Goal: Task Accomplishment & Management: Manage account settings

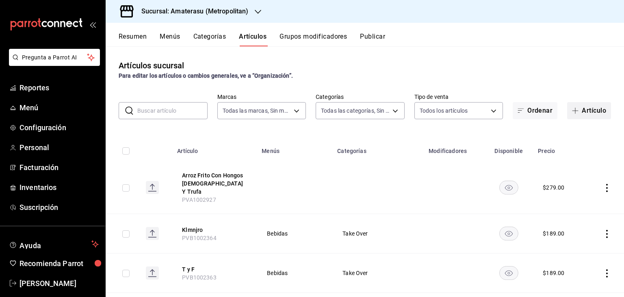
click at [594, 111] on button "Artículo" at bounding box center [589, 110] width 44 height 17
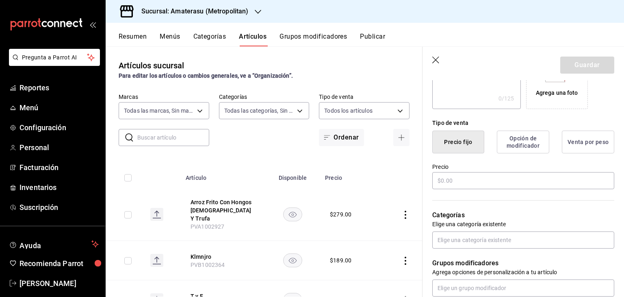
scroll to position [353, 0]
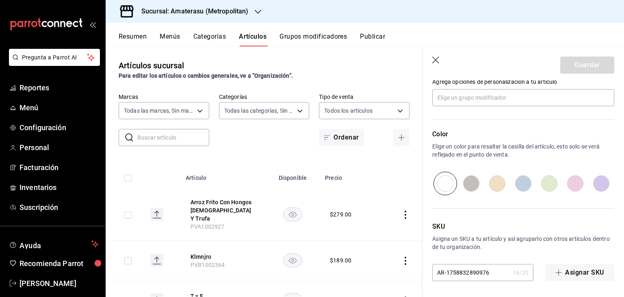
type input "[PERSON_NAME] Cake Spicy Atun 2 Pz"
drag, startPoint x: 493, startPoint y: 277, endPoint x: 385, endPoint y: 249, distance: 111.6
click at [362, 265] on main "Artículos sucursal Para editar los artículos o cambios generales, ve a “Organiz…" at bounding box center [365, 171] width 518 height 250
paste input "PVA1002928"
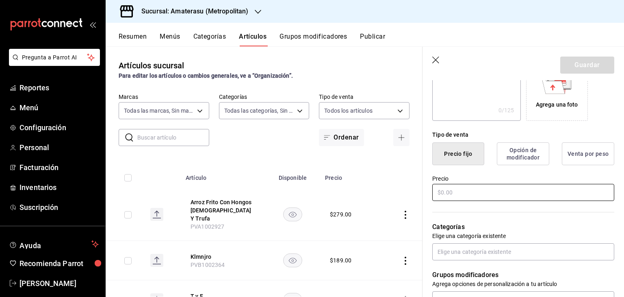
scroll to position [150, 0]
type input "PVA1002928"
click at [506, 191] on input "text" at bounding box center [523, 193] width 182 height 17
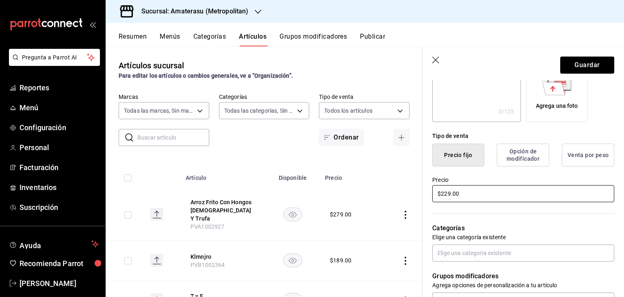
type input "$229.00"
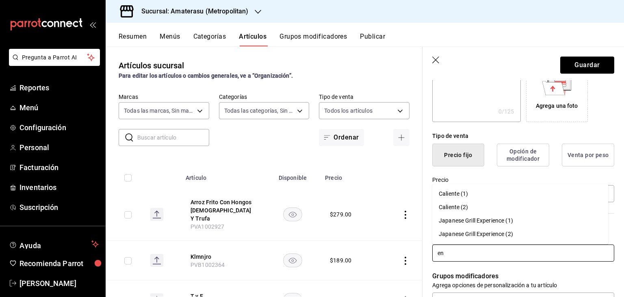
type input "e"
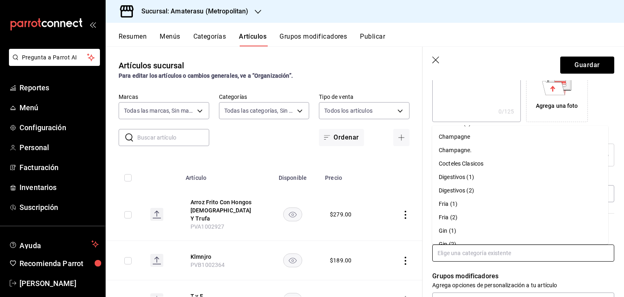
scroll to position [203, 0]
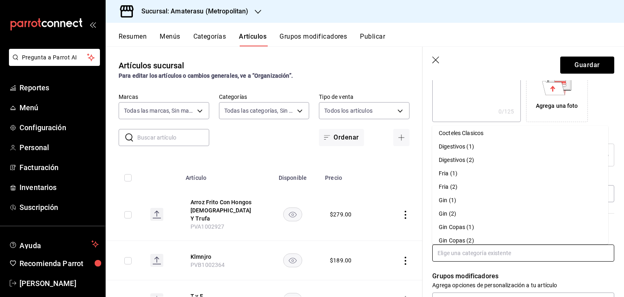
click at [473, 173] on li "Fria (1)" at bounding box center [520, 173] width 176 height 13
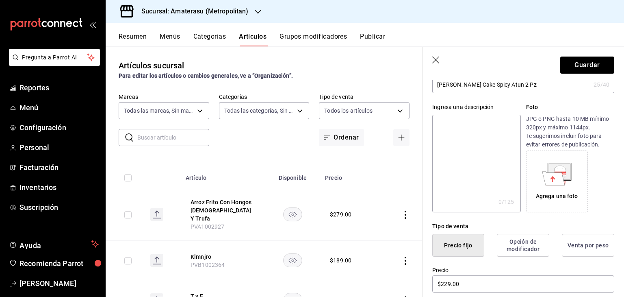
scroll to position [0, 0]
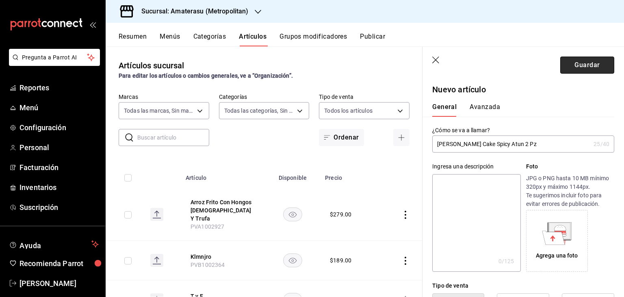
click at [582, 65] on button "Guardar" at bounding box center [587, 64] width 54 height 17
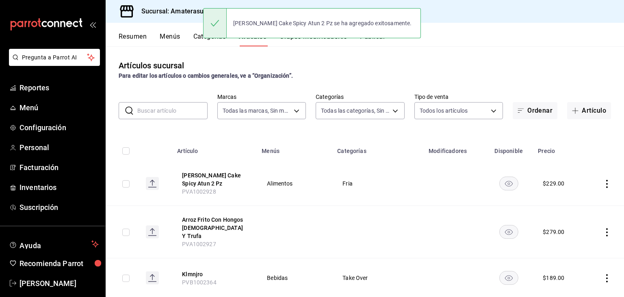
click at [603, 228] on icon "actions" at bounding box center [607, 232] width 8 height 8
click at [574, 238] on span "Editar" at bounding box center [576, 242] width 21 height 9
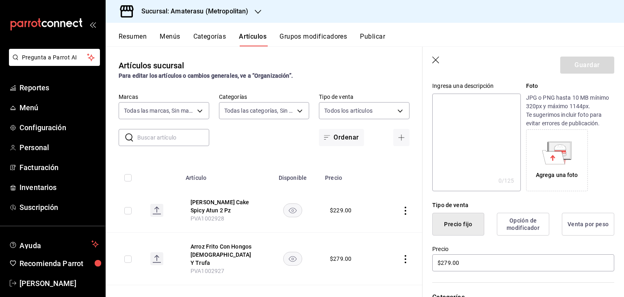
scroll to position [122, 0]
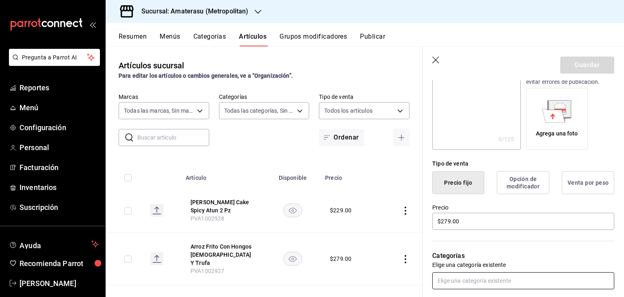
click at [465, 277] on input "text" at bounding box center [523, 280] width 182 height 17
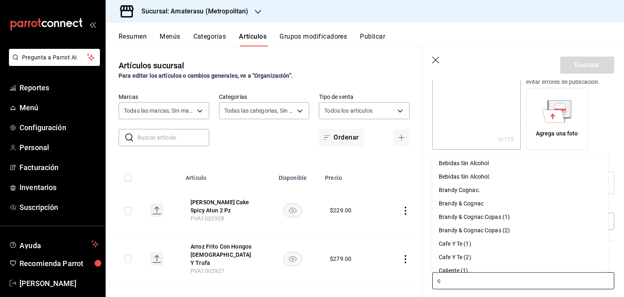
type input "ca"
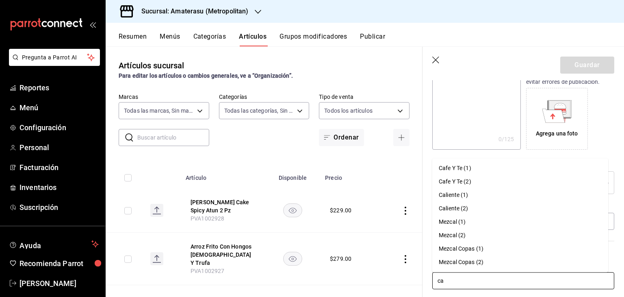
click at [482, 193] on li "Caliente (1)" at bounding box center [520, 194] width 176 height 13
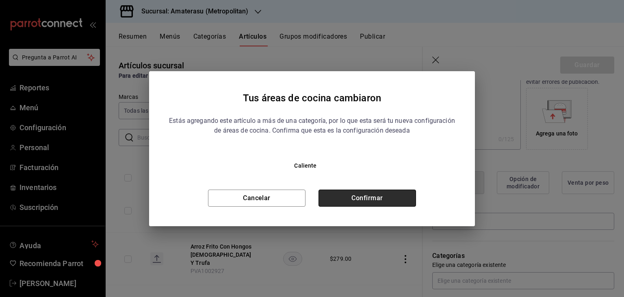
click at [399, 197] on button "Confirmar" at bounding box center [368, 197] width 98 height 17
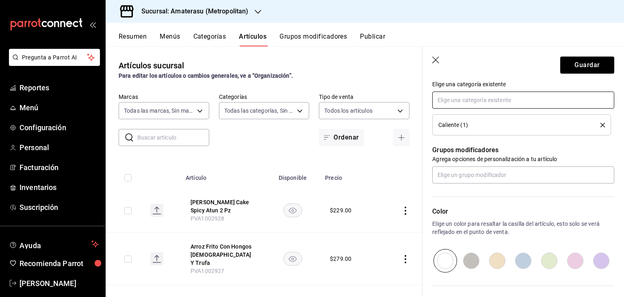
scroll to position [379, 0]
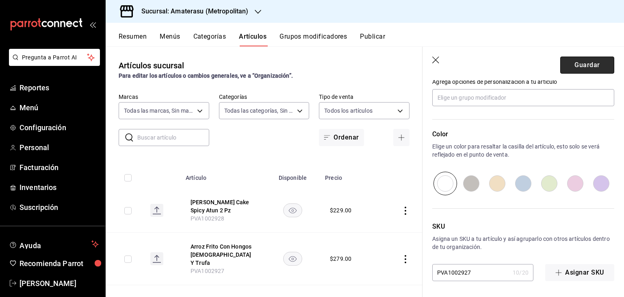
click at [588, 67] on button "Guardar" at bounding box center [587, 64] width 54 height 17
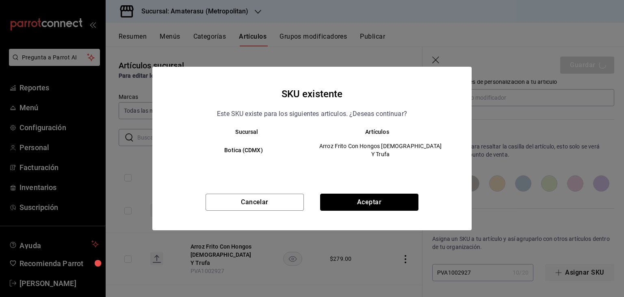
drag, startPoint x: 392, startPoint y: 194, endPoint x: 398, endPoint y: 190, distance: 7.0
click at [393, 193] on button "Aceptar" at bounding box center [369, 201] width 98 height 17
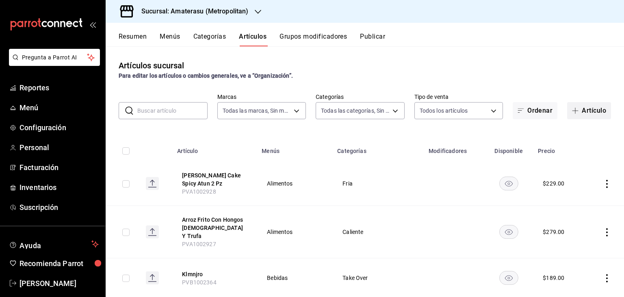
click at [585, 111] on button "Artículo" at bounding box center [589, 110] width 44 height 17
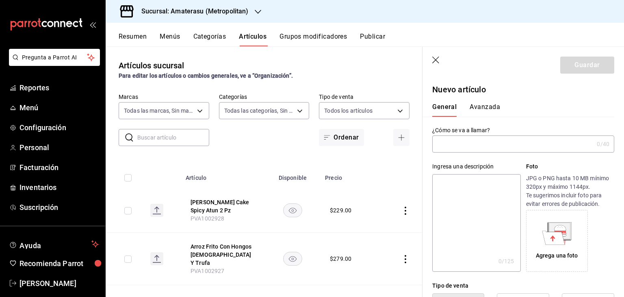
type input "AR-1758832943994"
click at [504, 144] on input "text" at bounding box center [512, 144] width 161 height 16
type input "Brocheta De Rib Eye"
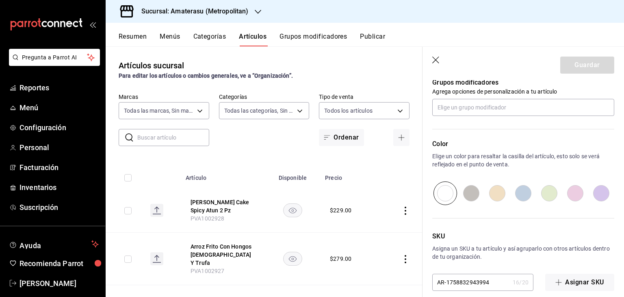
scroll to position [353, 0]
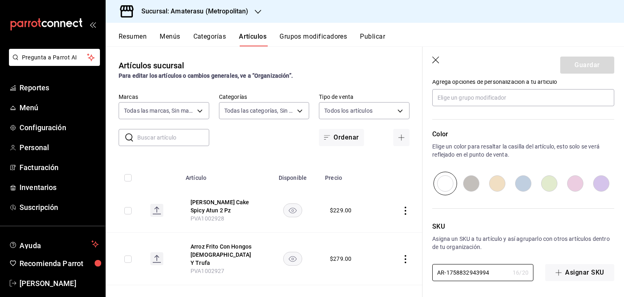
drag, startPoint x: 496, startPoint y: 272, endPoint x: 388, endPoint y: 263, distance: 108.0
click at [384, 268] on main "Artículos sucursal Para editar los artículos o cambios generales, ve a “Organiz…" at bounding box center [365, 171] width 518 height 250
paste input "PVA1002930"
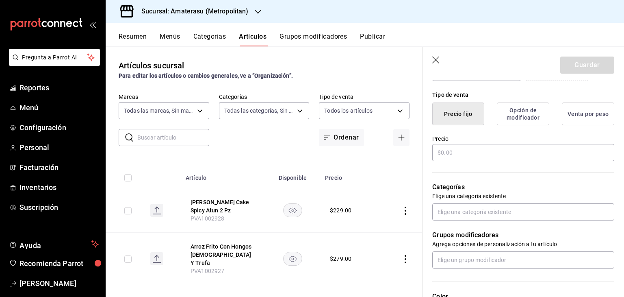
scroll to position [190, 0]
type input "PVA1002930"
click at [455, 155] on input "text" at bounding box center [523, 152] width 182 height 17
type input "$129.00"
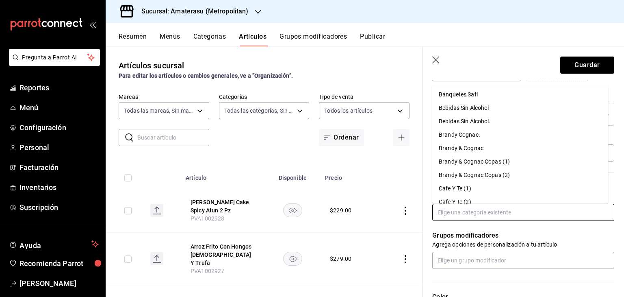
click at [485, 210] on input "text" at bounding box center [523, 212] width 182 height 17
type input "a"
type input "ca"
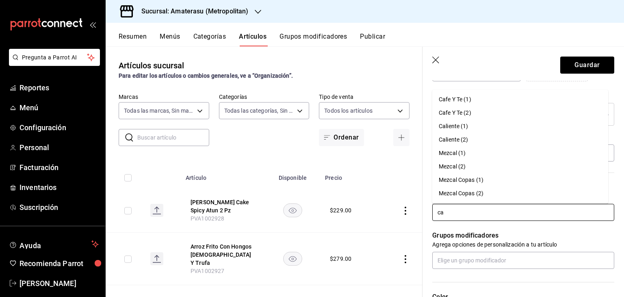
click at [481, 125] on li "Caliente (1)" at bounding box center [520, 125] width 176 height 13
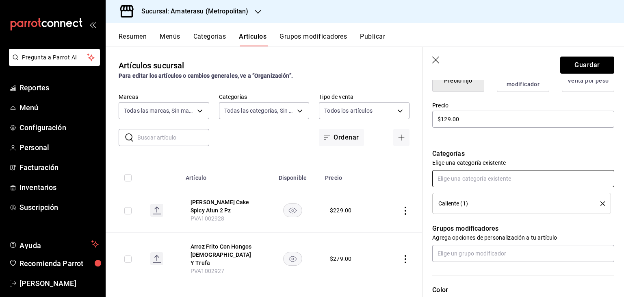
scroll to position [379, 0]
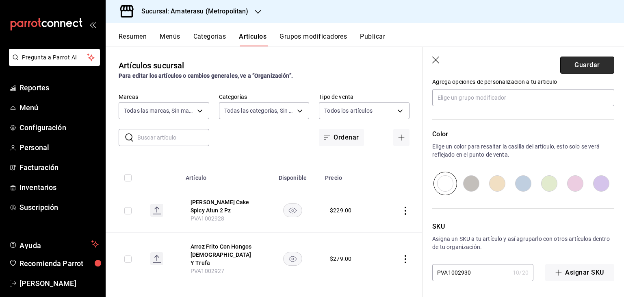
click at [582, 64] on button "Guardar" at bounding box center [587, 64] width 54 height 17
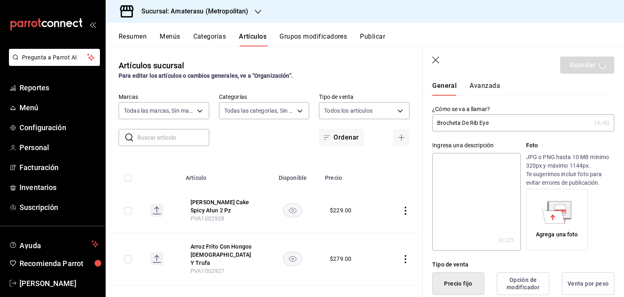
scroll to position [0, 0]
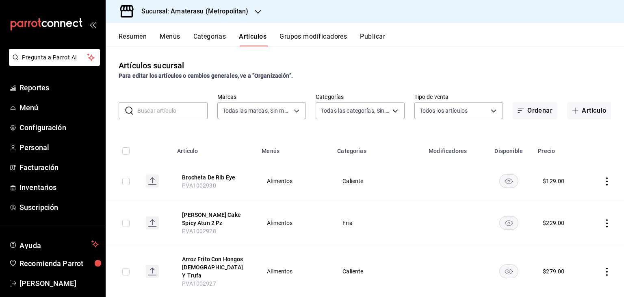
click at [603, 221] on icon "actions" at bounding box center [607, 223] width 8 height 8
drag, startPoint x: 563, startPoint y: 240, endPoint x: 512, endPoint y: 215, distance: 56.7
click at [563, 239] on div at bounding box center [558, 242] width 15 height 10
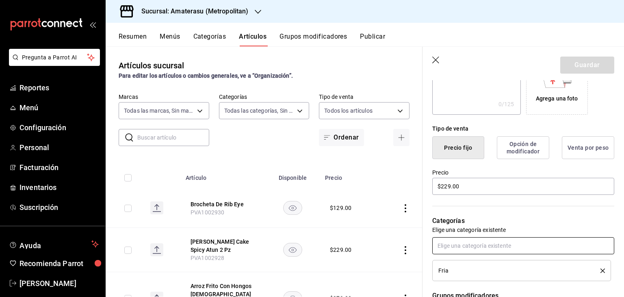
scroll to position [203, 0]
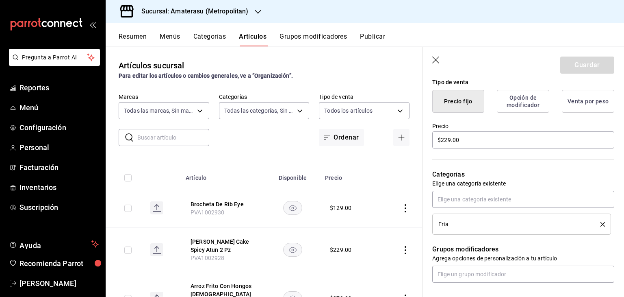
click at [601, 222] on icon "delete" at bounding box center [603, 224] width 4 height 4
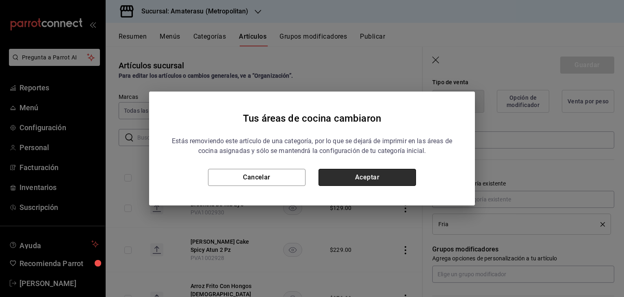
click at [380, 183] on button "Aceptar" at bounding box center [368, 177] width 98 height 17
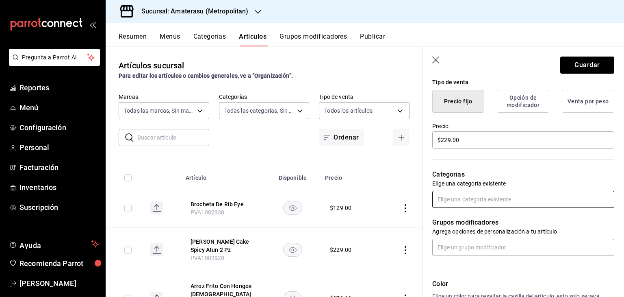
click at [471, 198] on input "text" at bounding box center [523, 199] width 182 height 17
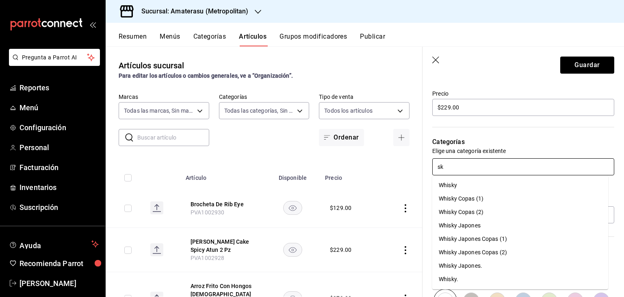
scroll to position [244, 0]
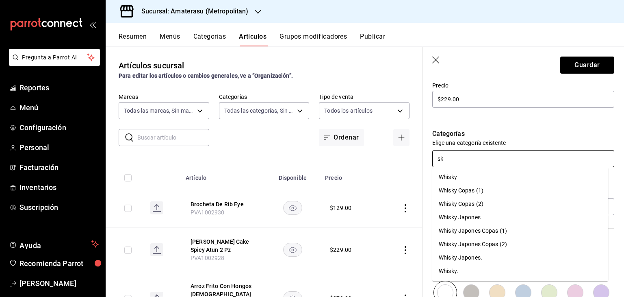
type input "s"
type input "ca"
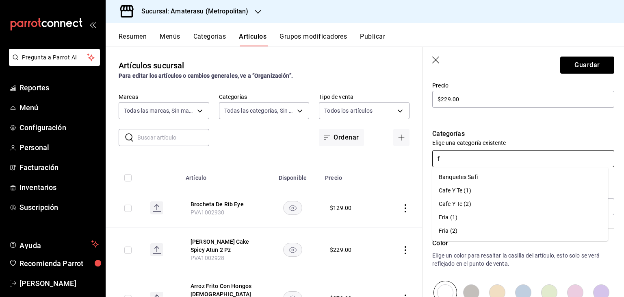
type input "fr"
click at [483, 191] on li "Fria (2)" at bounding box center [520, 190] width 176 height 13
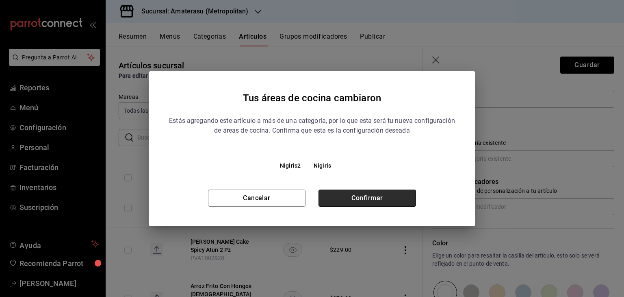
click at [359, 195] on button "Confirmar" at bounding box center [368, 197] width 98 height 17
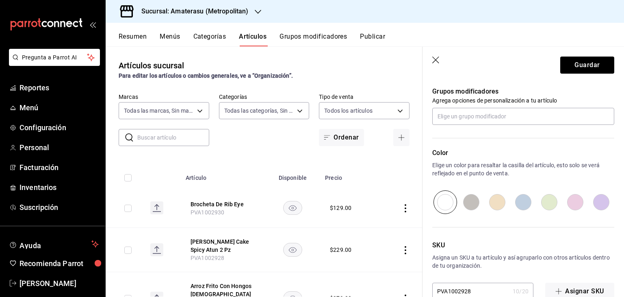
scroll to position [379, 0]
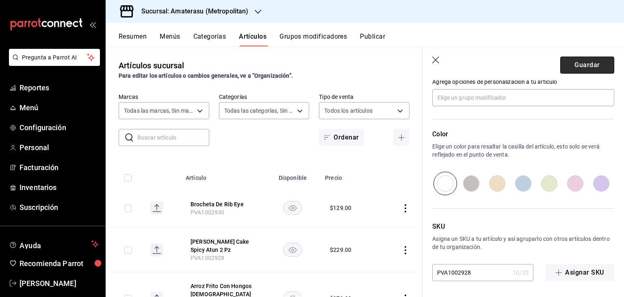
click at [569, 67] on button "Guardar" at bounding box center [587, 64] width 54 height 17
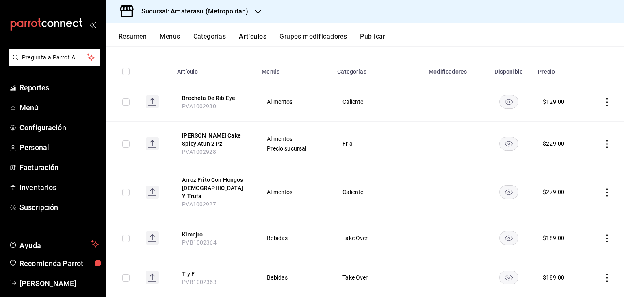
scroll to position [81, 0]
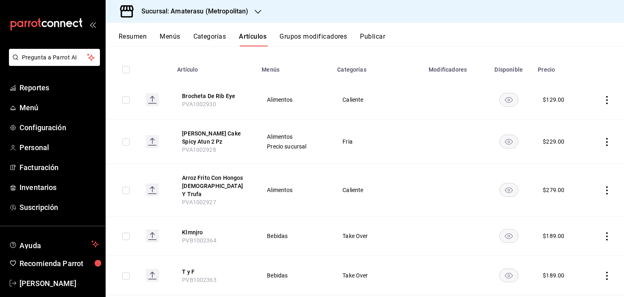
click at [603, 138] on icon "actions" at bounding box center [607, 142] width 8 height 8
click at [556, 160] on icon at bounding box center [556, 161] width 10 height 10
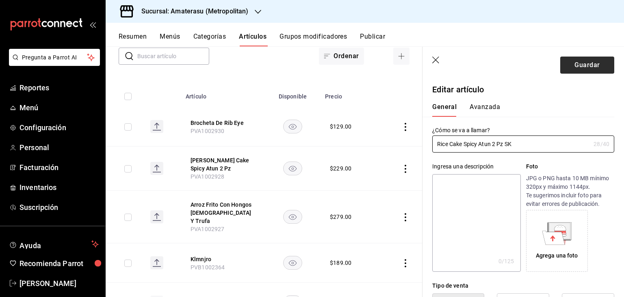
type input "Rice Cake Spicy Atun 2 Pz SK"
click at [591, 69] on button "Guardar" at bounding box center [587, 64] width 54 height 17
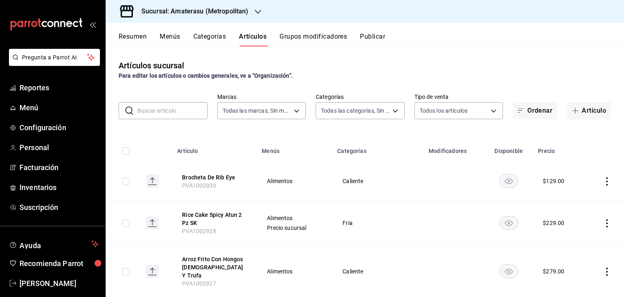
click at [603, 179] on icon "actions" at bounding box center [607, 181] width 8 height 8
click at [577, 199] on span "Editar" at bounding box center [576, 200] width 21 height 9
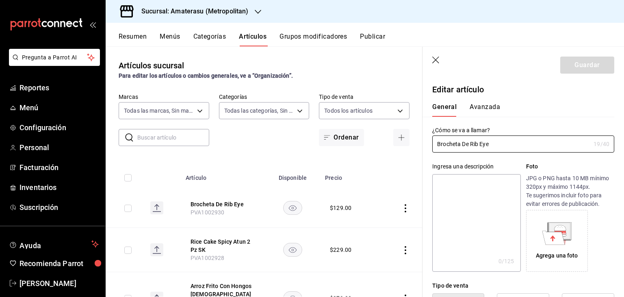
type input "$129.00"
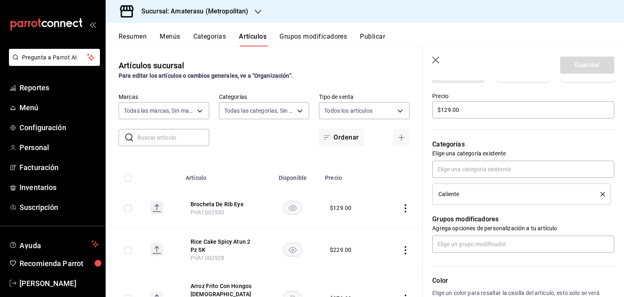
scroll to position [244, 0]
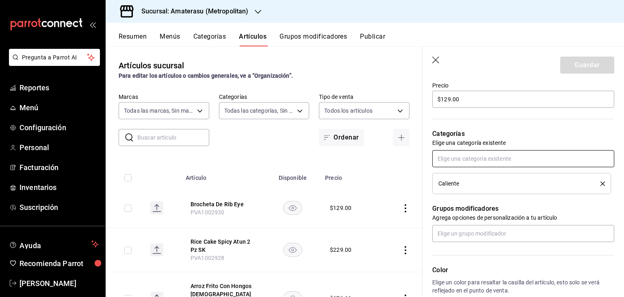
click at [518, 159] on input "text" at bounding box center [523, 158] width 182 height 17
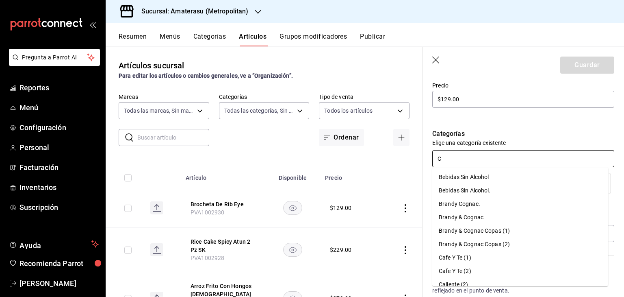
type input "CA"
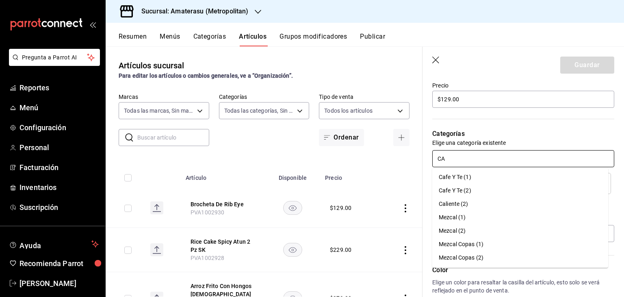
click at [481, 205] on li "Caliente (2)" at bounding box center [520, 203] width 176 height 13
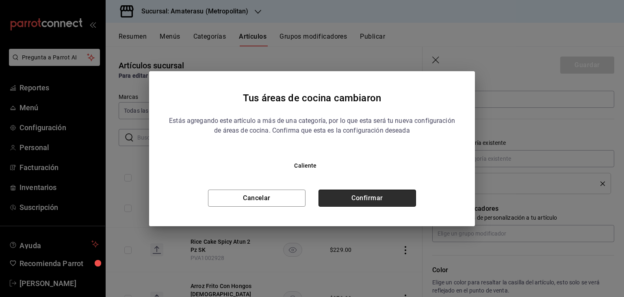
click at [370, 205] on button "Confirmar" at bounding box center [368, 197] width 98 height 17
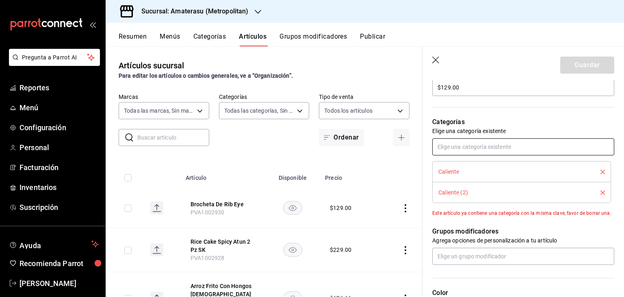
scroll to position [251, 0]
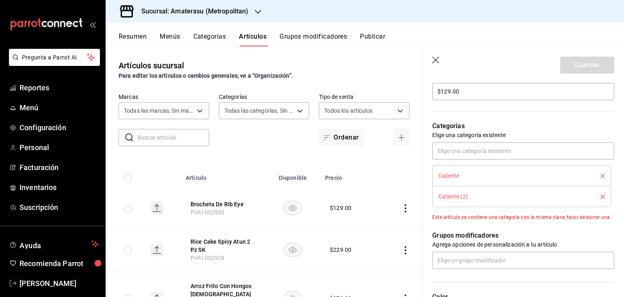
click at [601, 195] on icon "delete" at bounding box center [603, 196] width 4 height 4
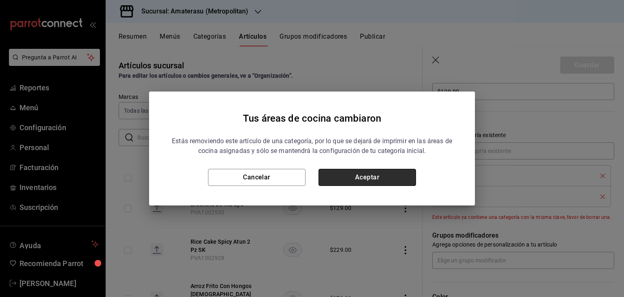
click at [368, 182] on button "Aceptar" at bounding box center [368, 177] width 98 height 17
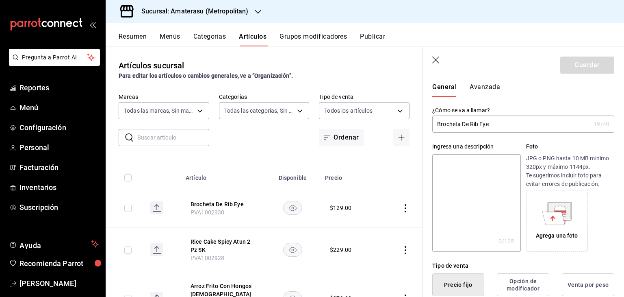
scroll to position [0, 0]
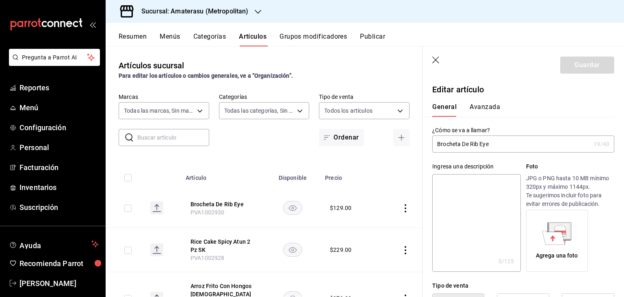
click at [433, 52] on header "Guardar" at bounding box center [524, 63] width 202 height 33
click at [435, 60] on icon "button" at bounding box center [436, 60] width 8 height 8
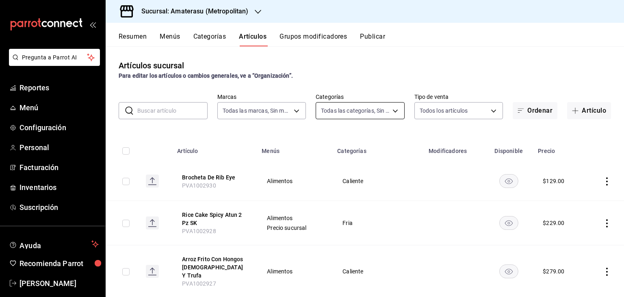
click at [382, 113] on body "Pregunta a Parrot AI Reportes Menú Configuración Personal Facturación Inventari…" at bounding box center [312, 148] width 624 height 297
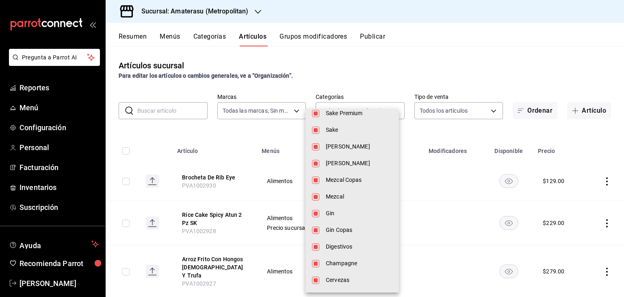
scroll to position [1246, 0]
click at [234, 135] on div at bounding box center [312, 148] width 624 height 297
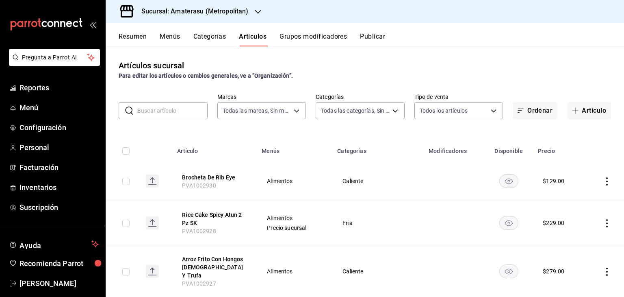
click at [187, 113] on input "text" at bounding box center [172, 110] width 70 height 16
click at [365, 135] on th "Categorías" at bounding box center [377, 148] width 91 height 26
click at [187, 120] on div "Artículos sucursal Para editar los artículos o cambios generales, ve a “Organiz…" at bounding box center [365, 171] width 518 height 250
click at [191, 111] on input "SK" at bounding box center [172, 110] width 70 height 16
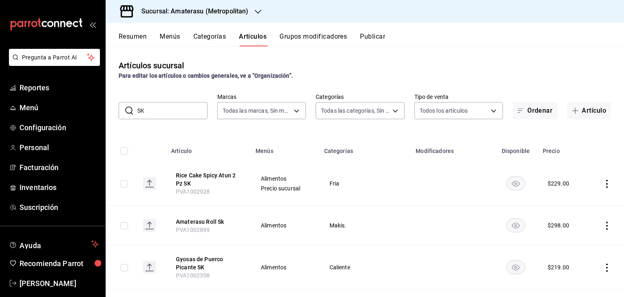
click at [192, 110] on input "SK" at bounding box center [172, 110] width 70 height 16
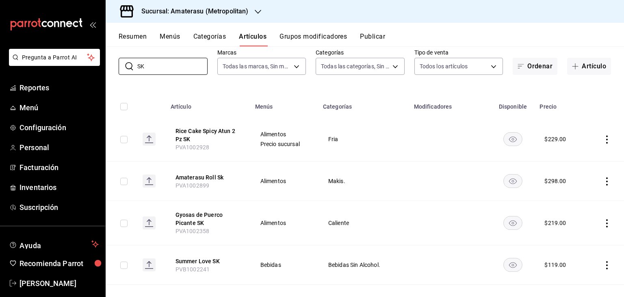
scroll to position [0, 0]
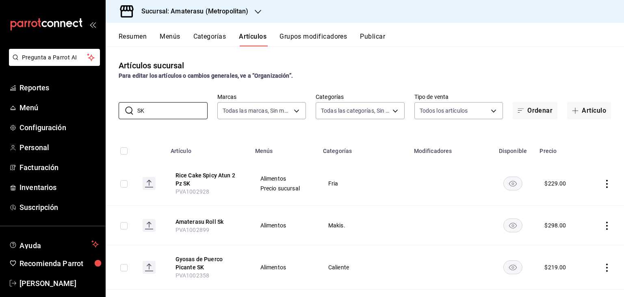
type input "S"
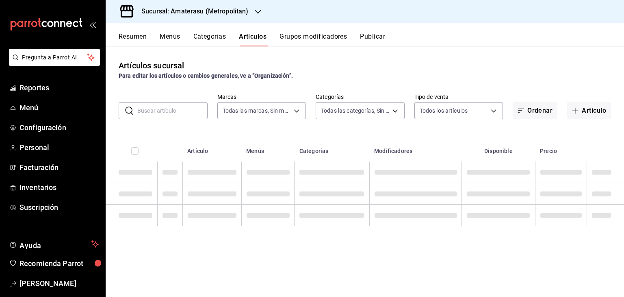
click at [277, 139] on th "Menús" at bounding box center [267, 148] width 53 height 26
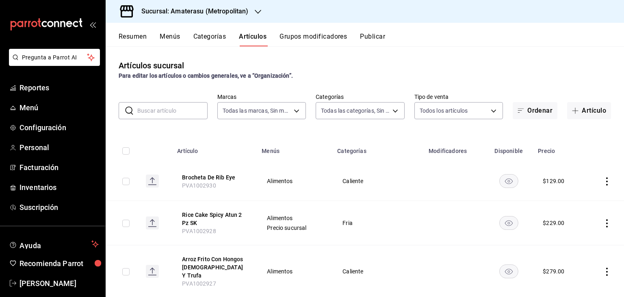
click at [577, 109] on button "Artículo" at bounding box center [589, 110] width 44 height 17
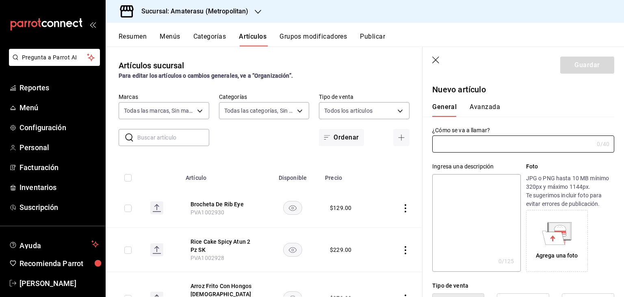
click at [499, 134] on div "¿Cómo se va a llamar? 0 /40 ¿Cómo se va a llamar?" at bounding box center [523, 139] width 182 height 26
click at [497, 142] on input "text" at bounding box center [512, 144] width 161 height 16
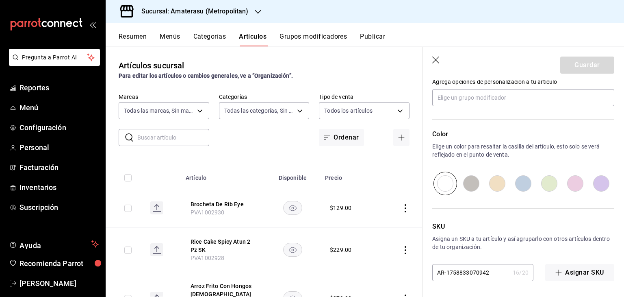
scroll to position [150, 0]
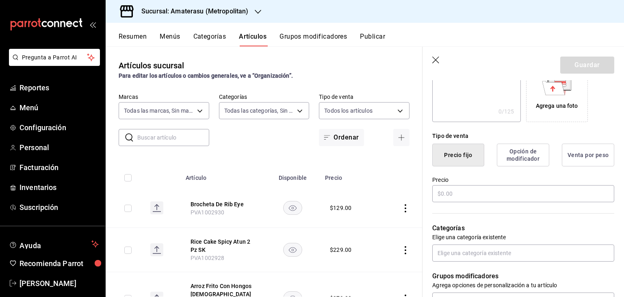
type input "Gyozas De [PERSON_NAME]"
click at [473, 195] on input "text" at bounding box center [523, 193] width 182 height 17
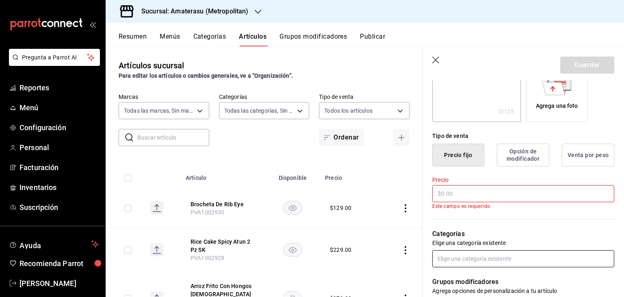
click at [468, 258] on input "text" at bounding box center [523, 258] width 182 height 17
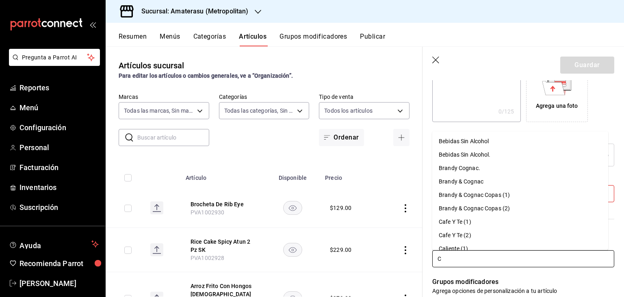
type input "CA"
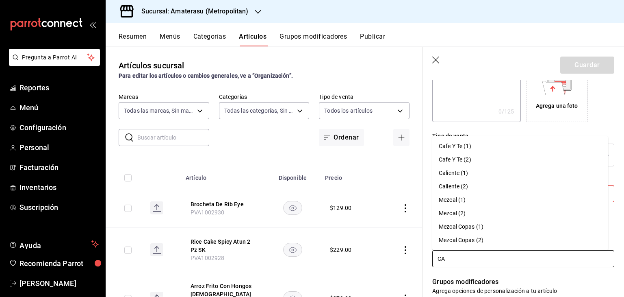
click at [476, 171] on li "Caliente (1)" at bounding box center [520, 172] width 176 height 13
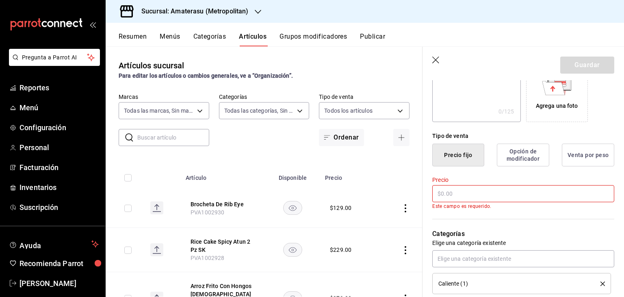
click at [512, 187] on input "text" at bounding box center [523, 193] width 182 height 17
click at [511, 189] on input "text" at bounding box center [523, 193] width 182 height 17
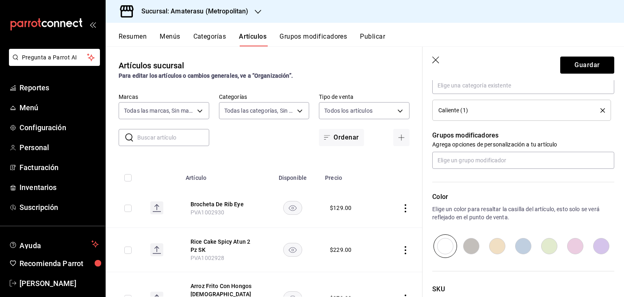
scroll to position [379, 0]
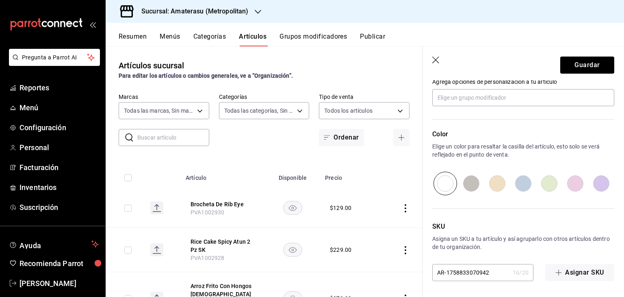
type input "$198.00"
drag, startPoint x: 440, startPoint y: 270, endPoint x: 417, endPoint y: 263, distance: 24.7
click at [415, 270] on main "Artículos sucursal Para editar los artículos o cambios generales, ve a “Organiz…" at bounding box center [365, 171] width 518 height 250
paste input "PVA1002931"
type input "PVA1002931"
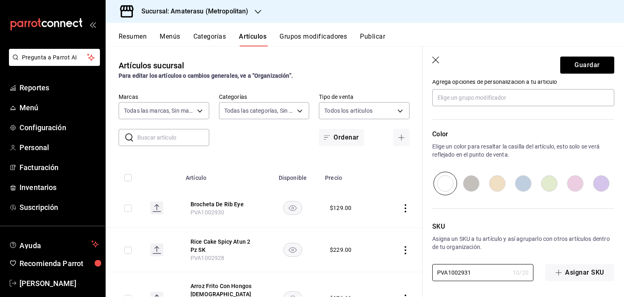
click at [575, 56] on header "Guardar" at bounding box center [524, 63] width 202 height 33
click at [574, 63] on button "Guardar" at bounding box center [587, 64] width 54 height 17
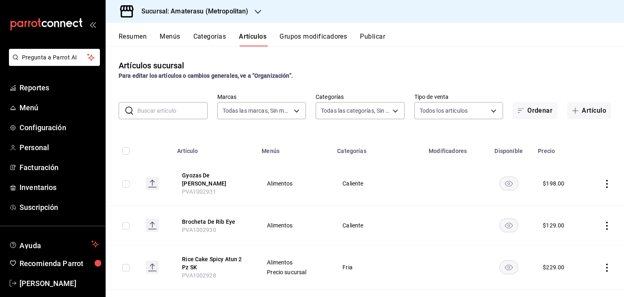
click at [213, 10] on h3 "Sucursal: Amaterasu (Metropolitan)" at bounding box center [191, 12] width 113 height 10
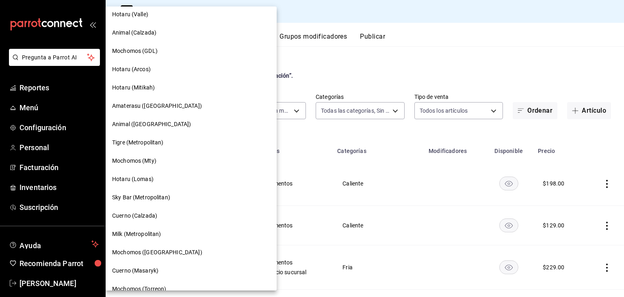
scroll to position [163, 0]
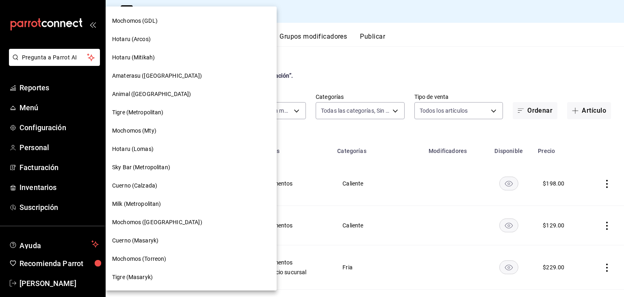
drag, startPoint x: 312, startPoint y: 72, endPoint x: 330, endPoint y: 76, distance: 18.8
click at [313, 71] on div at bounding box center [312, 148] width 624 height 297
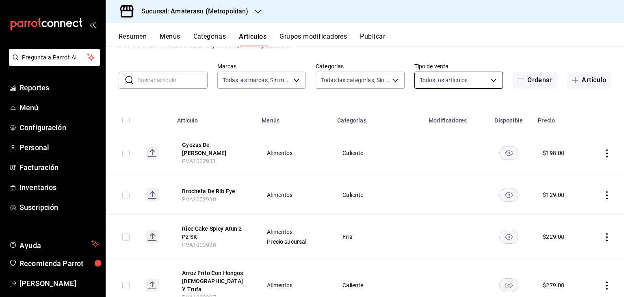
scroll to position [0, 0]
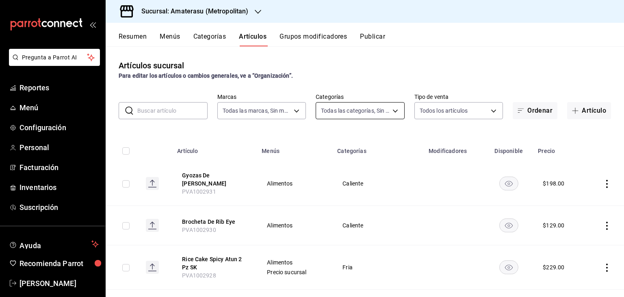
click at [364, 113] on body "Pregunta a Parrot AI Reportes Menú Configuración Personal Facturación Inventari…" at bounding box center [312, 148] width 624 height 297
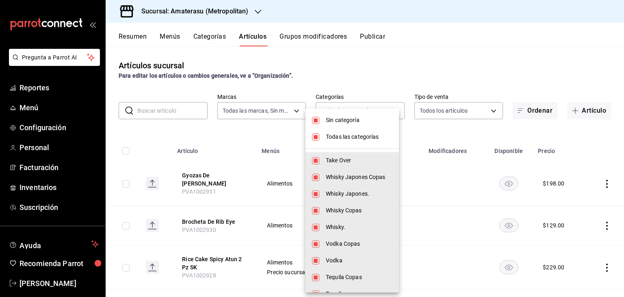
drag, startPoint x: 353, startPoint y: 137, endPoint x: 346, endPoint y: 120, distance: 18.4
click at [353, 137] on span "Todas las categorías" at bounding box center [359, 136] width 67 height 9
checkbox input "false"
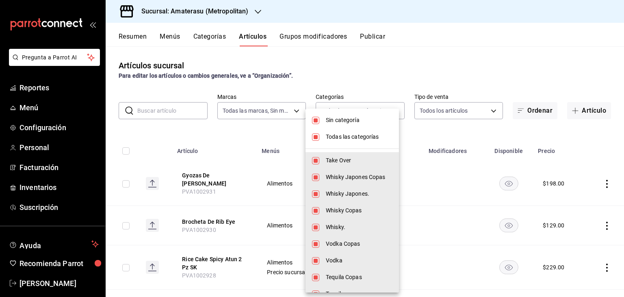
checkbox input "false"
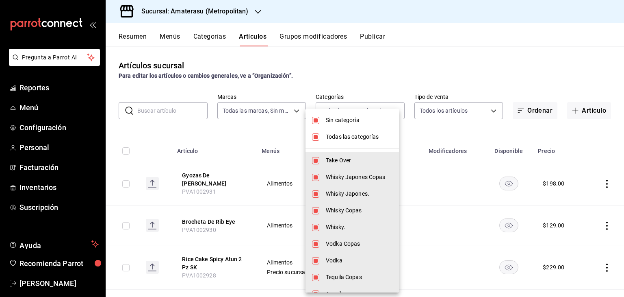
checkbox input "false"
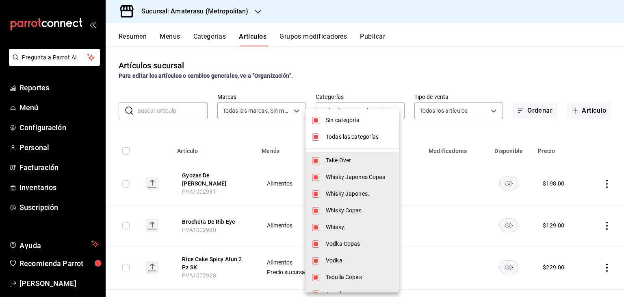
checkbox input "false"
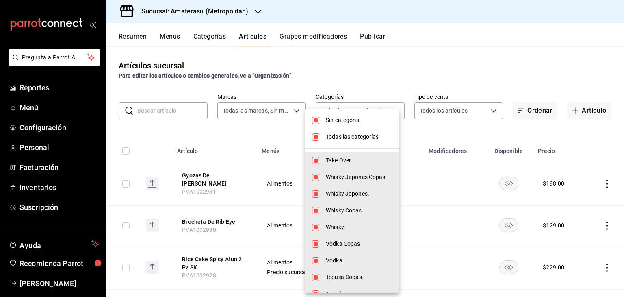
checkbox input "false"
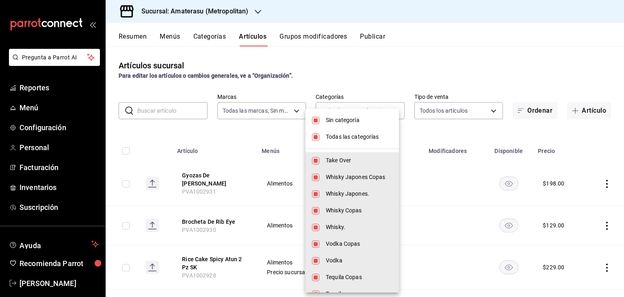
checkbox input "false"
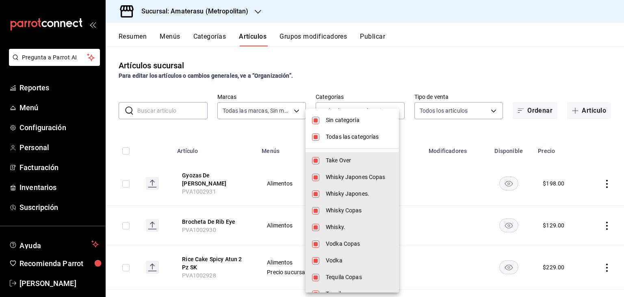
checkbox input "false"
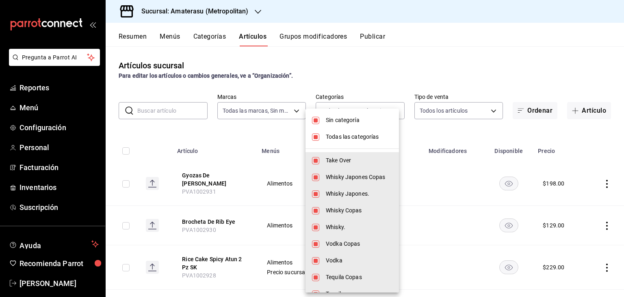
checkbox input "false"
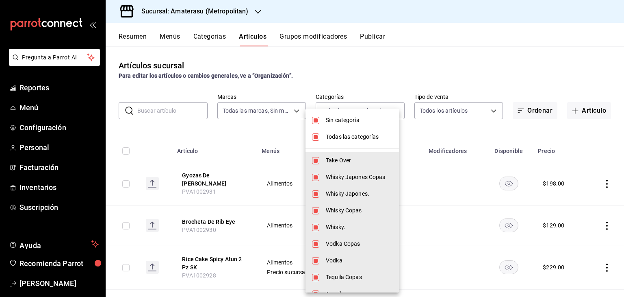
checkbox input "false"
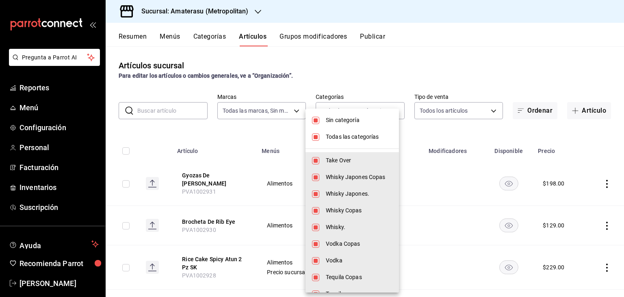
checkbox input "false"
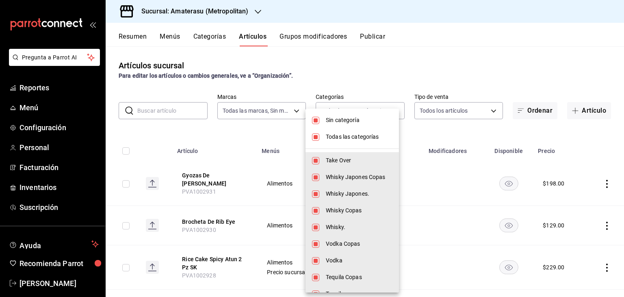
checkbox input "false"
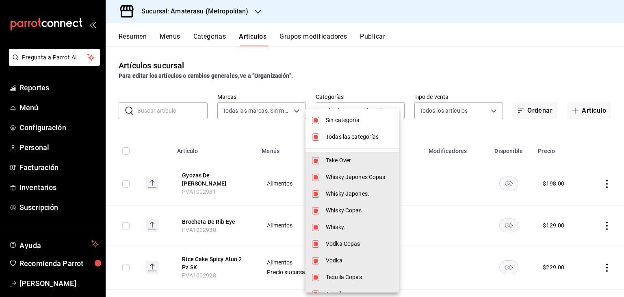
checkbox input "false"
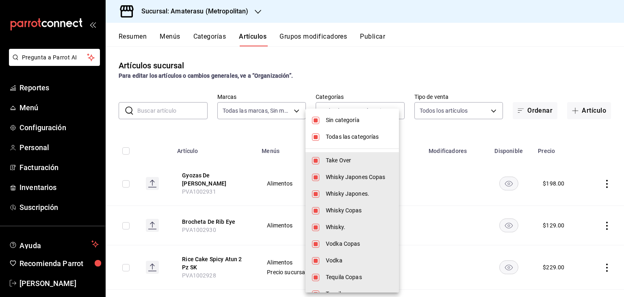
checkbox input "false"
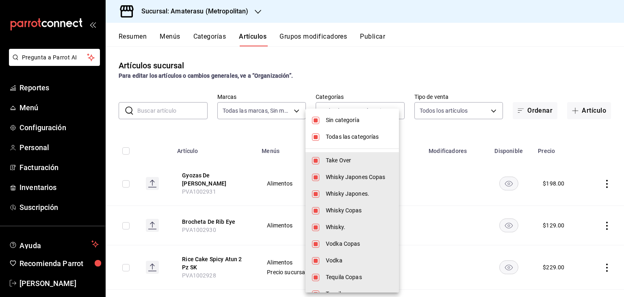
checkbox input "false"
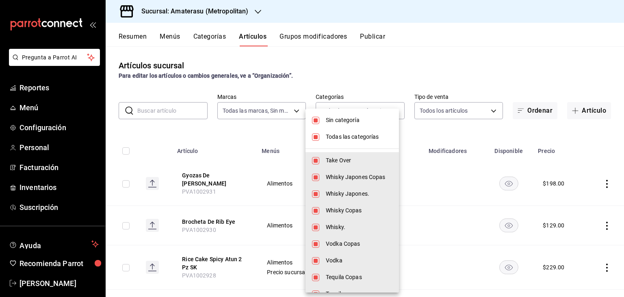
checkbox input "false"
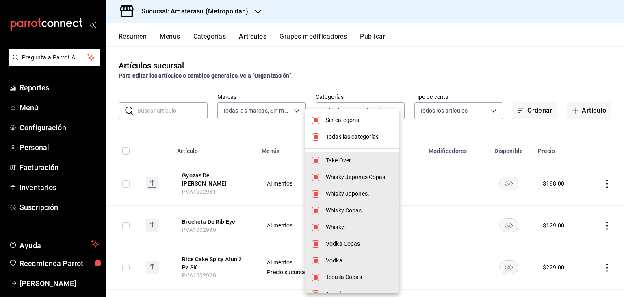
checkbox input "false"
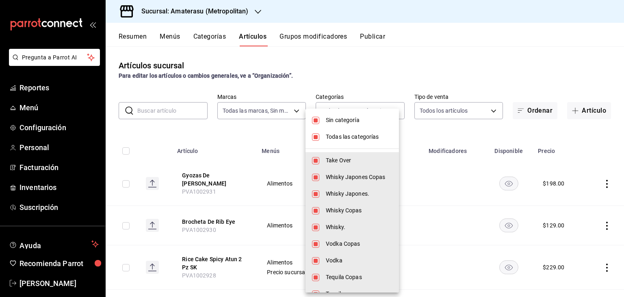
checkbox input "false"
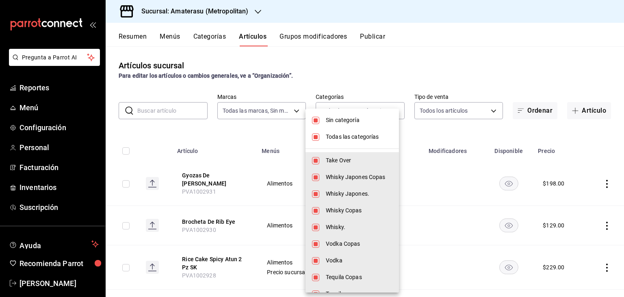
checkbox input "false"
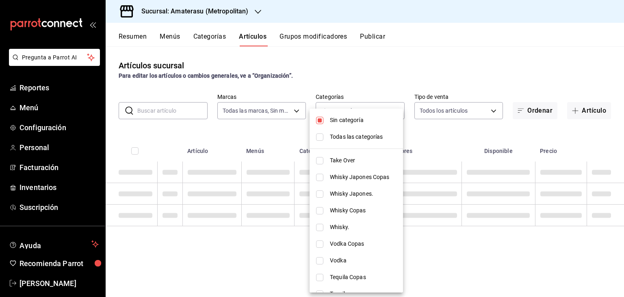
click at [346, 120] on span "Sin categoría" at bounding box center [363, 120] width 67 height 9
checkbox input "false"
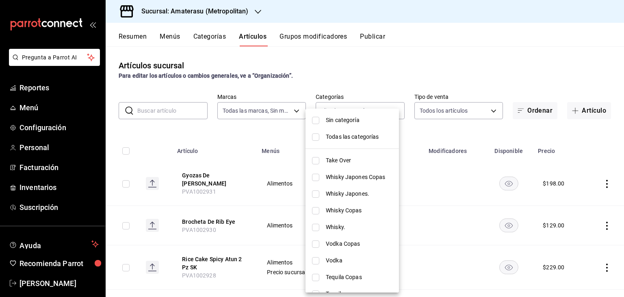
click at [271, 126] on div at bounding box center [312, 148] width 624 height 297
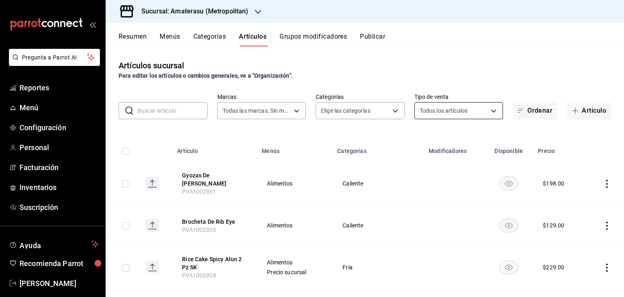
click at [437, 112] on body "Pregunta a Parrot AI Reportes Menú Configuración Personal Facturación Inventari…" at bounding box center [312, 148] width 624 height 297
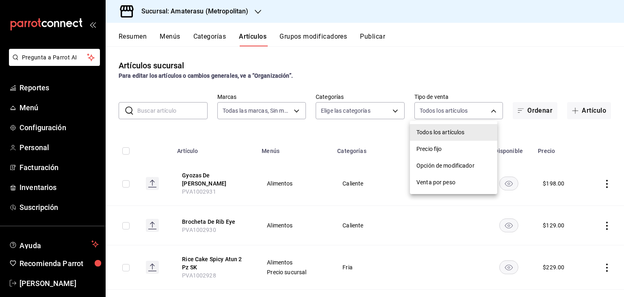
click at [382, 137] on div at bounding box center [312, 148] width 624 height 297
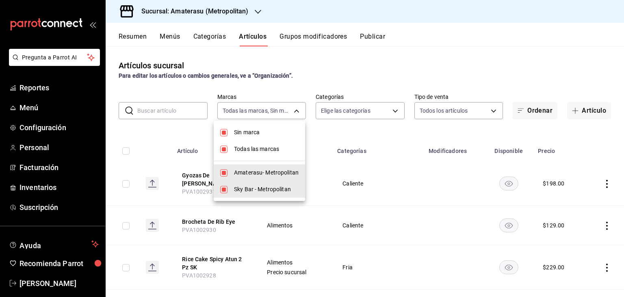
click at [280, 102] on body "Pregunta a Parrot AI Reportes Menú Configuración Personal Facturación Inventari…" at bounding box center [312, 148] width 624 height 297
drag, startPoint x: 172, startPoint y: 141, endPoint x: 179, endPoint y: 139, distance: 7.3
click at [173, 141] on div at bounding box center [312, 148] width 624 height 297
click at [252, 109] on body "Pregunta a Parrot AI Reportes Menú Configuración Personal Facturación Inventari…" at bounding box center [312, 148] width 624 height 297
click at [251, 171] on span "Amaterasu- Metropolitan" at bounding box center [266, 172] width 65 height 9
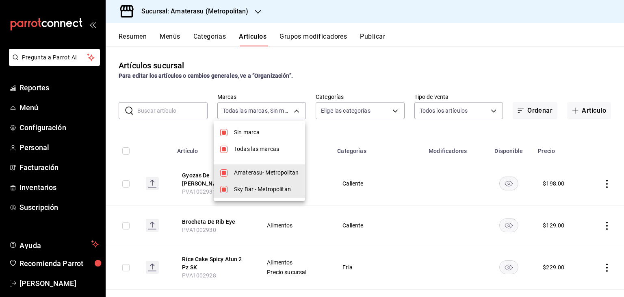
type input "f3afaab8-8c3d-4e49-a299-af9bdf6027b2"
checkbox input "false"
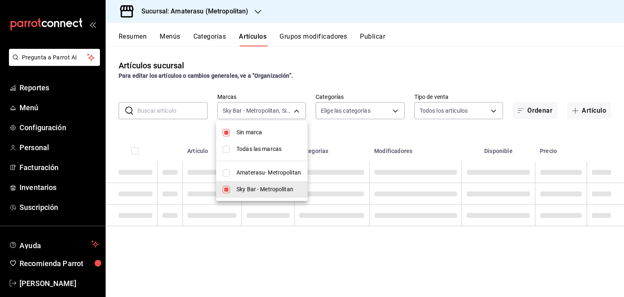
click at [251, 132] on span "Sin marca" at bounding box center [268, 132] width 65 height 9
checkbox input "false"
click at [274, 191] on span "Sky Bar - Metropolitan" at bounding box center [268, 189] width 65 height 9
checkbox input "false"
click at [275, 189] on span "Sky Bar - Metropolitan" at bounding box center [268, 189] width 65 height 9
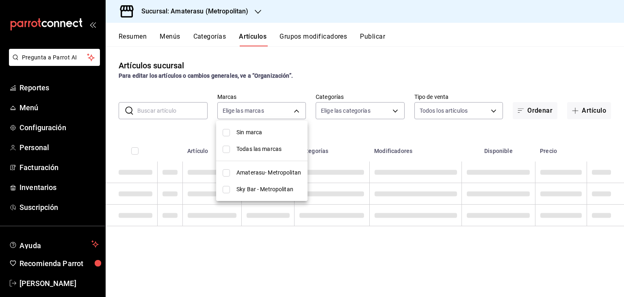
type input "f3afaab8-8c3d-4e49-a299-af9bdf6027b2"
checkbox input "true"
click at [342, 140] on div at bounding box center [312, 148] width 624 height 297
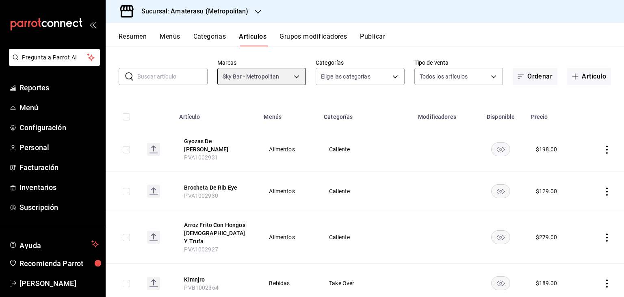
scroll to position [81, 0]
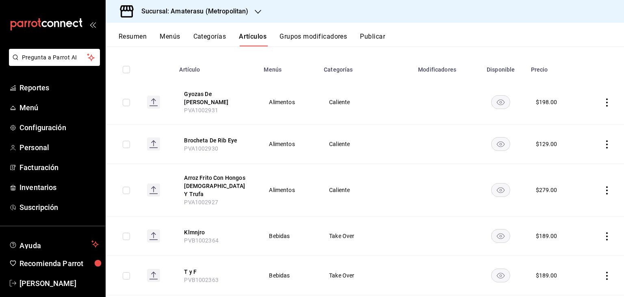
click at [603, 186] on icon "actions" at bounding box center [607, 190] width 8 height 8
click at [577, 206] on span "Editar" at bounding box center [576, 204] width 21 height 9
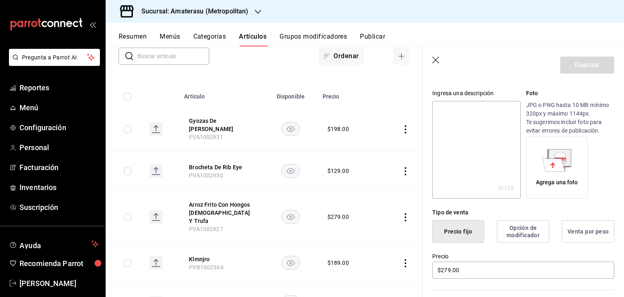
scroll to position [284, 0]
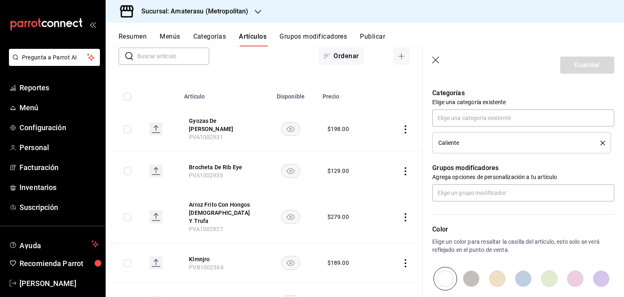
click at [601, 143] on icon "delete" at bounding box center [603, 143] width 4 height 4
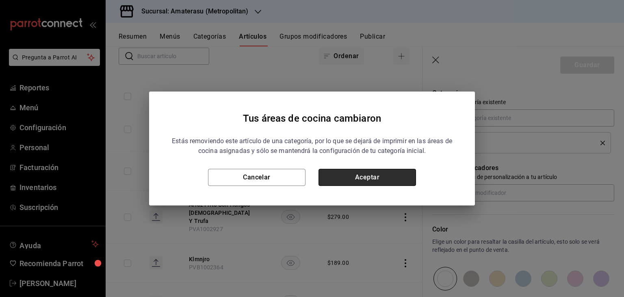
drag, startPoint x: 392, startPoint y: 181, endPoint x: 413, endPoint y: 171, distance: 24.0
click at [392, 181] on button "Aceptar" at bounding box center [368, 177] width 98 height 17
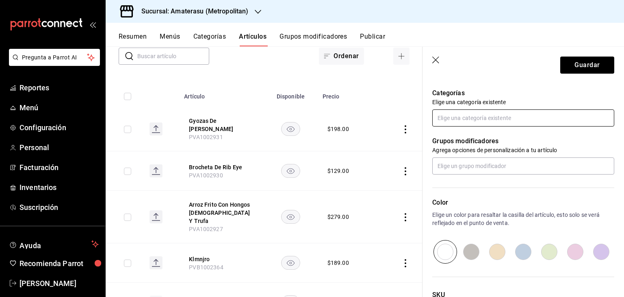
click at [492, 126] on div "¿Cómo se va a llamar? Arroz Frito Con Hongos [DEMOGRAPHIC_DATA] Y Trufa 40 /40 …" at bounding box center [519, 90] width 192 height 517
click at [492, 122] on input "text" at bounding box center [523, 117] width 182 height 17
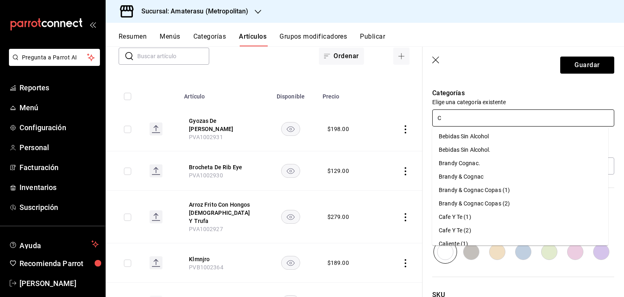
type input "CA"
click at [490, 173] on li "Caliente (2)" at bounding box center [520, 176] width 176 height 13
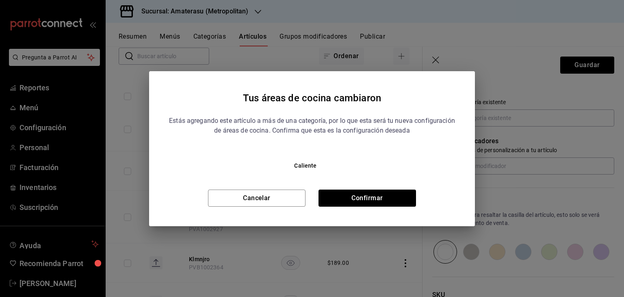
click at [379, 208] on div "Tus áreas de cocina cambiaron Estás agregando este artículo a más de una catego…" at bounding box center [312, 148] width 326 height 155
click at [385, 200] on button "Confirmar" at bounding box center [368, 197] width 98 height 17
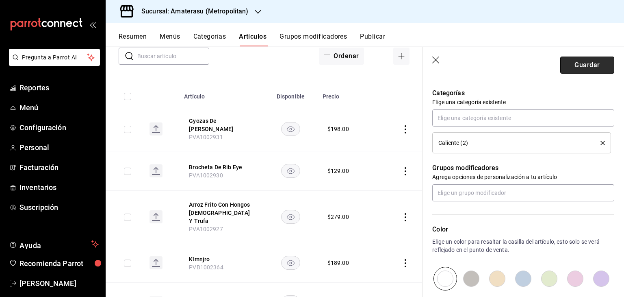
click at [588, 72] on button "Guardar" at bounding box center [587, 64] width 54 height 17
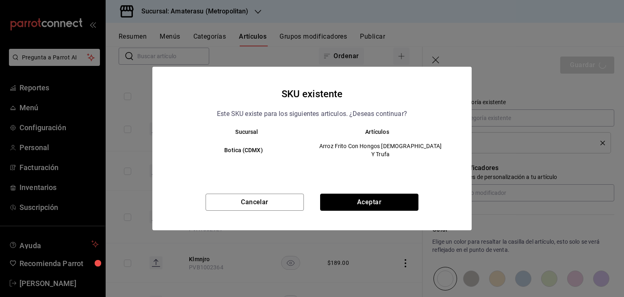
drag, startPoint x: 370, startPoint y: 197, endPoint x: 373, endPoint y: 186, distance: 11.1
click at [370, 197] on button "Aceptar" at bounding box center [369, 201] width 98 height 17
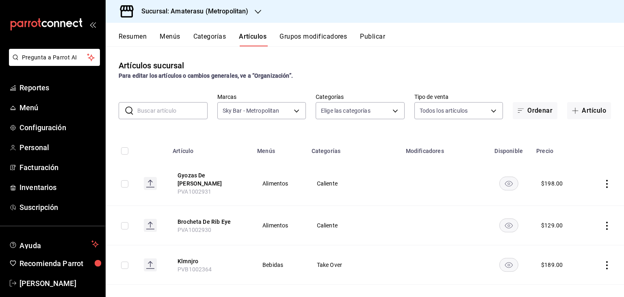
click at [603, 183] on icon "actions" at bounding box center [607, 184] width 8 height 8
click at [580, 198] on span "Editar" at bounding box center [576, 202] width 21 height 9
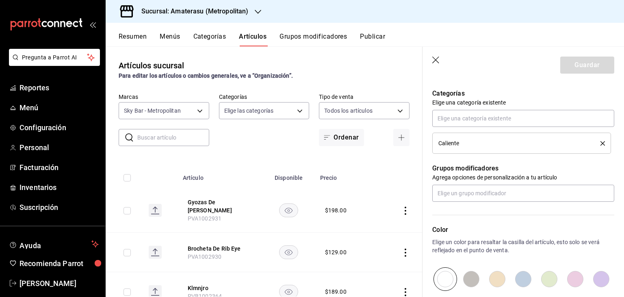
scroll to position [284, 0]
click at [601, 143] on icon "delete" at bounding box center [603, 143] width 4 height 4
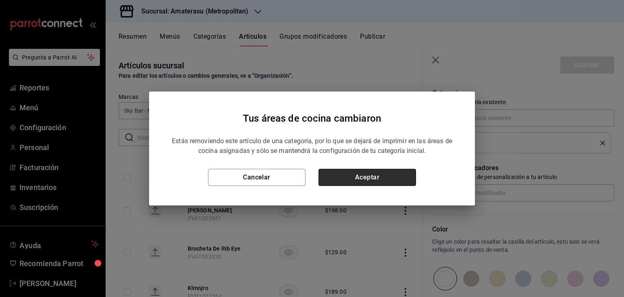
click at [358, 181] on button "Aceptar" at bounding box center [368, 177] width 98 height 17
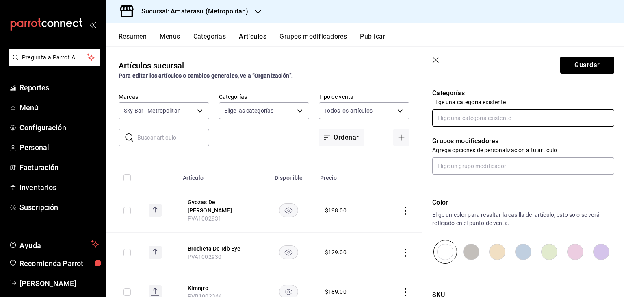
click at [505, 120] on input "text" at bounding box center [523, 117] width 182 height 17
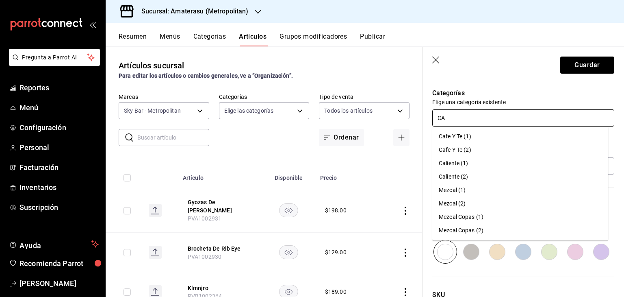
type input "CAL"
click at [492, 152] on li "Caliente (2)" at bounding box center [520, 149] width 176 height 13
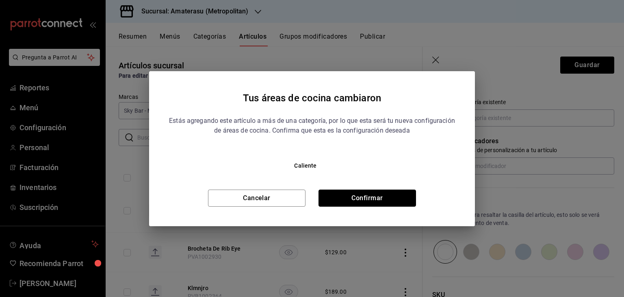
click at [399, 202] on button "Confirmar" at bounding box center [368, 197] width 98 height 17
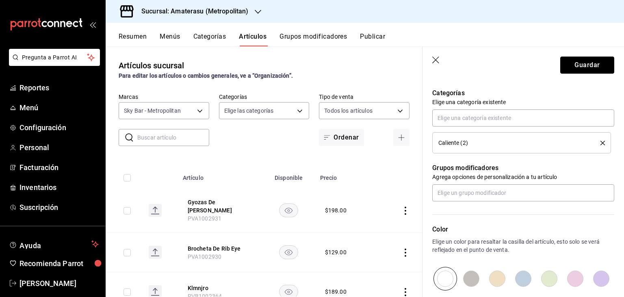
click at [591, 59] on button "Guardar" at bounding box center [587, 64] width 54 height 17
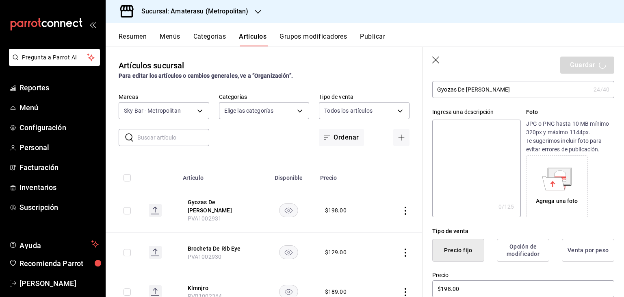
scroll to position [0, 0]
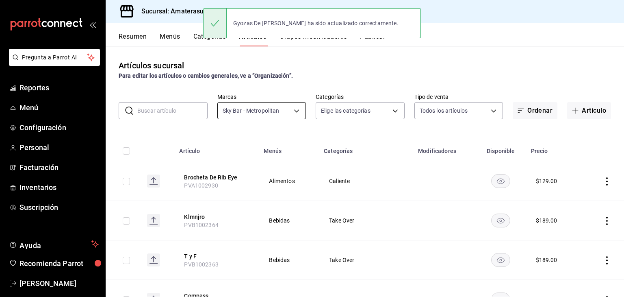
click at [235, 107] on body "Pregunta a Parrot AI Reportes Menú Configuración Personal Facturación Inventari…" at bounding box center [312, 148] width 624 height 297
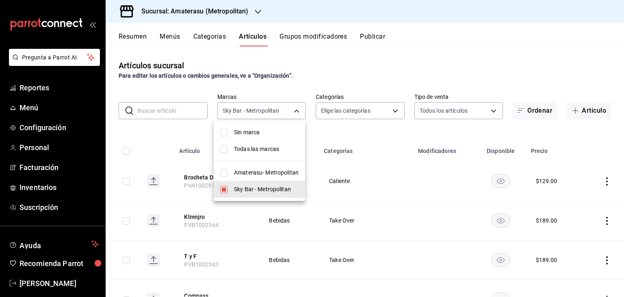
drag, startPoint x: 225, startPoint y: 184, endPoint x: 228, endPoint y: 178, distance: 6.7
click at [224, 184] on li "Sky Bar - Metropolitan" at bounding box center [259, 189] width 91 height 17
checkbox input "false"
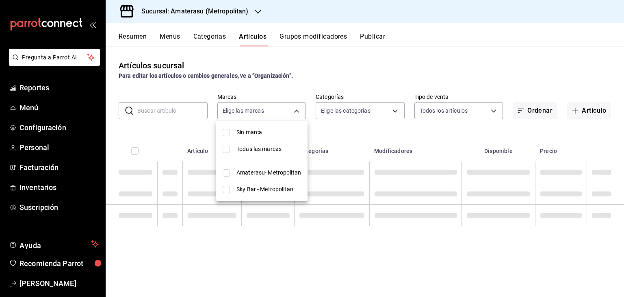
click at [229, 175] on input "checkbox" at bounding box center [226, 172] width 7 height 7
checkbox input "true"
type input "e4cd7fcb-d45b-43ae-a99f-ad4ccfcd9032"
click at [374, 120] on div at bounding box center [312, 148] width 624 height 297
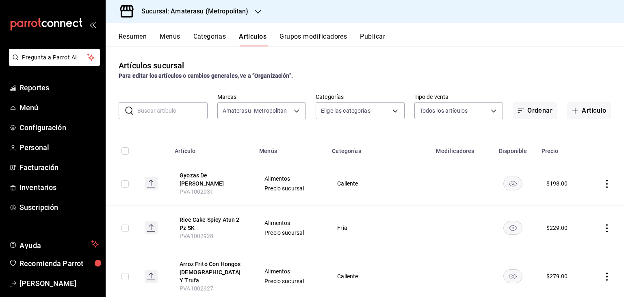
click at [375, 111] on body "Pregunta a Parrot AI Reportes Menú Configuración Personal Facturación Inventari…" at bounding box center [312, 148] width 624 height 297
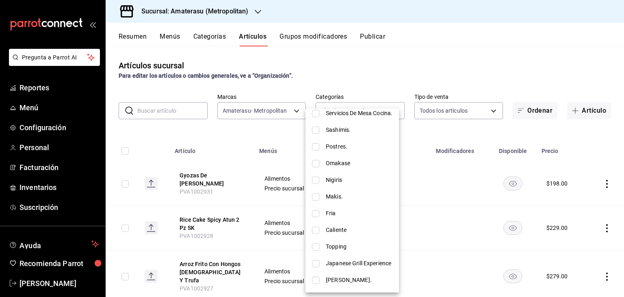
scroll to position [528, 0]
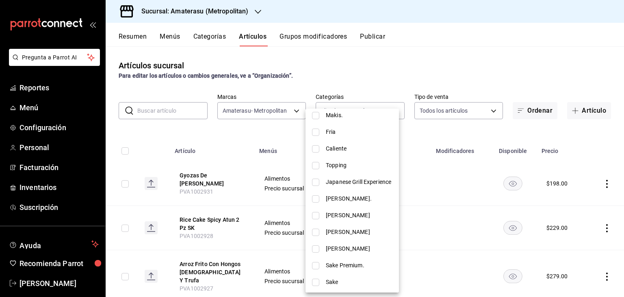
click at [356, 154] on li "Caliente" at bounding box center [352, 148] width 93 height 17
type input "6bee4ab2-d4c0-43b3-98b3-4ff46666a06b"
checkbox input "true"
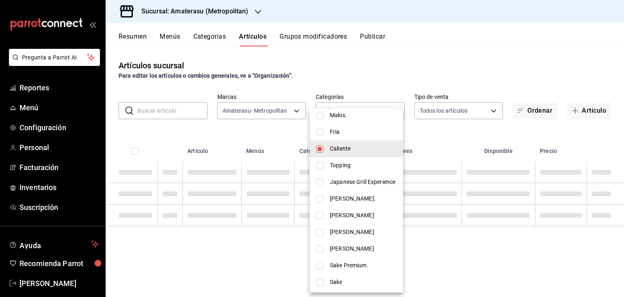
click at [256, 128] on div at bounding box center [312, 148] width 624 height 297
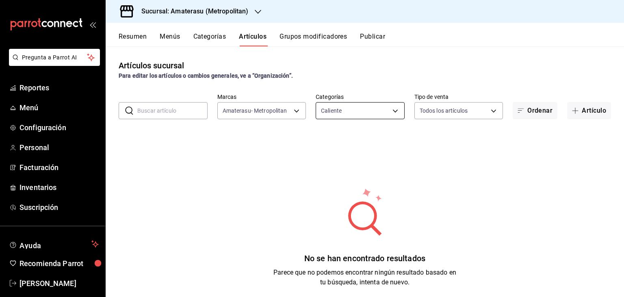
click at [364, 114] on body "Pregunta a Parrot AI Reportes Menú Configuración Personal Facturación Inventari…" at bounding box center [312, 148] width 624 height 297
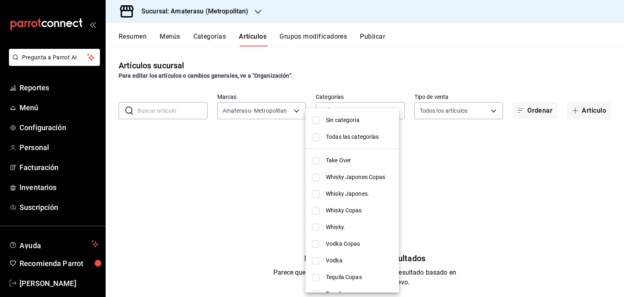
click at [361, 136] on span "Todas las categorías" at bounding box center [359, 136] width 67 height 9
type input "0783145e-3d29-4bbb-828e-87c4a6ccf0c0,087d9878-8a04-48ff-ab24-0b3ef0fdf69f,f9a59…"
checkbox input "true"
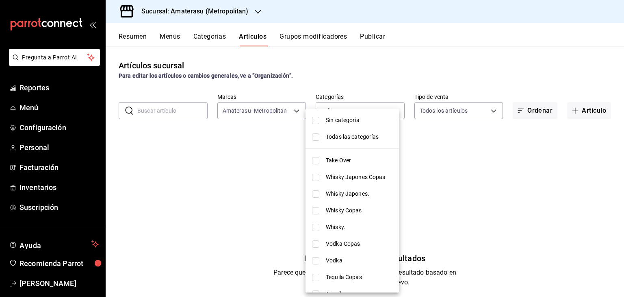
checkbox input "true"
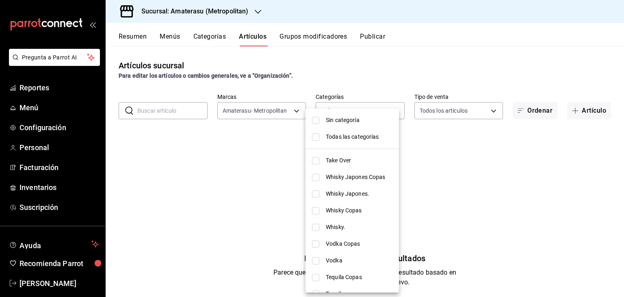
checkbox input "true"
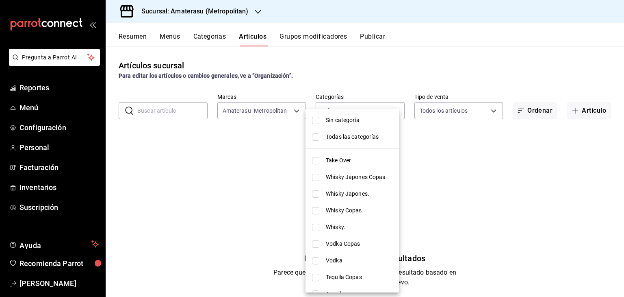
checkbox input "true"
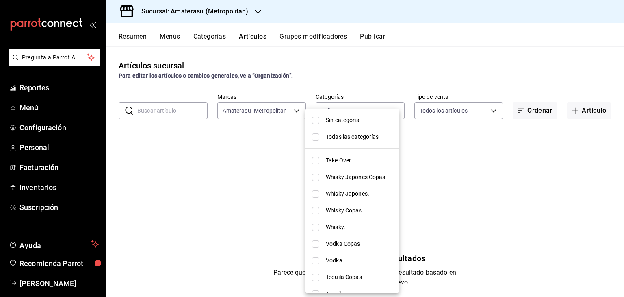
checkbox input "true"
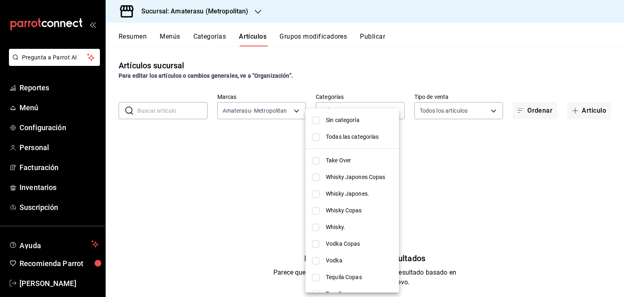
checkbox input "true"
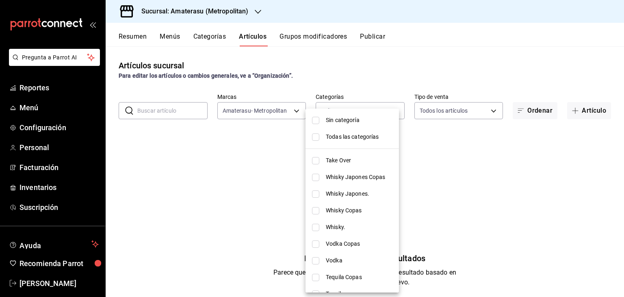
checkbox input "true"
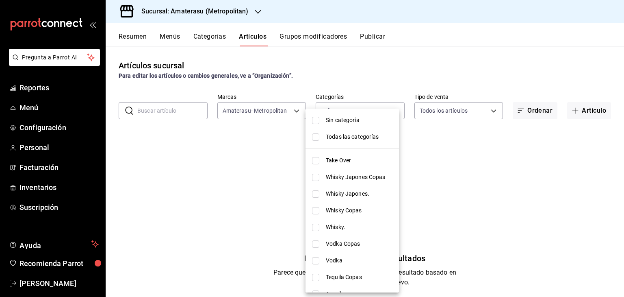
checkbox input "true"
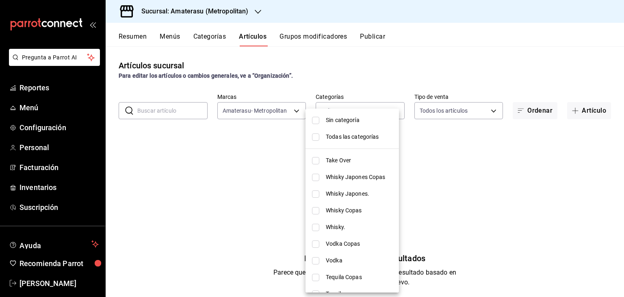
checkbox input "true"
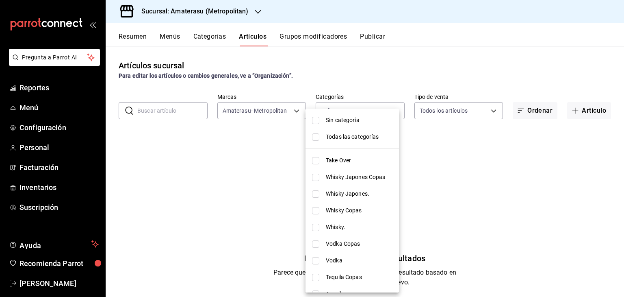
checkbox input "true"
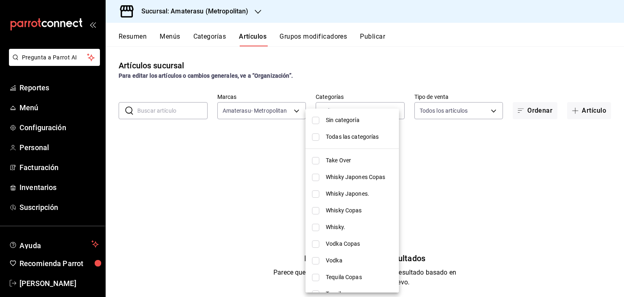
checkbox input "true"
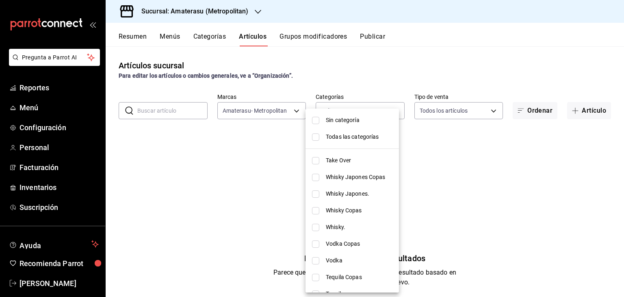
checkbox input "true"
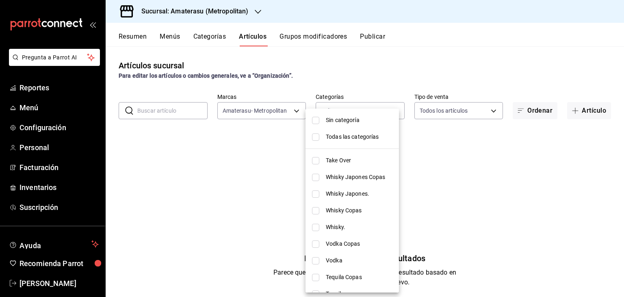
checkbox input "true"
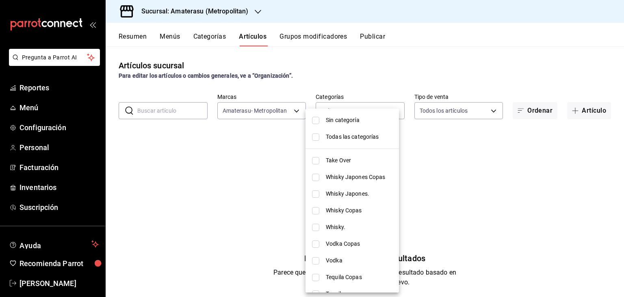
checkbox input "true"
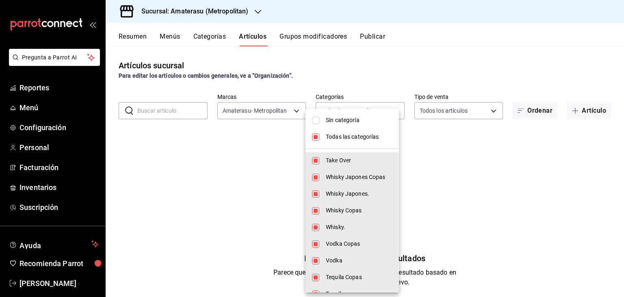
click at [352, 120] on span "Sin categoría" at bounding box center [359, 120] width 67 height 9
click at [225, 148] on div at bounding box center [312, 148] width 624 height 297
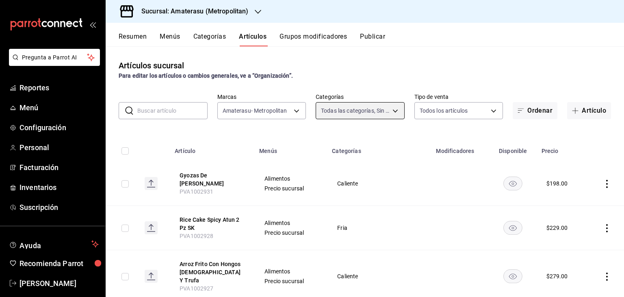
scroll to position [41, 0]
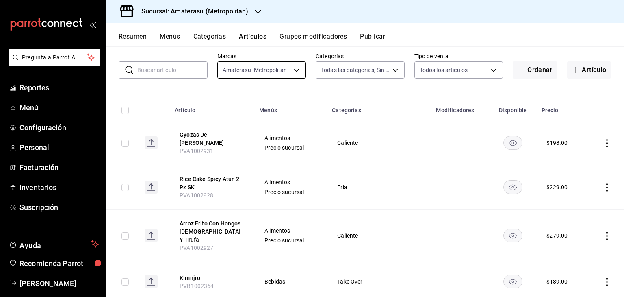
click at [275, 75] on body "Pregunta a Parrot AI Reportes Menú Configuración Personal Facturación Inventari…" at bounding box center [312, 148] width 624 height 297
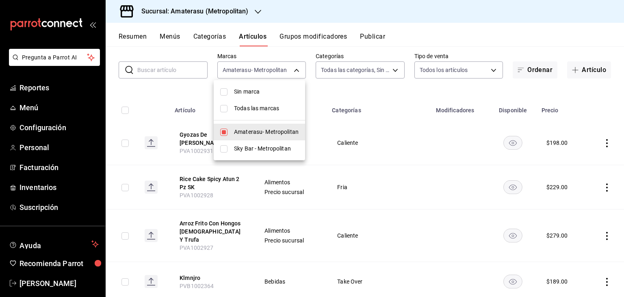
click at [267, 149] on span "Sky Bar - Metropolitan" at bounding box center [266, 148] width 65 height 9
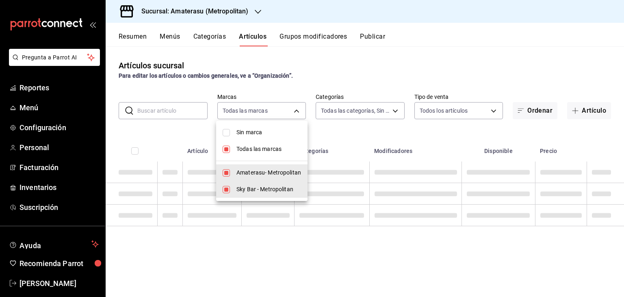
scroll to position [0, 0]
click at [260, 171] on span "Amaterasu- Metropolitan" at bounding box center [268, 172] width 65 height 9
click at [353, 144] on div at bounding box center [312, 148] width 624 height 297
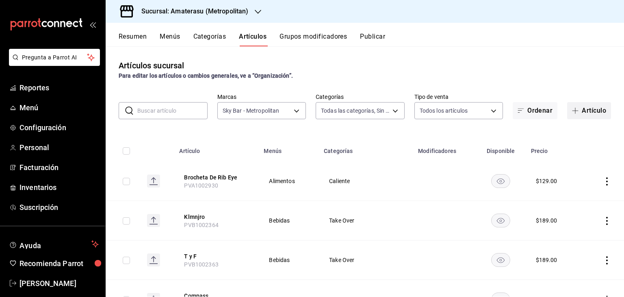
click at [577, 114] on button "Artículo" at bounding box center [589, 110] width 44 height 17
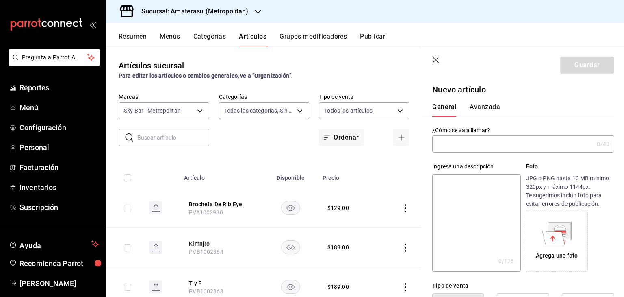
click at [523, 147] on input "text" at bounding box center [512, 144] width 161 height 16
paste input "[PERSON_NAME] Cake Spicy Atun 2 Pz"
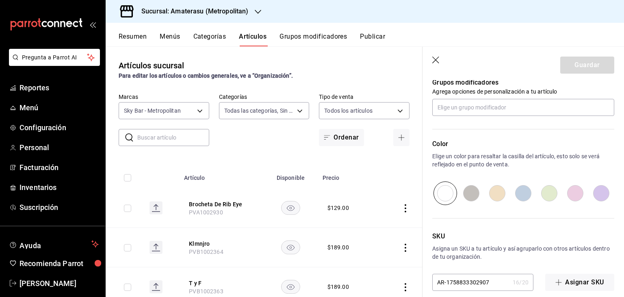
scroll to position [353, 0]
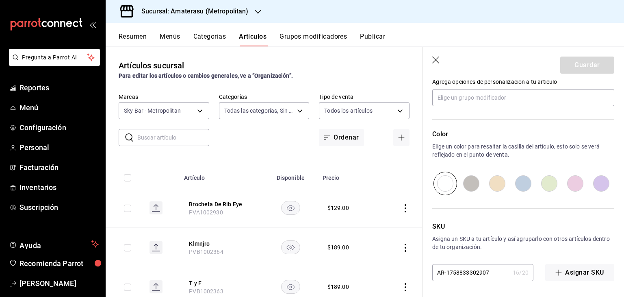
click at [437, 61] on icon "button" at bounding box center [435, 59] width 7 height 7
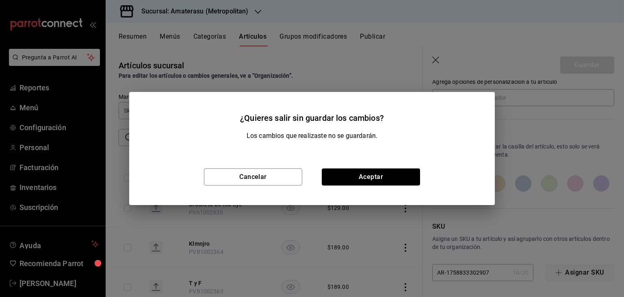
drag, startPoint x: 365, startPoint y: 179, endPoint x: 445, endPoint y: 164, distance: 81.8
click at [365, 179] on button "Aceptar" at bounding box center [371, 176] width 98 height 17
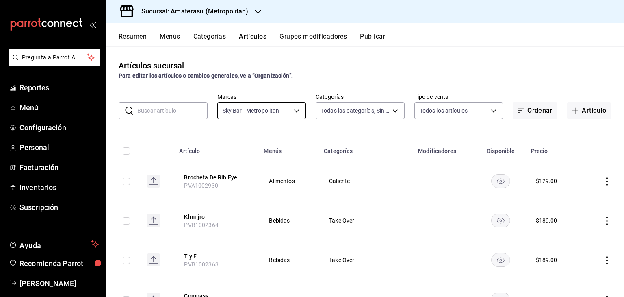
click at [255, 107] on body "Pregunta a Parrot AI Reportes Menú Configuración Personal Facturación Inventari…" at bounding box center [312, 148] width 624 height 297
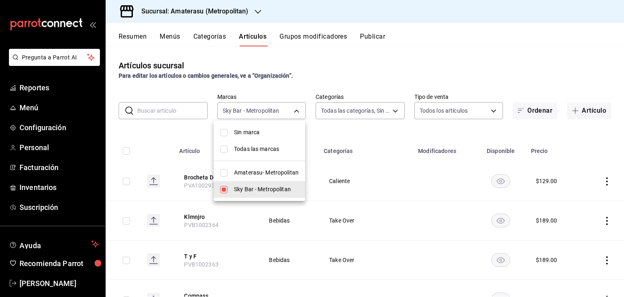
click at [245, 179] on li "Amaterasu- Metropolitan" at bounding box center [259, 172] width 91 height 17
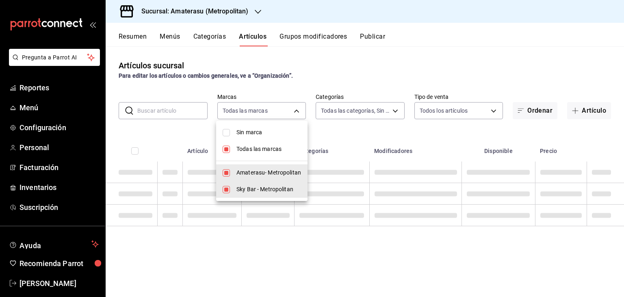
click at [244, 189] on span "Sky Bar - Metropolitan" at bounding box center [268, 189] width 65 height 9
click at [358, 141] on div at bounding box center [312, 148] width 624 height 297
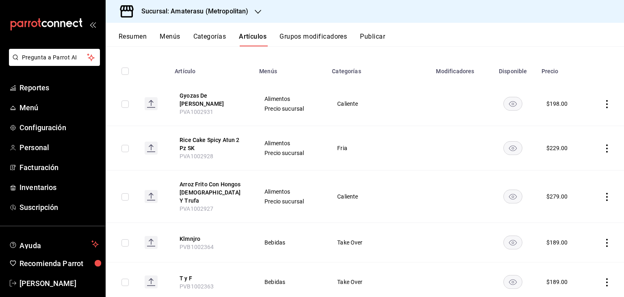
scroll to position [81, 0]
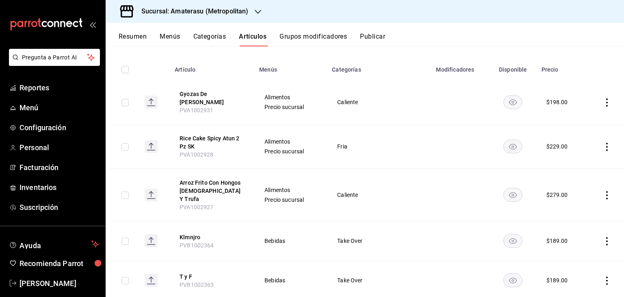
click at [603, 145] on icon "actions" at bounding box center [607, 147] width 8 height 8
click at [581, 165] on span "Editar" at bounding box center [576, 165] width 21 height 9
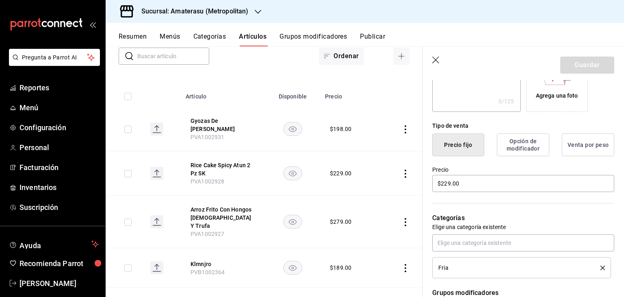
scroll to position [163, 0]
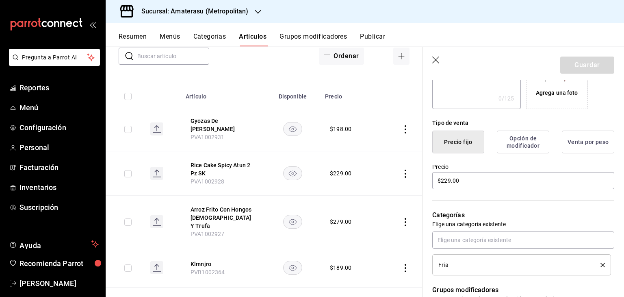
click at [601, 263] on icon "delete" at bounding box center [603, 264] width 4 height 4
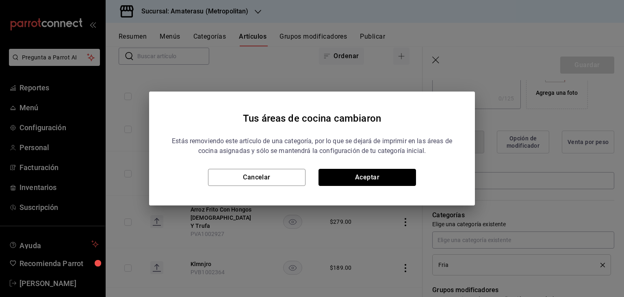
click at [386, 176] on button "Aceptar" at bounding box center [368, 177] width 98 height 17
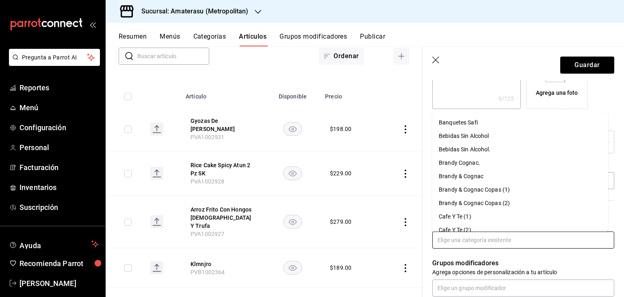
click at [463, 238] on input "text" at bounding box center [523, 239] width 182 height 17
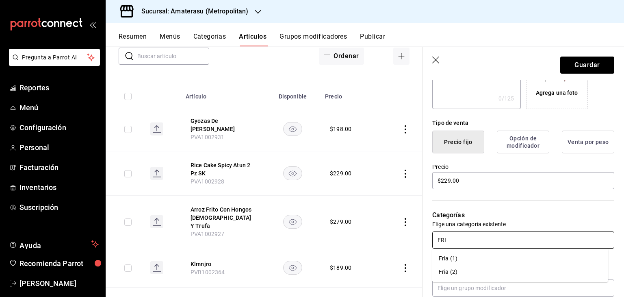
click at [462, 269] on li "Fria (2)" at bounding box center [520, 271] width 176 height 13
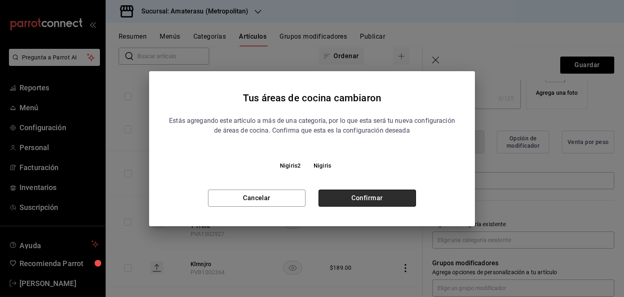
click at [372, 193] on button "Confirmar" at bounding box center [368, 197] width 98 height 17
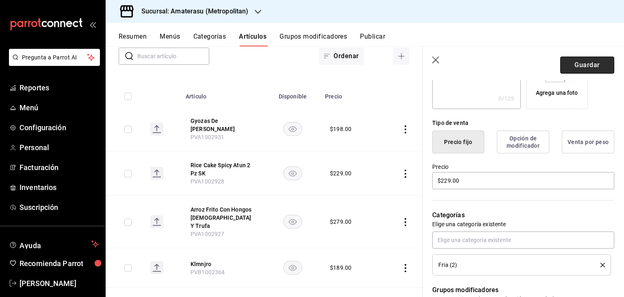
click at [582, 62] on button "Guardar" at bounding box center [587, 64] width 54 height 17
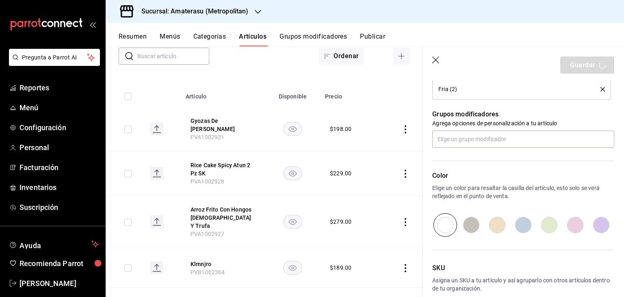
scroll to position [379, 0]
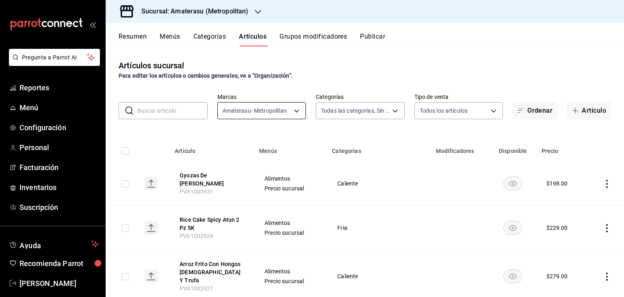
click at [265, 108] on body "Pregunta a Parrot AI Reportes Menú Configuración Personal Facturación Inventari…" at bounding box center [312, 148] width 624 height 297
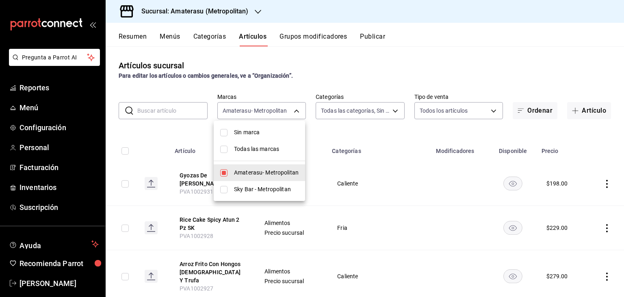
click at [239, 173] on span "Amaterasu- Metropolitan" at bounding box center [266, 172] width 65 height 9
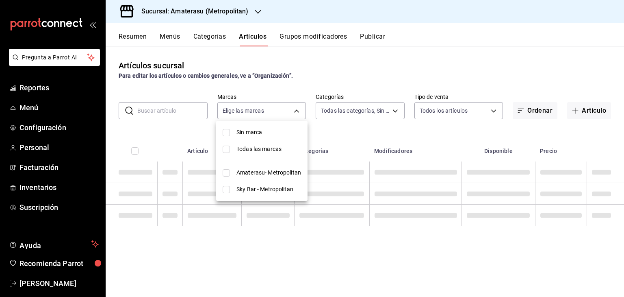
click at [236, 187] on span "Sky Bar - Metropolitan" at bounding box center [268, 189] width 65 height 9
click at [379, 124] on div at bounding box center [312, 148] width 624 height 297
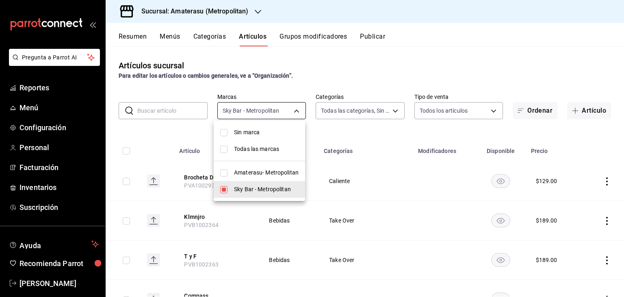
click at [283, 111] on body "Pregunta a Parrot AI Reportes Menú Configuración Personal Facturación Inventari…" at bounding box center [312, 148] width 624 height 297
drag, startPoint x: 279, startPoint y: 172, endPoint x: 288, endPoint y: 168, distance: 9.8
click at [279, 171] on span "Amaterasu- Metropolitan" at bounding box center [266, 172] width 65 height 9
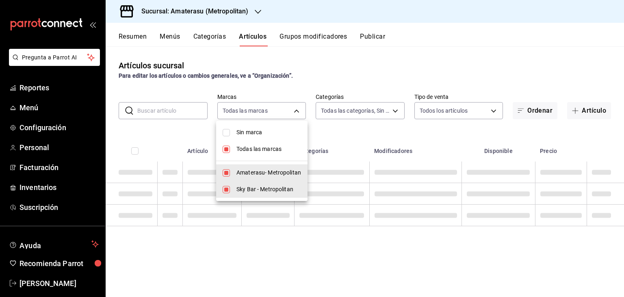
click at [367, 135] on div at bounding box center [312, 148] width 624 height 297
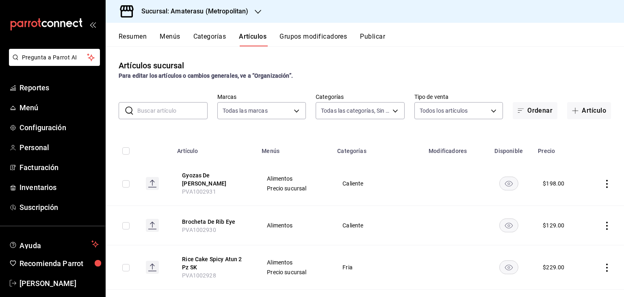
click at [603, 269] on icon "actions" at bounding box center [607, 267] width 8 height 8
click at [576, 241] on span "Editar" at bounding box center [576, 242] width 21 height 9
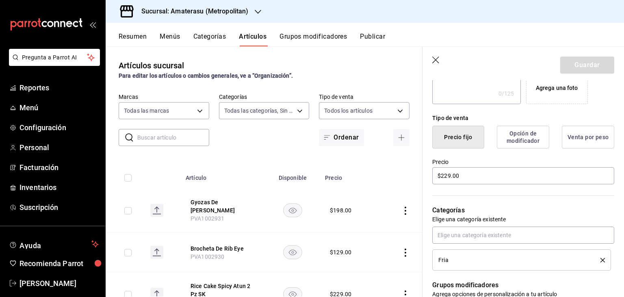
scroll to position [203, 0]
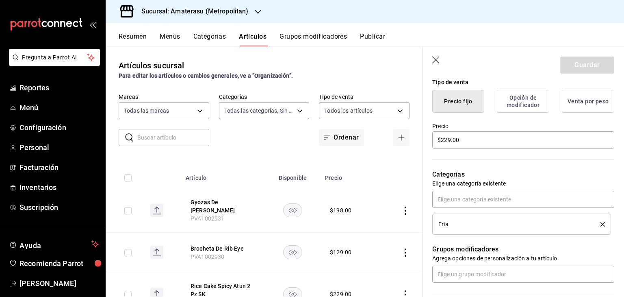
click at [601, 225] on icon "delete" at bounding box center [603, 224] width 4 height 4
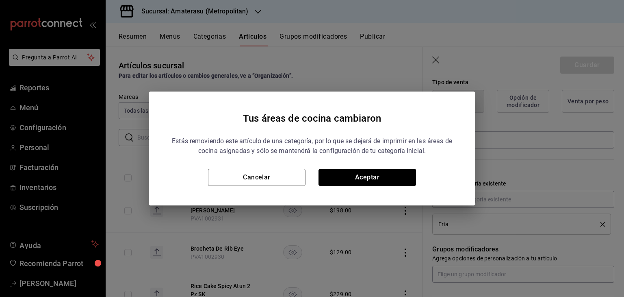
drag, startPoint x: 371, startPoint y: 184, endPoint x: 405, endPoint y: 193, distance: 36.2
click at [371, 183] on button "Aceptar" at bounding box center [368, 177] width 98 height 17
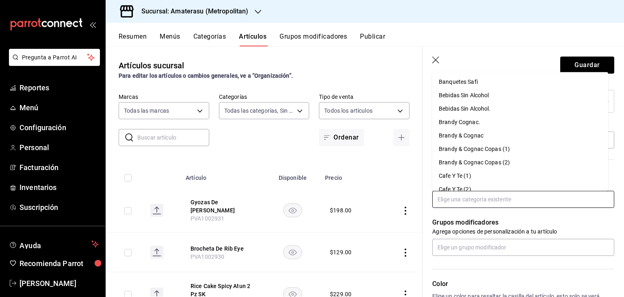
click at [468, 200] on input "text" at bounding box center [523, 199] width 182 height 17
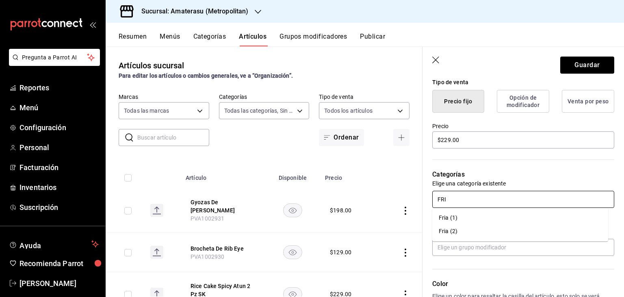
click at [468, 219] on li "Fria (1)" at bounding box center [520, 217] width 176 height 13
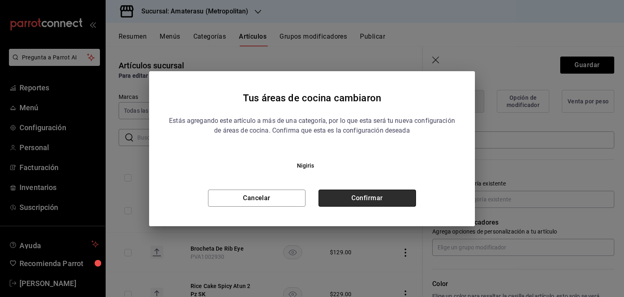
click at [386, 193] on button "Confirmar" at bounding box center [368, 197] width 98 height 17
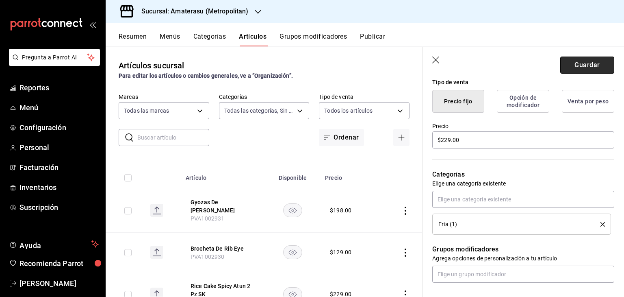
click at [569, 63] on button "Guardar" at bounding box center [587, 64] width 54 height 17
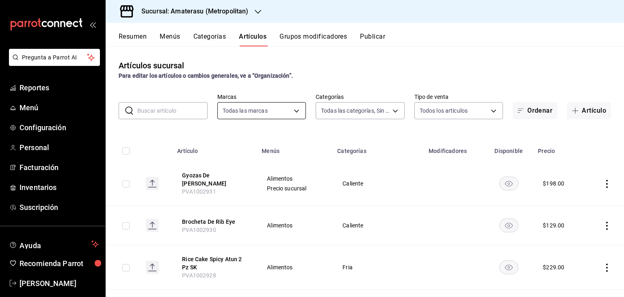
click at [252, 109] on body "Pregunta a Parrot AI Reportes Menú Configuración Personal Facturación Inventari…" at bounding box center [312, 148] width 624 height 297
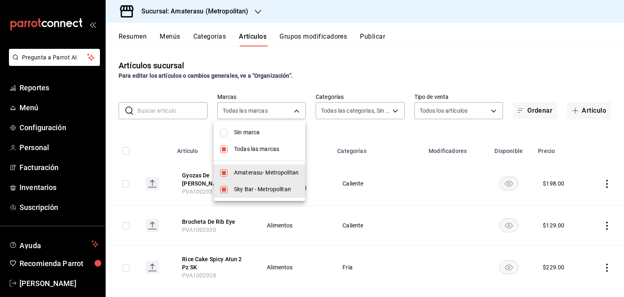
click at [242, 174] on span "Amaterasu- Metropolitan" at bounding box center [266, 172] width 65 height 9
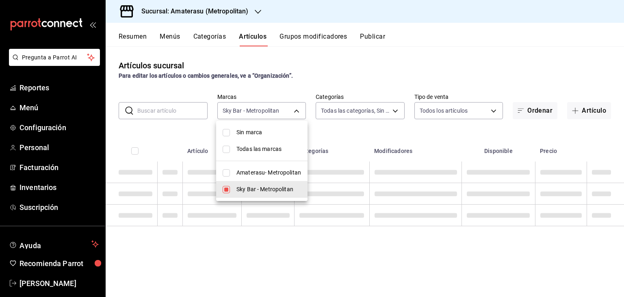
click at [390, 132] on div at bounding box center [312, 148] width 624 height 297
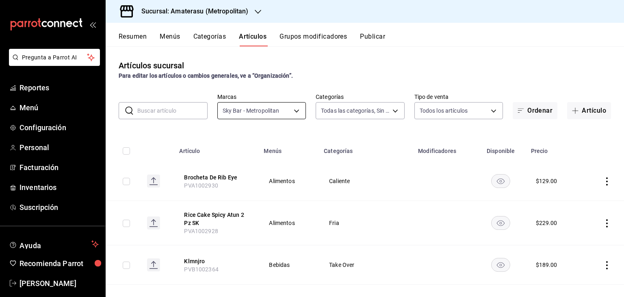
click at [284, 114] on body "Pregunta a Parrot AI Reportes Menú Configuración Personal Facturación Inventari…" at bounding box center [312, 148] width 624 height 297
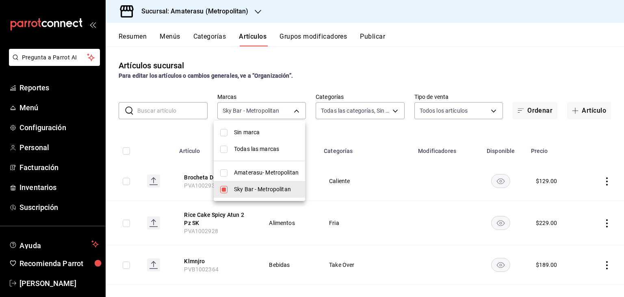
click at [271, 177] on li "Amaterasu- Metropolitan" at bounding box center [259, 172] width 91 height 17
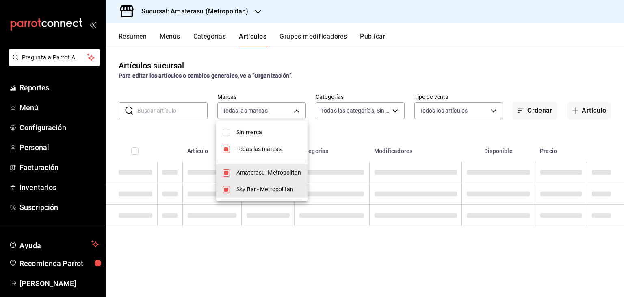
click at [267, 187] on span "Sky Bar - Metropolitan" at bounding box center [268, 189] width 65 height 9
click at [368, 145] on div at bounding box center [312, 148] width 624 height 297
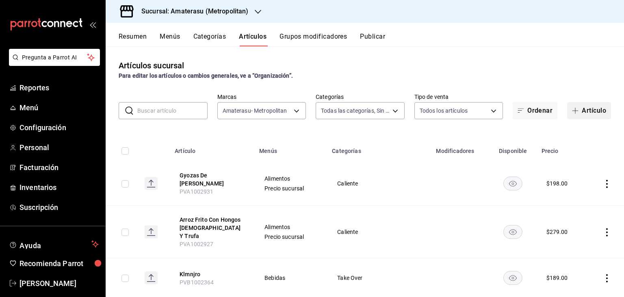
drag, startPoint x: 591, startPoint y: 111, endPoint x: 515, endPoint y: 144, distance: 82.6
click at [591, 111] on button "Artículo" at bounding box center [589, 110] width 44 height 17
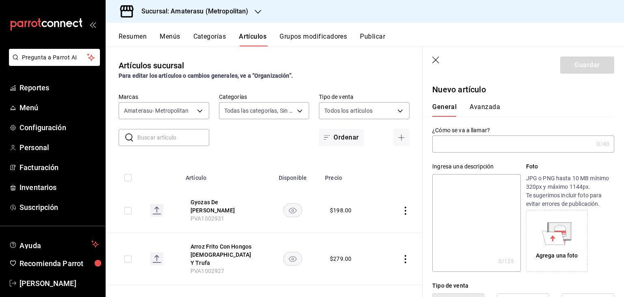
click at [498, 150] on input "text" at bounding box center [512, 144] width 161 height 16
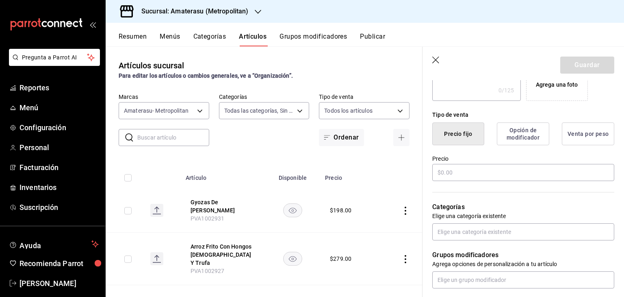
scroll to position [203, 0]
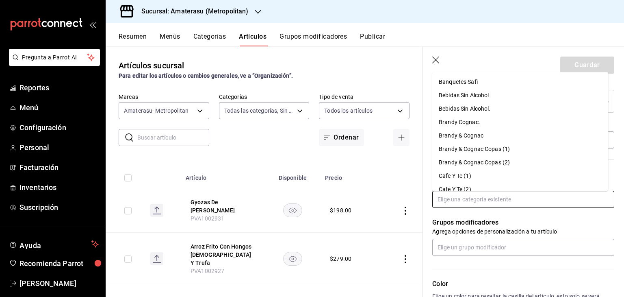
click at [483, 200] on input "text" at bounding box center [523, 199] width 182 height 17
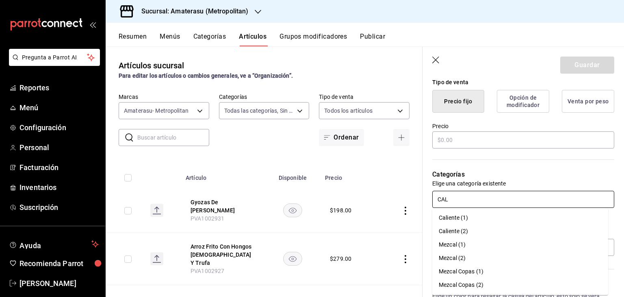
click at [467, 230] on li "Caliente (2)" at bounding box center [520, 230] width 176 height 13
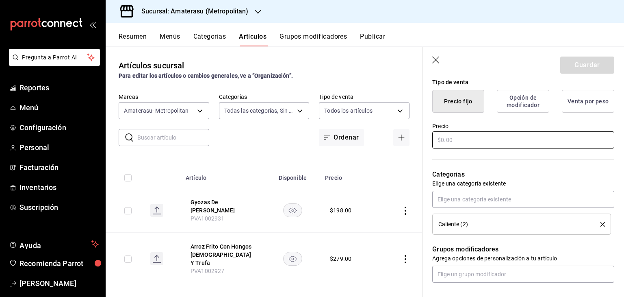
click at [483, 138] on input "text" at bounding box center [523, 139] width 182 height 17
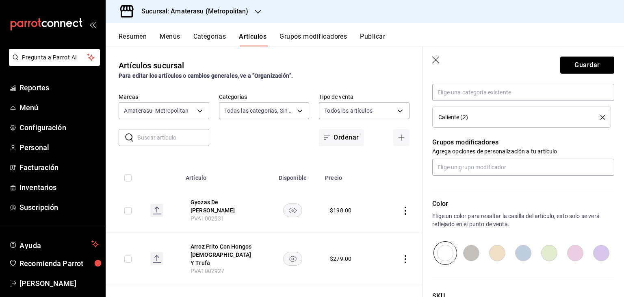
scroll to position [379, 0]
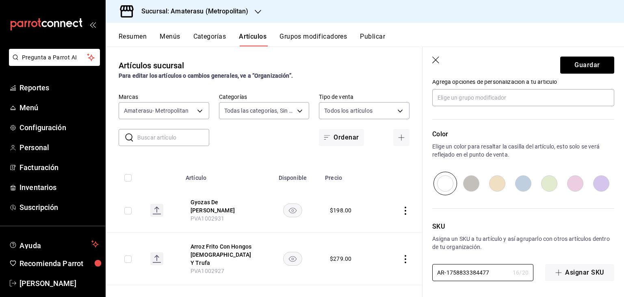
drag, startPoint x: 452, startPoint y: 267, endPoint x: 467, endPoint y: 221, distance: 47.9
click at [439, 264] on input "AR-1758833384477" at bounding box center [470, 272] width 77 height 16
paste input "PVA1002930"
click at [574, 59] on button "Guardar" at bounding box center [587, 64] width 54 height 17
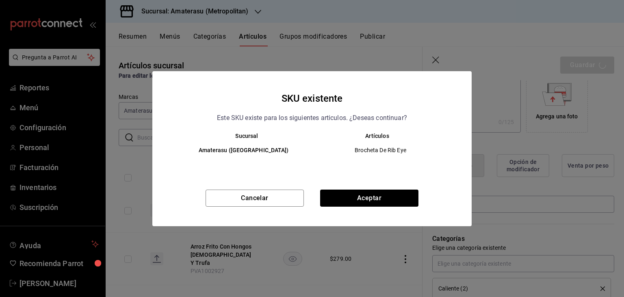
scroll to position [136, 0]
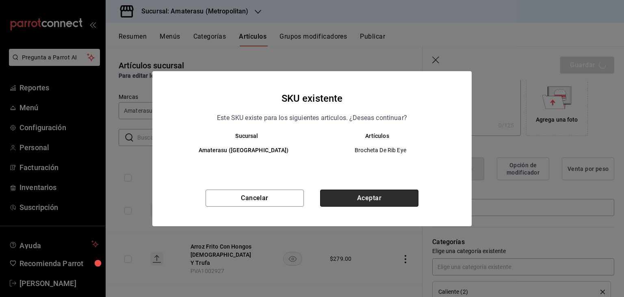
click at [371, 197] on button "Aceptar" at bounding box center [369, 197] width 98 height 17
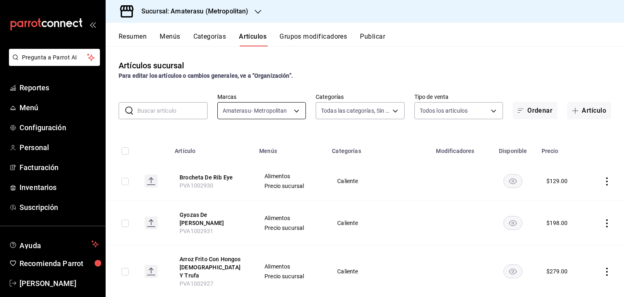
click at [280, 109] on body "Pregunta a Parrot AI Reportes Menú Configuración Personal Facturación Inventari…" at bounding box center [312, 148] width 624 height 297
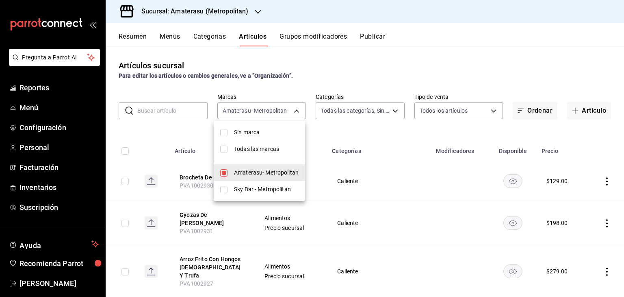
click at [257, 172] on span "Amaterasu- Metropolitan" at bounding box center [266, 172] width 65 height 9
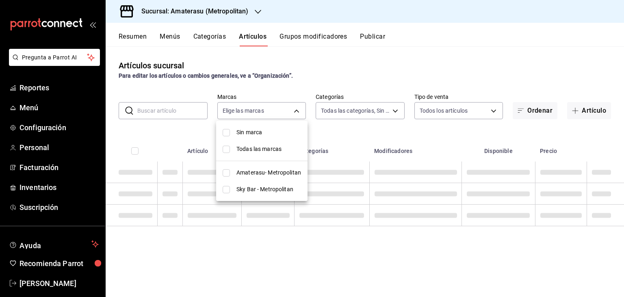
click at [251, 186] on span "Sky Bar - Metropolitan" at bounding box center [268, 189] width 65 height 9
click at [357, 150] on div at bounding box center [312, 148] width 624 height 297
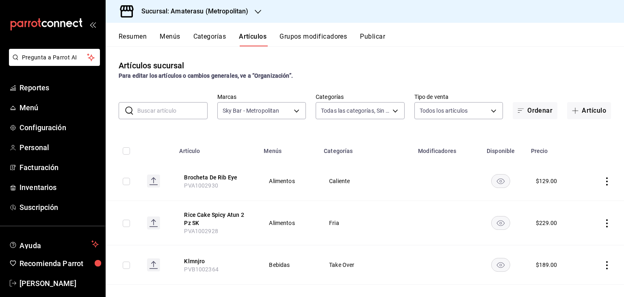
click at [603, 183] on icon "actions" at bounding box center [607, 181] width 8 height 8
click at [562, 199] on div at bounding box center [558, 200] width 15 height 10
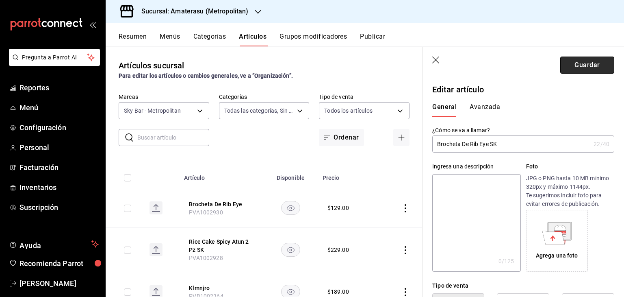
click at [585, 67] on button "Guardar" at bounding box center [587, 64] width 54 height 17
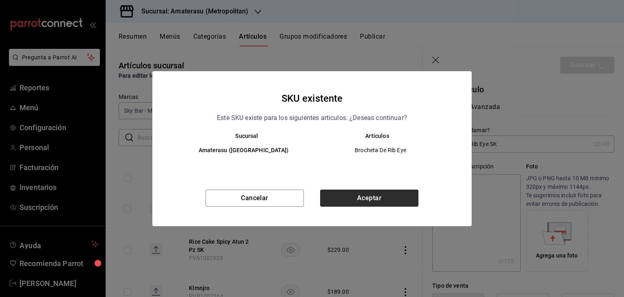
drag, startPoint x: 412, startPoint y: 176, endPoint x: 401, endPoint y: 191, distance: 17.7
click at [412, 177] on div "Sucursal Artículos Amaterasu (Metropolitan) Brocheta De Rib Eye" at bounding box center [311, 157] width 319 height 50
drag, startPoint x: 401, startPoint y: 192, endPoint x: 397, endPoint y: 199, distance: 8.0
click at [400, 193] on button "Aceptar" at bounding box center [369, 197] width 98 height 17
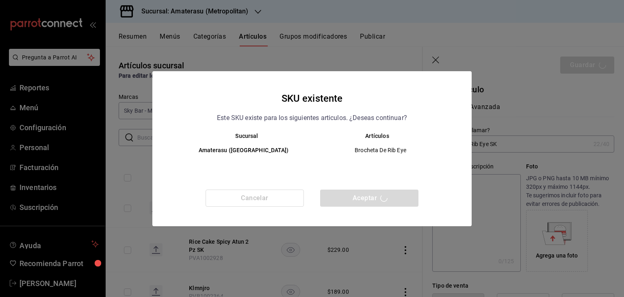
click at [397, 200] on div "Cancelar Aceptar" at bounding box center [311, 207] width 319 height 37
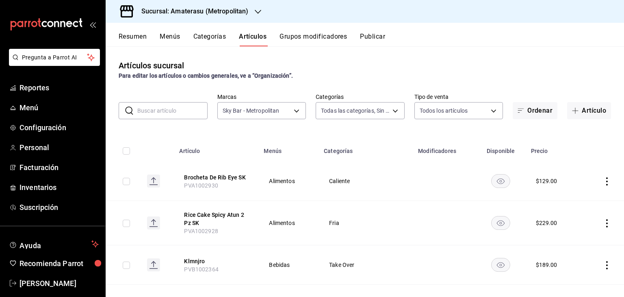
click at [363, 35] on button "Publicar" at bounding box center [372, 40] width 25 height 14
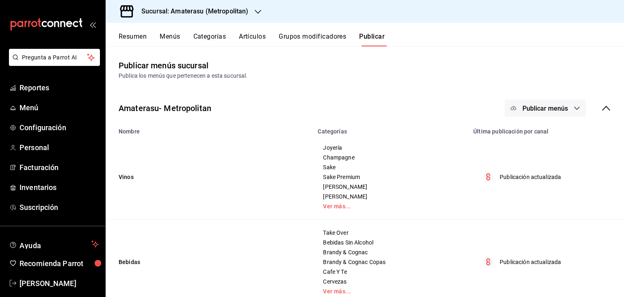
click at [574, 110] on icon "button" at bounding box center [577, 108] width 7 height 7
click at [558, 138] on span "Punto de venta" at bounding box center [550, 134] width 39 height 9
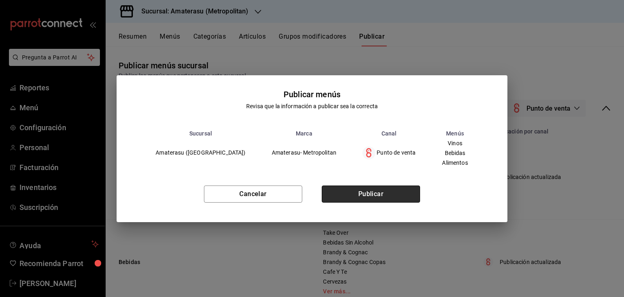
click at [377, 192] on button "Publicar" at bounding box center [371, 193] width 98 height 17
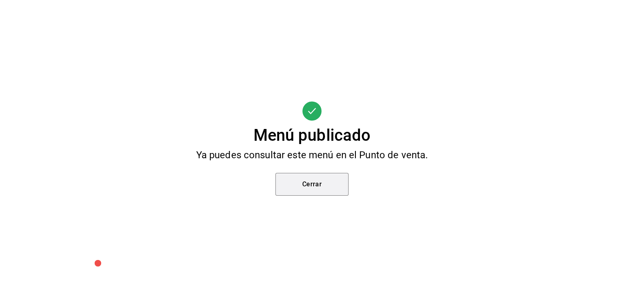
click at [317, 181] on button "Cerrar" at bounding box center [311, 184] width 73 height 23
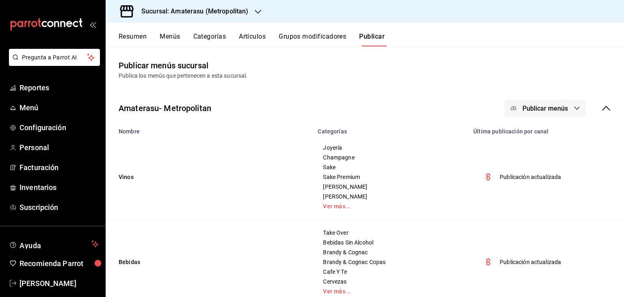
click at [229, 17] on div "Sucursal: Amaterasu (Metropolitan)" at bounding box center [188, 11] width 152 height 23
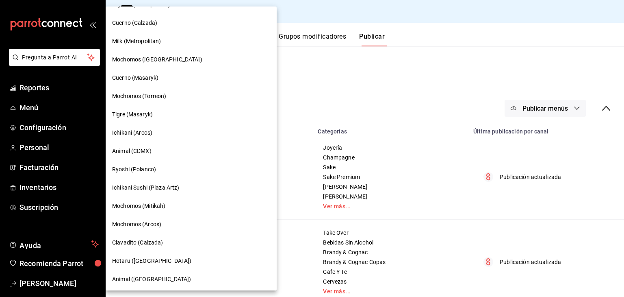
scroll to position [473, 0]
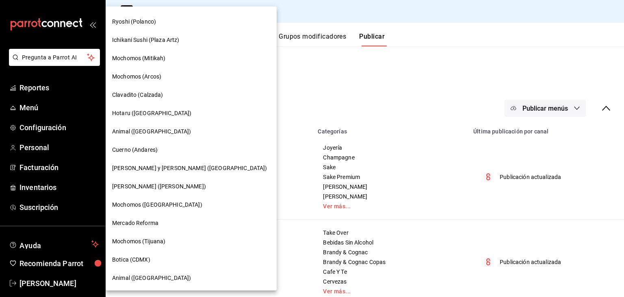
click at [163, 262] on div "Botica (CDMX)" at bounding box center [191, 259] width 158 height 9
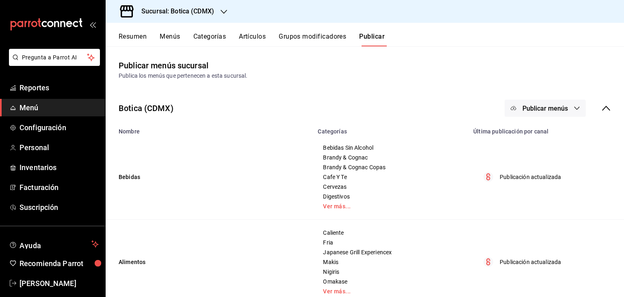
click at [255, 38] on button "Artículos" at bounding box center [252, 40] width 27 height 14
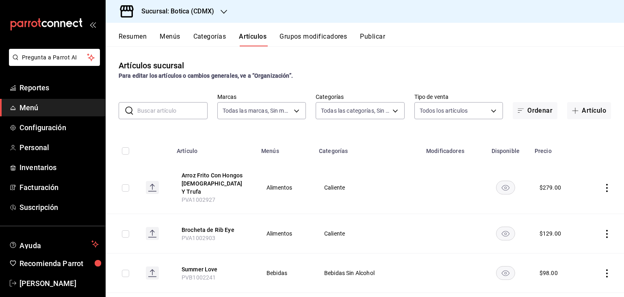
click at [384, 37] on button "Publicar" at bounding box center [372, 40] width 25 height 14
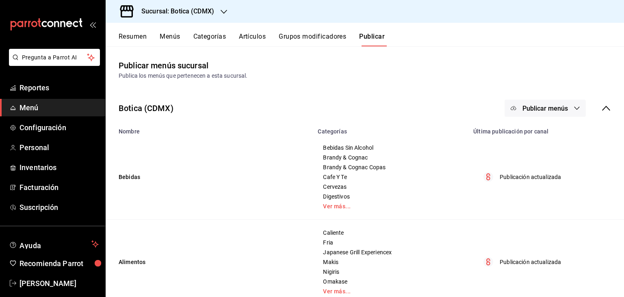
click at [247, 34] on button "Artículos" at bounding box center [252, 40] width 27 height 14
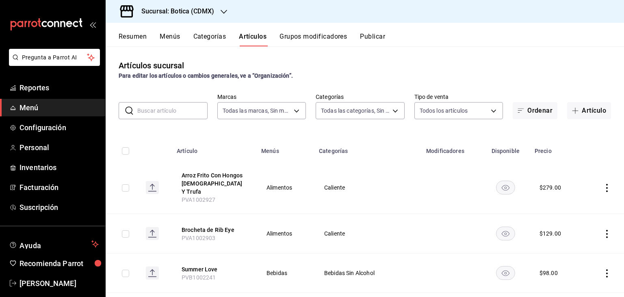
click at [184, 113] on input "text" at bounding box center [172, 110] width 70 height 16
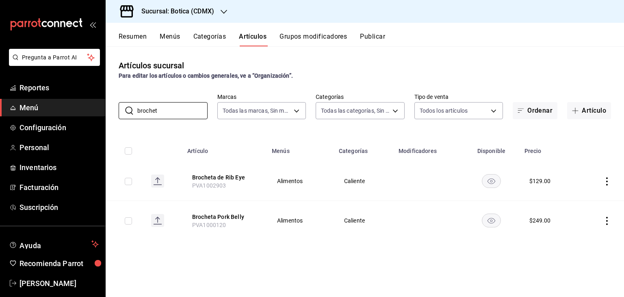
click at [297, 141] on th "Menús" at bounding box center [300, 148] width 67 height 26
click at [196, 16] on div "Sucursal: Botica (CDMX)" at bounding box center [171, 11] width 118 height 23
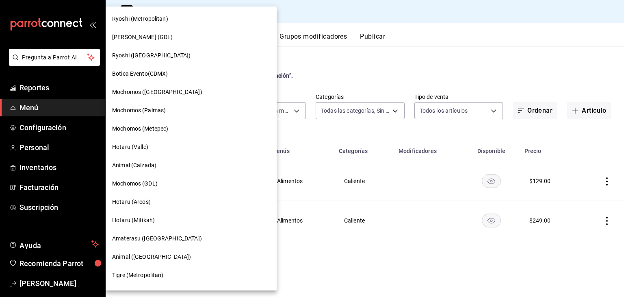
click at [304, 65] on div at bounding box center [312, 148] width 624 height 297
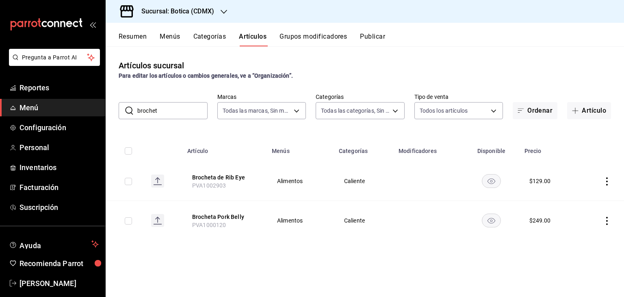
click at [143, 39] on button "Resumen" at bounding box center [133, 40] width 28 height 14
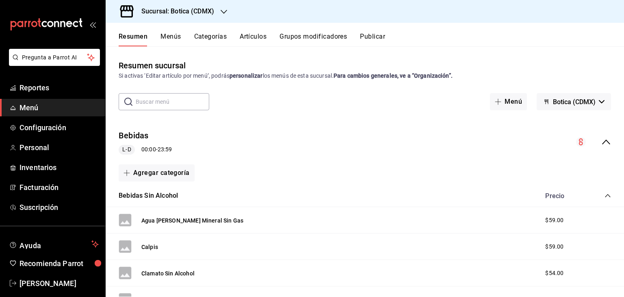
click at [167, 7] on div "Sucursal: Botica (CDMX)" at bounding box center [171, 11] width 118 height 23
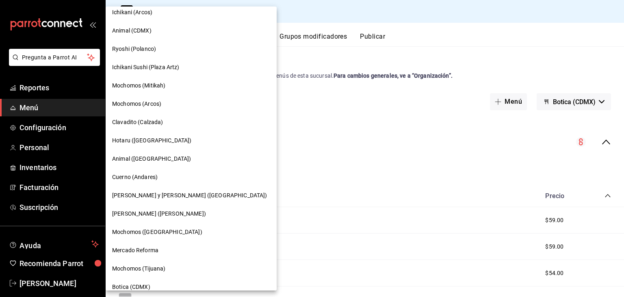
scroll to position [473, 0]
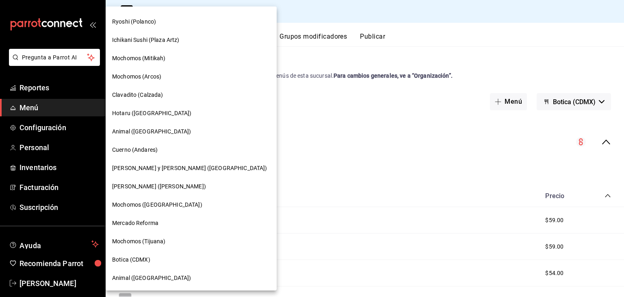
click at [176, 183] on span "[PERSON_NAME] ([PERSON_NAME])" at bounding box center [159, 186] width 94 height 9
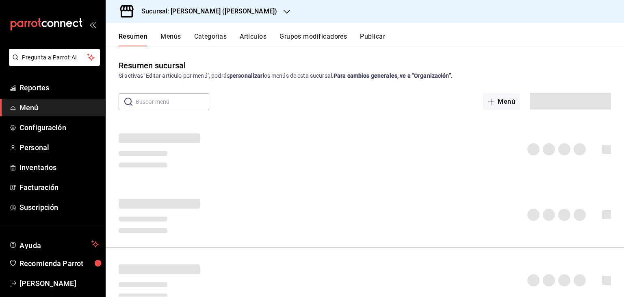
click at [379, 36] on button "Publicar" at bounding box center [372, 40] width 25 height 14
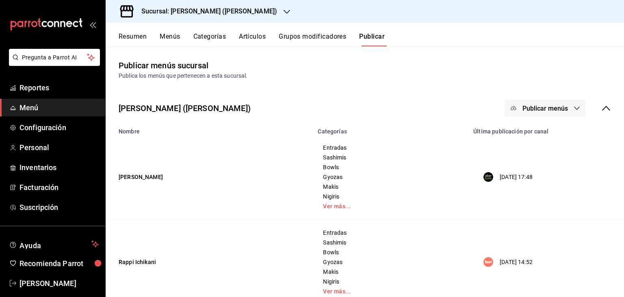
click at [560, 115] on button "Publicar menús" at bounding box center [545, 108] width 81 height 17
click at [545, 174] on li "Punto de venta" at bounding box center [539, 180] width 75 height 23
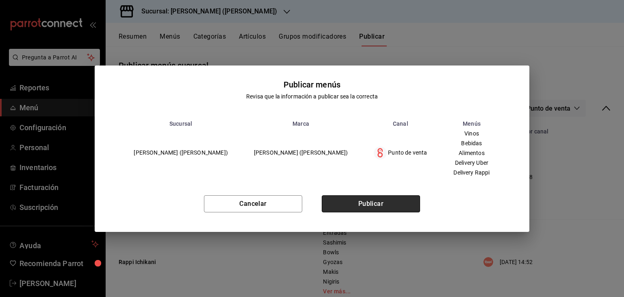
click at [387, 204] on button "Publicar" at bounding box center [371, 203] width 98 height 17
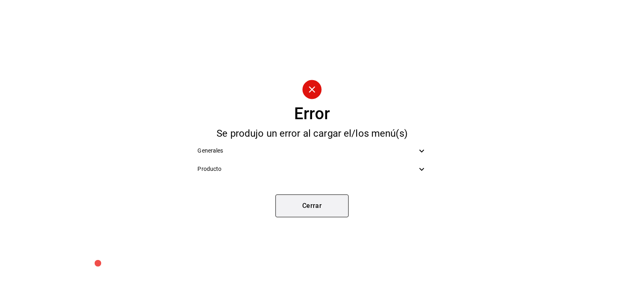
click at [324, 204] on button "Cerrar" at bounding box center [311, 205] width 73 height 23
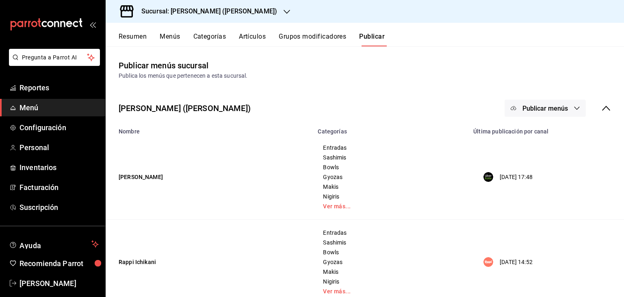
click at [214, 5] on div "Sucursal: [PERSON_NAME] ([PERSON_NAME])" at bounding box center [202, 11] width 181 height 23
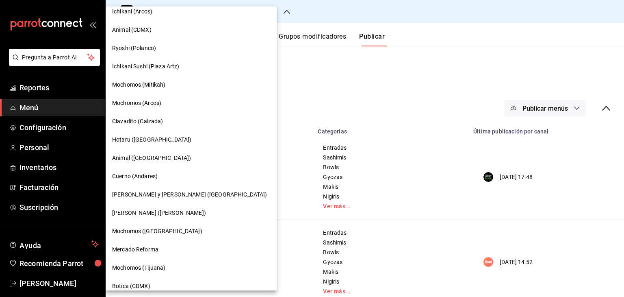
scroll to position [432, 0]
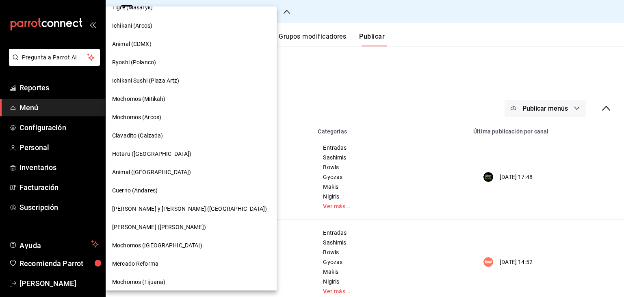
click at [152, 154] on span "Hotaru ([GEOGRAPHIC_DATA])" at bounding box center [151, 154] width 79 height 9
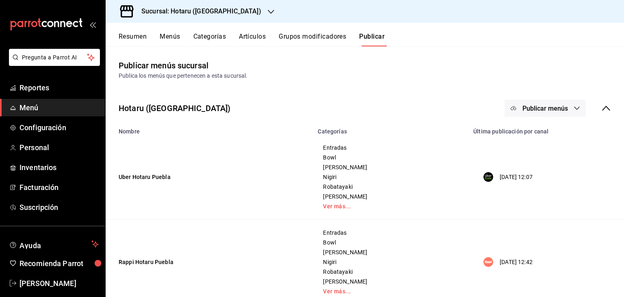
click at [530, 108] on span "Publicar menús" at bounding box center [546, 108] width 46 height 8
click at [527, 180] on div at bounding box center [520, 179] width 23 height 13
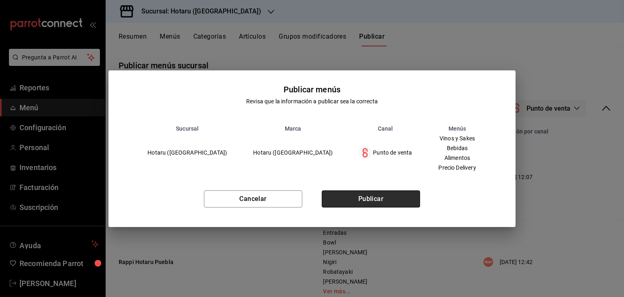
click at [398, 197] on button "Publicar" at bounding box center [371, 198] width 98 height 17
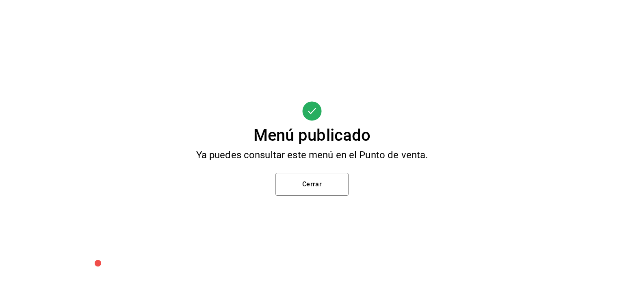
drag, startPoint x: 364, startPoint y: 163, endPoint x: 314, endPoint y: 169, distance: 50.3
click at [332, 194] on div "Menú publicado Ya puedes consultar este menú en el Punto de venta. Cerrar" at bounding box center [312, 148] width 624 height 297
click at [296, 191] on button "Cerrar" at bounding box center [311, 184] width 73 height 23
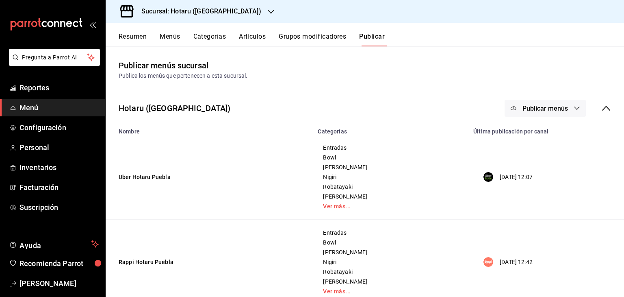
click at [268, 12] on icon "button" at bounding box center [271, 12] width 7 height 7
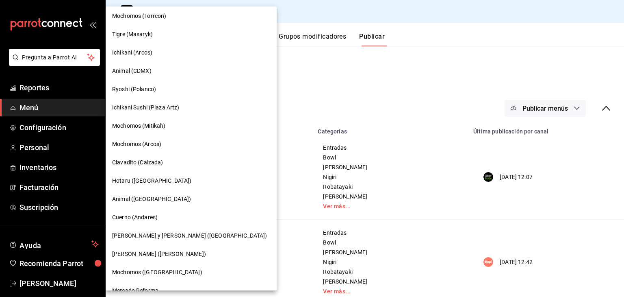
scroll to position [391, 0]
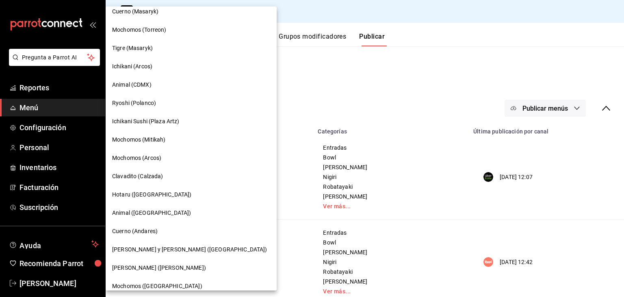
click at [167, 126] on div "Ichikani Sushi (Plaza Artz)" at bounding box center [191, 121] width 171 height 18
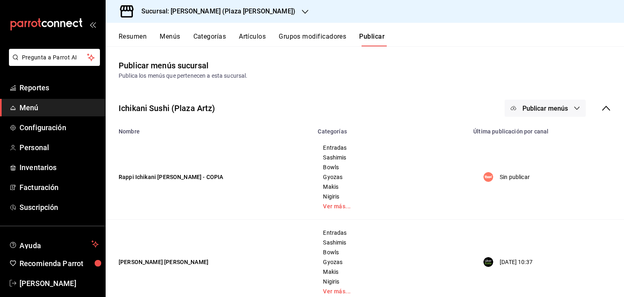
click at [537, 108] on span "Publicar menús" at bounding box center [546, 108] width 46 height 8
click at [532, 176] on span "Punto de venta" at bounding box center [550, 180] width 39 height 9
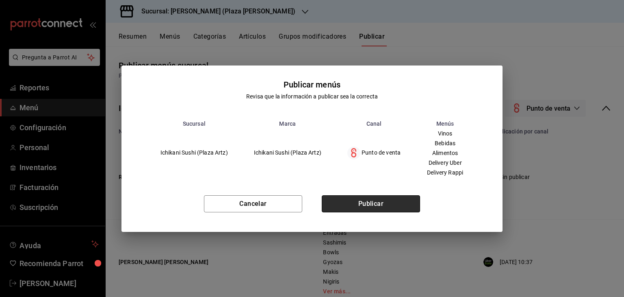
click at [393, 203] on button "Publicar" at bounding box center [371, 203] width 98 height 17
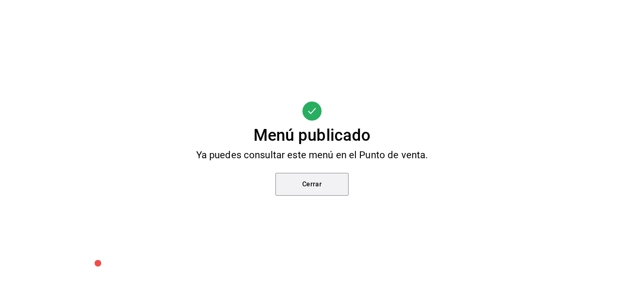
click at [331, 184] on button "Cerrar" at bounding box center [311, 184] width 73 height 23
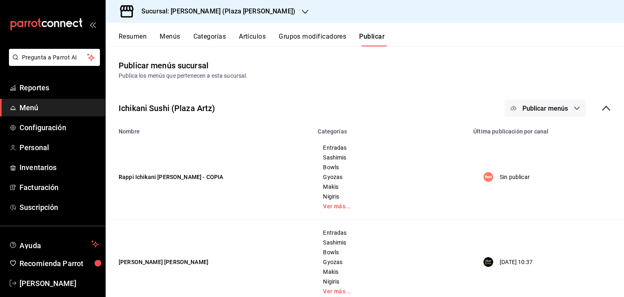
click at [162, 11] on h3 "Sucursal: [PERSON_NAME] (Plaza [PERSON_NAME])" at bounding box center [215, 12] width 160 height 10
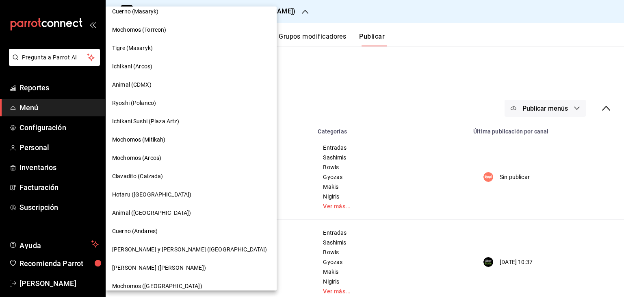
scroll to position [351, 0]
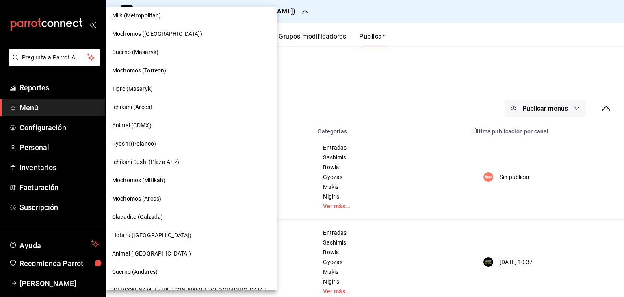
click at [156, 138] on div "Ryoshi (Polanco)" at bounding box center [191, 143] width 171 height 18
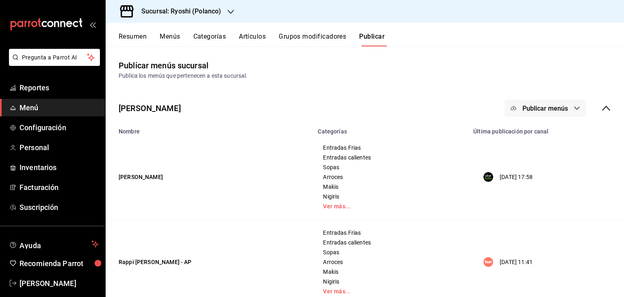
click at [260, 37] on button "Artículos" at bounding box center [252, 40] width 27 height 14
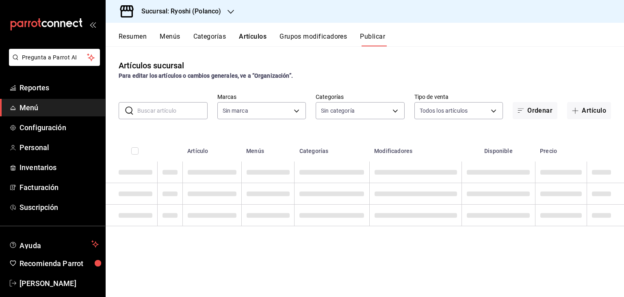
type input "d1ab8890-ddc3-4d94-b14c-d24ccf3ac2d8,70935bef-f50e-476e-afc6-1ed0b0096d1e"
type input "3971b1f1-eb4c-4b65-a33f-e0602f1a7270,e647ec20-b9be-4789-a430-eb555fd10a41,bb66a…"
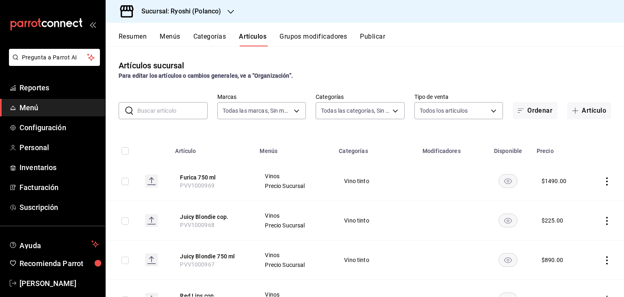
click at [216, 21] on div "Sucursal: Ryoshi (Polanco)" at bounding box center [174, 11] width 125 height 23
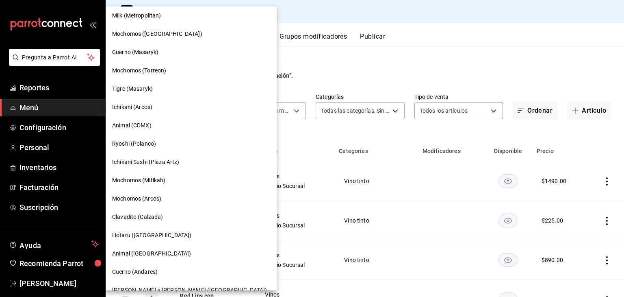
scroll to position [325, 0]
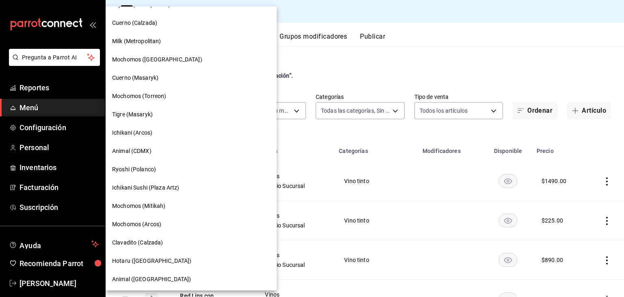
click at [164, 136] on div "Ichikani (Arcos)" at bounding box center [191, 132] width 158 height 9
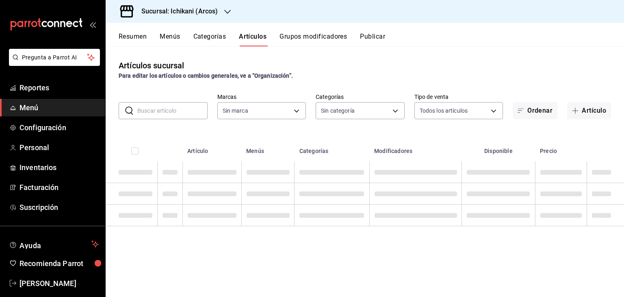
type input "3d128380-1848-4961-8452-f61460e40f46,082e5db2-b2e4-4ea4-81ab-d0dab4d15ad6,1675a…"
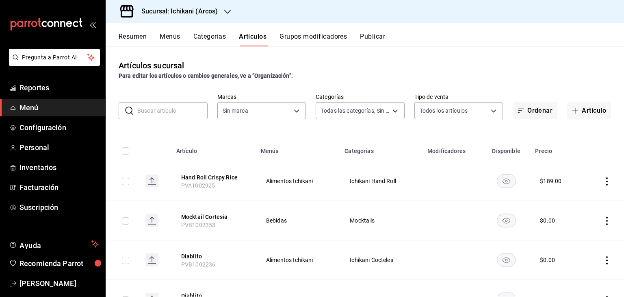
type input "5b36b593-4404-40a8-ab52-4e9fd09f90e2"
click at [369, 33] on button "Publicar" at bounding box center [372, 40] width 25 height 14
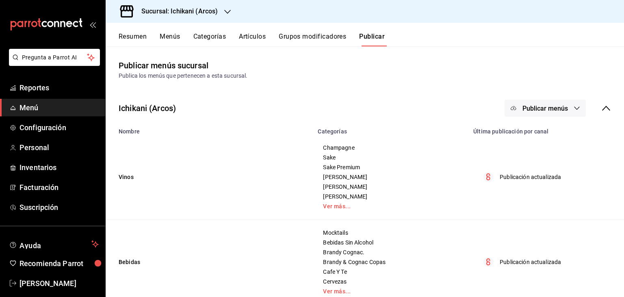
drag, startPoint x: 531, startPoint y: 113, endPoint x: 529, endPoint y: 130, distance: 17.3
click at [531, 113] on button "Publicar menús" at bounding box center [545, 108] width 81 height 17
click at [529, 139] on div at bounding box center [520, 134] width 23 height 13
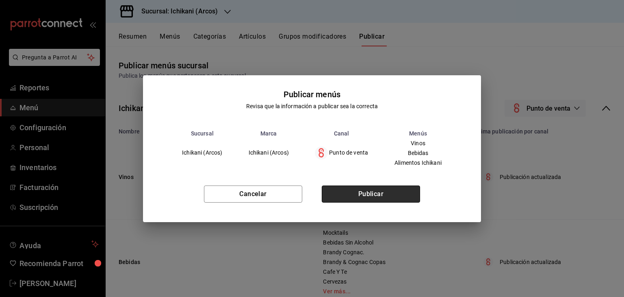
click at [407, 199] on button "Publicar" at bounding box center [371, 193] width 98 height 17
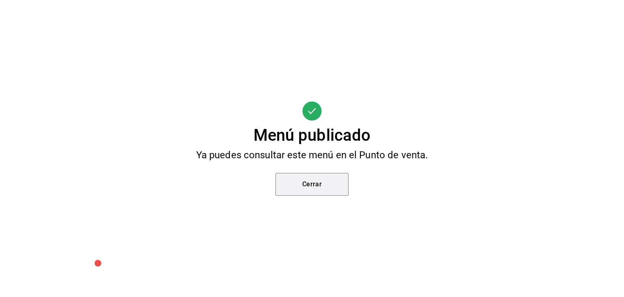
click at [310, 180] on button "Cerrar" at bounding box center [311, 184] width 73 height 23
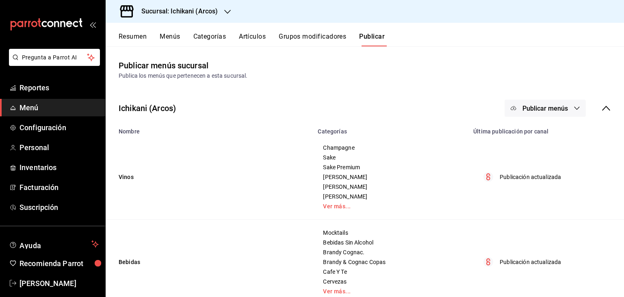
click at [182, 4] on div "Sucursal: Ichikani (Arcos)" at bounding box center [173, 11] width 122 height 23
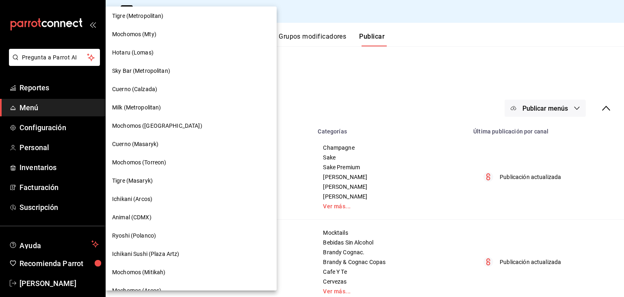
scroll to position [244, 0]
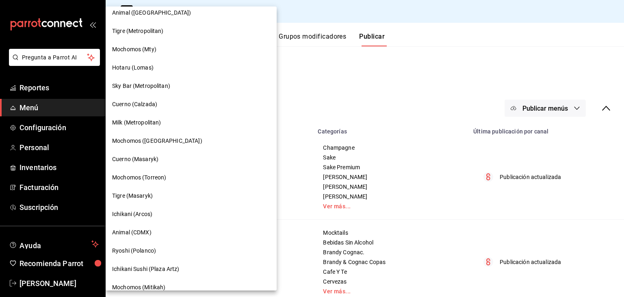
click at [164, 69] on div "Hotaru (Lomas)" at bounding box center [191, 67] width 158 height 9
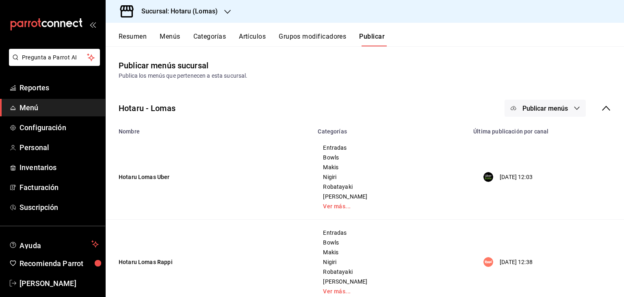
click at [528, 106] on span "Publicar menús" at bounding box center [546, 108] width 46 height 8
click at [525, 189] on li "Punto de venta" at bounding box center [539, 180] width 75 height 23
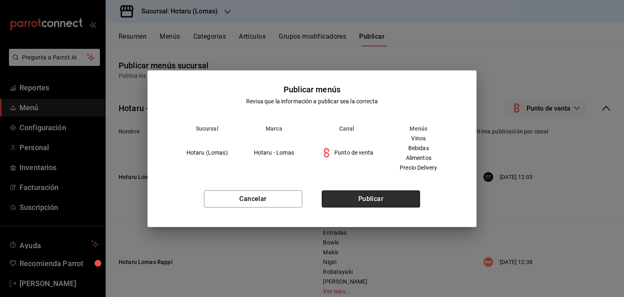
click at [395, 205] on button "Publicar" at bounding box center [371, 198] width 98 height 17
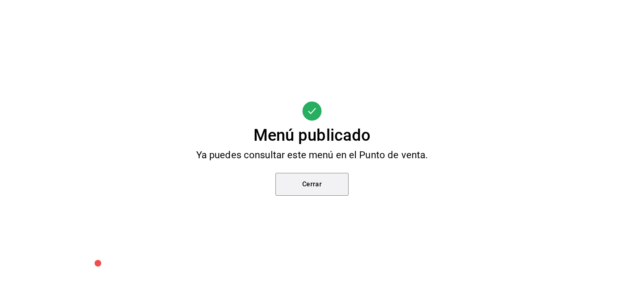
click at [304, 186] on button "Cerrar" at bounding box center [311, 184] width 73 height 23
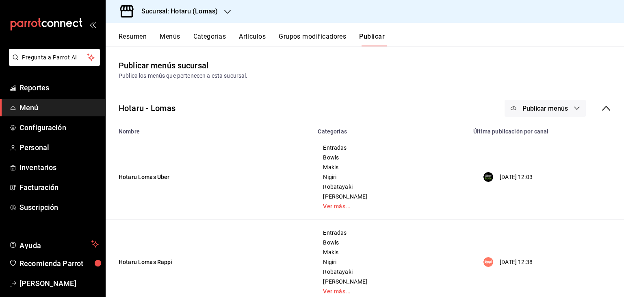
click at [223, 15] on div "Sucursal: Hotaru (Lomas)" at bounding box center [173, 11] width 122 height 23
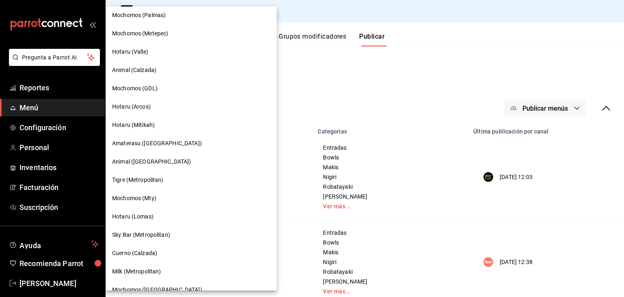
scroll to position [81, 0]
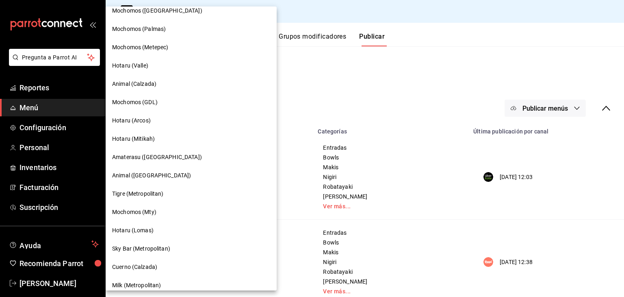
click at [172, 142] on div "Hotaru (Mitikah)" at bounding box center [191, 138] width 158 height 9
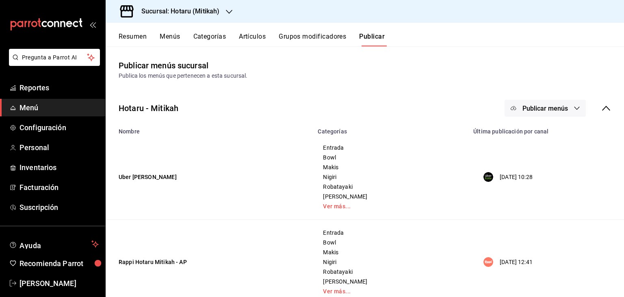
drag, startPoint x: 527, startPoint y: 114, endPoint x: 527, endPoint y: 126, distance: 11.8
click at [527, 114] on button "Publicar menús" at bounding box center [545, 108] width 81 height 17
click at [524, 177] on div at bounding box center [520, 179] width 23 height 13
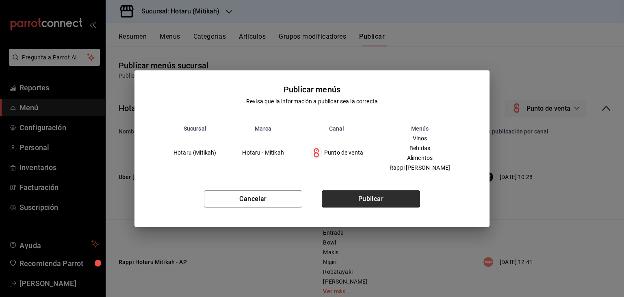
click at [379, 204] on button "Publicar" at bounding box center [371, 198] width 98 height 17
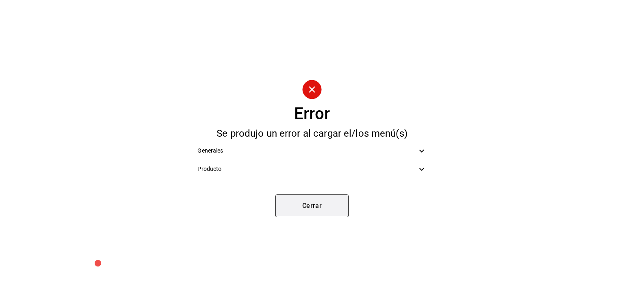
drag, startPoint x: 321, startPoint y: 214, endPoint x: 323, endPoint y: 208, distance: 5.7
click at [321, 212] on button "Cerrar" at bounding box center [311, 205] width 73 height 23
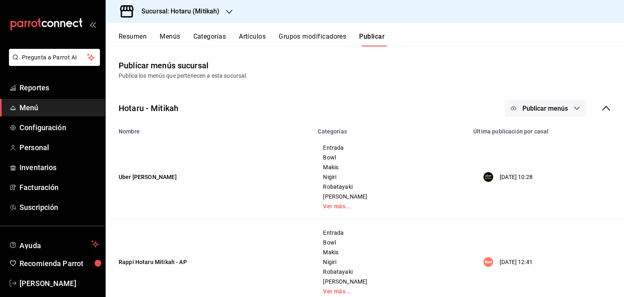
click at [225, 12] on div "Sucursal: Hotaru (Mitikah)" at bounding box center [174, 11] width 124 height 23
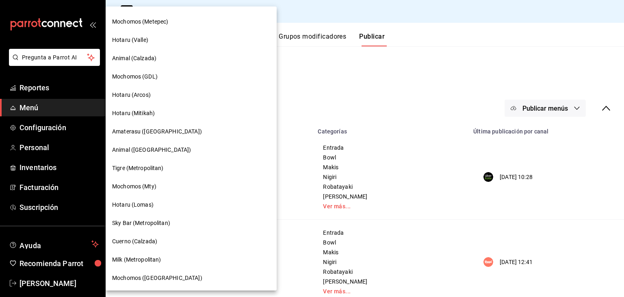
scroll to position [26, 0]
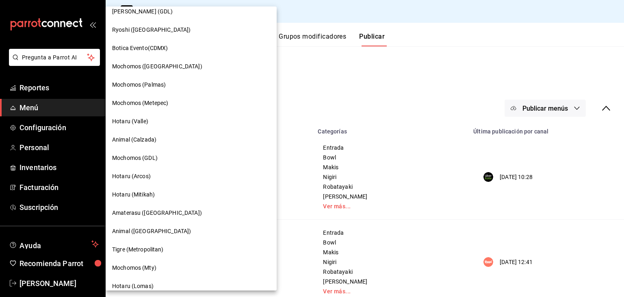
click at [162, 174] on div "Hotaru (Arcos)" at bounding box center [191, 176] width 158 height 9
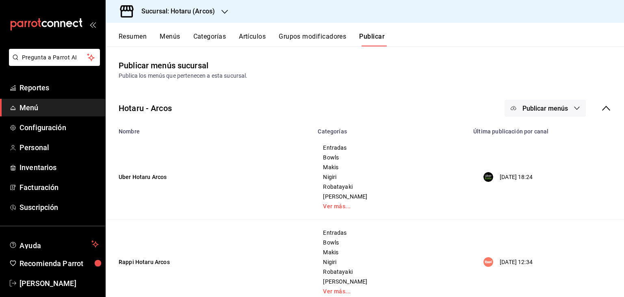
click at [546, 108] on span "Publicar menús" at bounding box center [546, 108] width 46 height 8
click at [533, 178] on span "Punto de venta" at bounding box center [550, 180] width 39 height 9
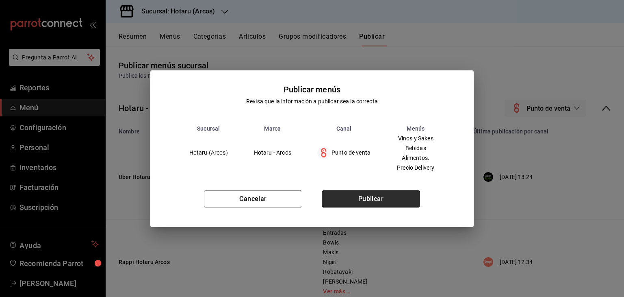
click at [372, 204] on button "Publicar" at bounding box center [371, 198] width 98 height 17
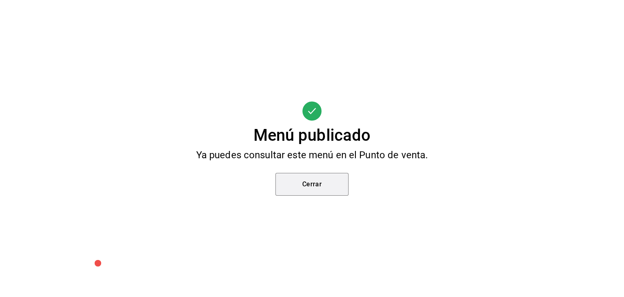
click at [304, 180] on button "Cerrar" at bounding box center [311, 184] width 73 height 23
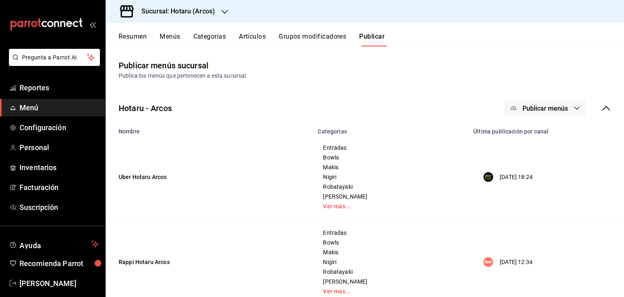
click at [221, 7] on div at bounding box center [224, 11] width 7 height 9
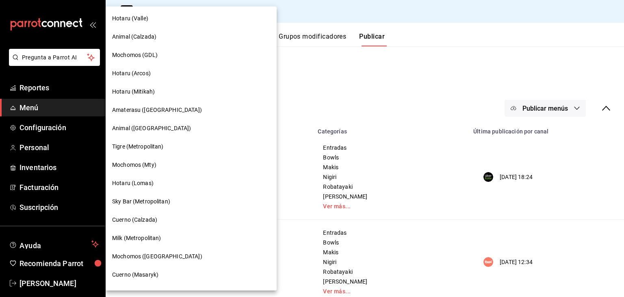
scroll to position [122, 0]
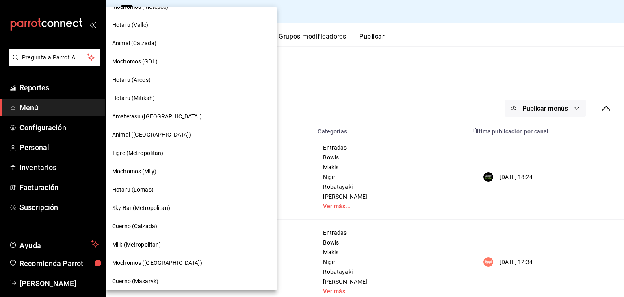
click at [343, 78] on div at bounding box center [312, 148] width 624 height 297
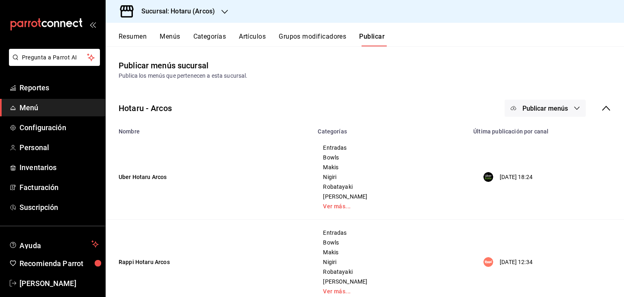
click at [208, 17] on div "Sucursal: Hotaru (Arcos)" at bounding box center [171, 11] width 119 height 23
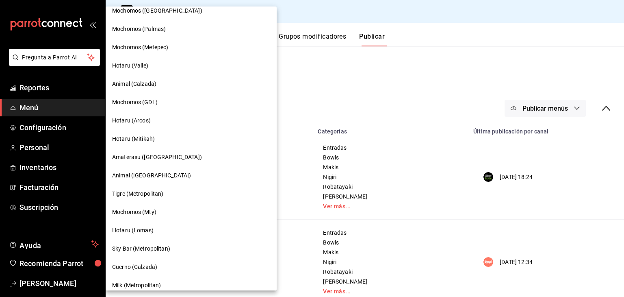
scroll to position [41, 0]
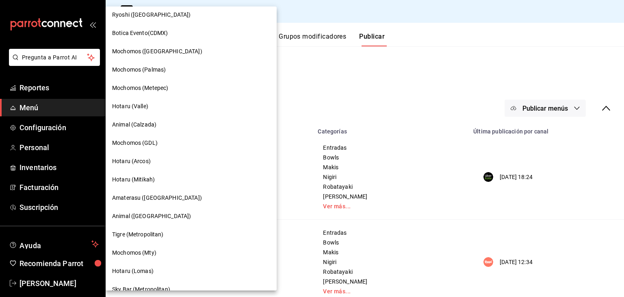
click at [178, 108] on div "Hotaru (Valle)" at bounding box center [191, 106] width 158 height 9
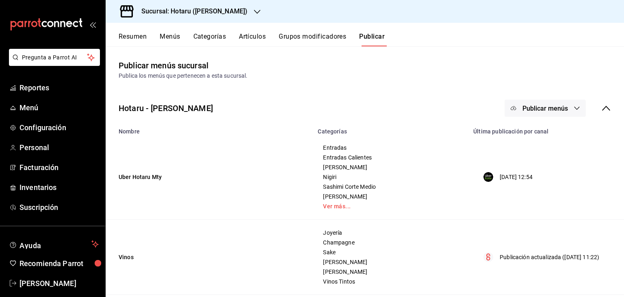
click at [553, 106] on span "Publicar menús" at bounding box center [546, 108] width 46 height 8
click at [525, 179] on div at bounding box center [520, 179] width 23 height 13
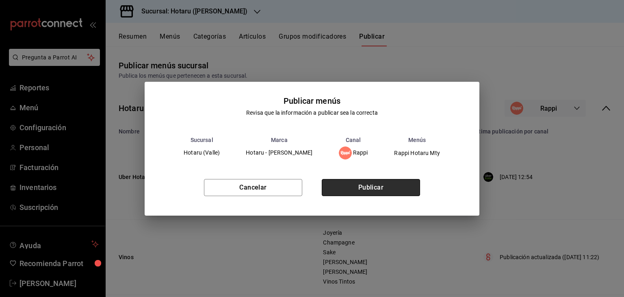
click at [384, 188] on button "Publicar" at bounding box center [371, 187] width 98 height 17
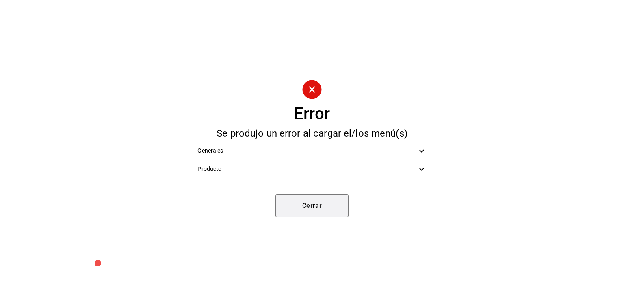
click at [327, 211] on button "Cerrar" at bounding box center [311, 205] width 73 height 23
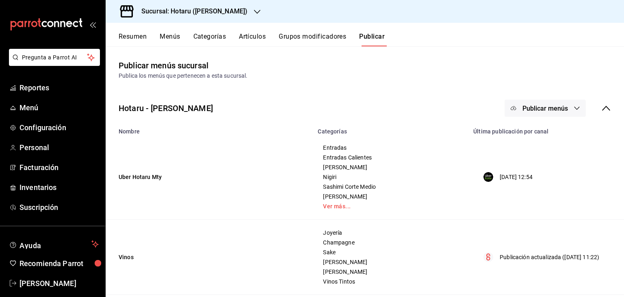
click at [240, 41] on button "Artículos" at bounding box center [252, 40] width 27 height 14
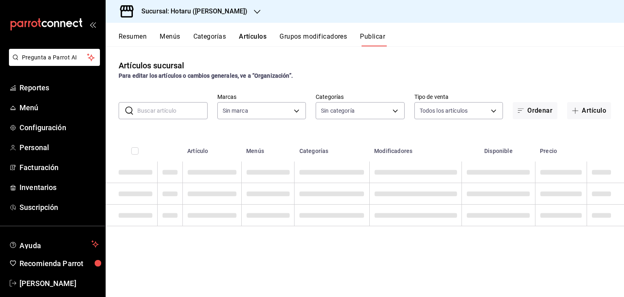
type input "c6f689f8-63fd-49a8-a607-35aea03ac6a9,619c758d-7c36-49c6-a756-e52d453908cb"
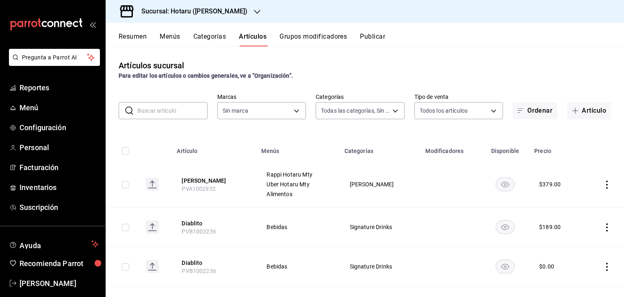
type input "c0b78d51-7925-43e8-b699-c52fb7c6d080,04492c64-33ac-4fe7-8ecc-c444235d9710,37f0f…"
type input "c6f689f8-63fd-49a8-a607-35aea03ac6a9,619c758d-7c36-49c6-a756-e52d453908cb"
click at [168, 13] on h3 "Sucursal: Hotaru (Valle)" at bounding box center [191, 12] width 113 height 10
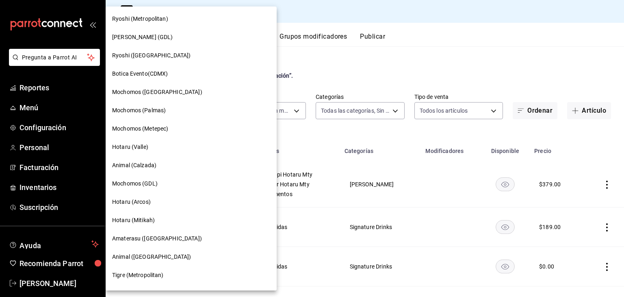
click at [150, 59] on span "Ryoshi ([GEOGRAPHIC_DATA])" at bounding box center [151, 55] width 78 height 9
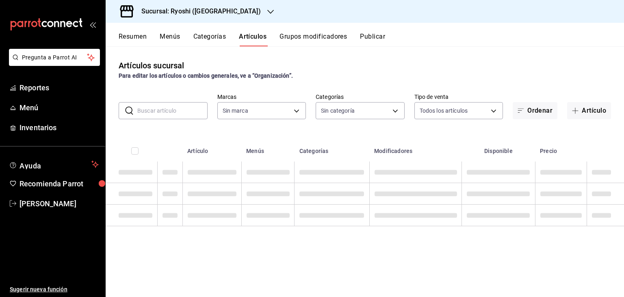
type input "983ebb25-c6d8-4647-898b-43e41473272b,b131aea8-f4fd-49fb-a6b3-d2f44229a596,2a94f…"
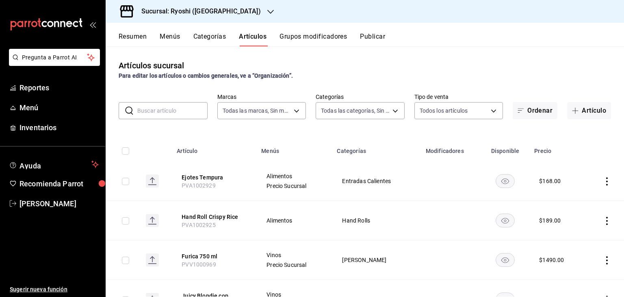
type input "26ca50e5-a845-484f-a54e-8a4432b79f59,e80bf875-3c9c-4ad9-8c6a-14c8262011fc"
click at [603, 181] on icon "actions" at bounding box center [607, 181] width 8 height 8
click at [579, 203] on span "Editar" at bounding box center [576, 200] width 21 height 9
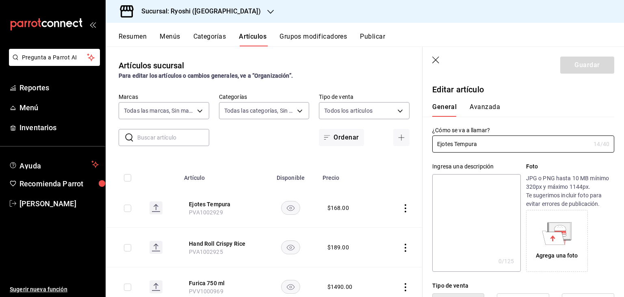
type input "$168.00"
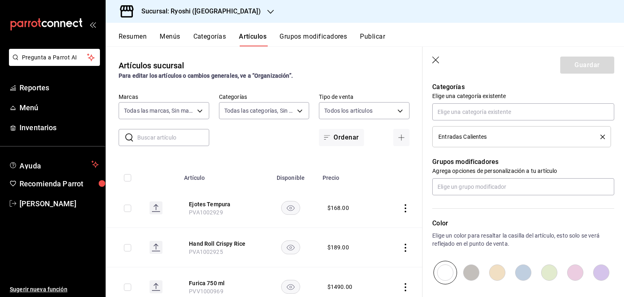
scroll to position [379, 0]
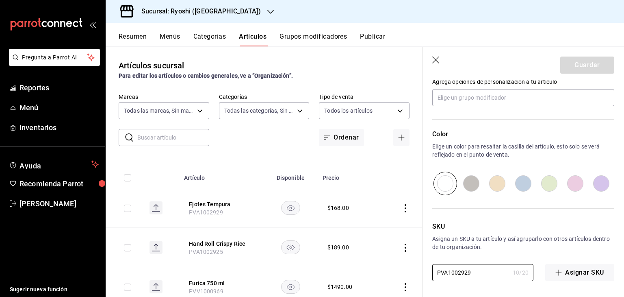
drag, startPoint x: 475, startPoint y: 273, endPoint x: 399, endPoint y: 265, distance: 76.3
click at [399, 266] on main "Artículos sucursal Para editar los artículos o cambios generales, ve a “Organiz…" at bounding box center [365, 171] width 518 height 250
paste input "841"
type input "PVA1002841"
click at [572, 82] on p "Agrega opciones de personalización a tu artículo" at bounding box center [523, 82] width 182 height 8
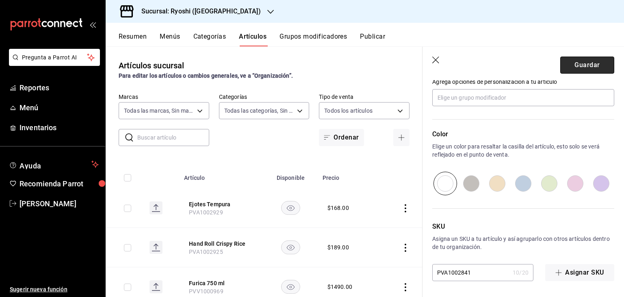
click at [578, 66] on button "Guardar" at bounding box center [587, 64] width 54 height 17
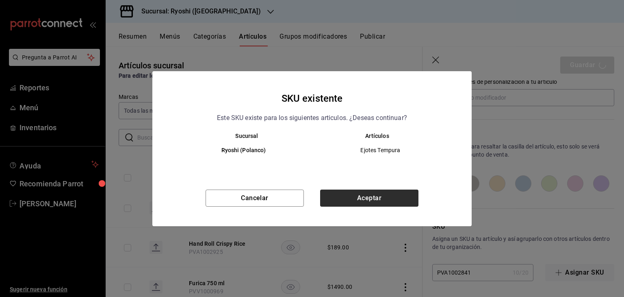
drag, startPoint x: 393, startPoint y: 206, endPoint x: 395, endPoint y: 201, distance: 5.9
click at [393, 206] on div "Cancelar Aceptar" at bounding box center [311, 207] width 319 height 37
click at [396, 197] on button "Aceptar" at bounding box center [369, 197] width 98 height 17
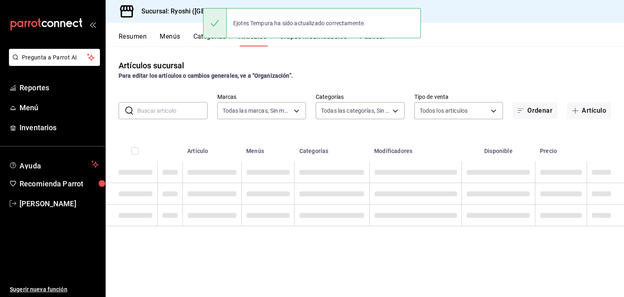
click at [169, 8] on h3 "Sucursal: Ryoshi (Cancun)" at bounding box center [198, 12] width 126 height 10
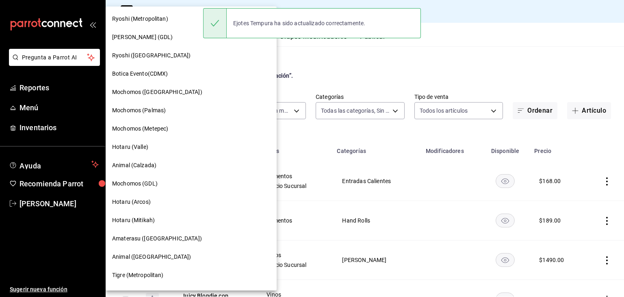
click at [386, 70] on div at bounding box center [312, 148] width 624 height 297
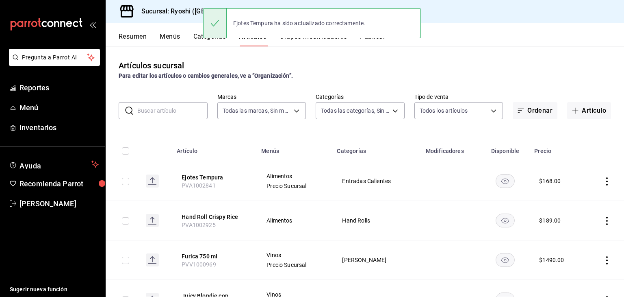
click at [375, 40] on div "Ejotes Tempura ha sido actualizado correctamente." at bounding box center [312, 23] width 218 height 35
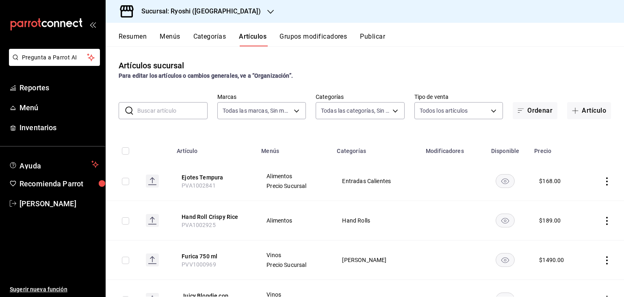
click at [374, 34] on button "Publicar" at bounding box center [372, 40] width 25 height 14
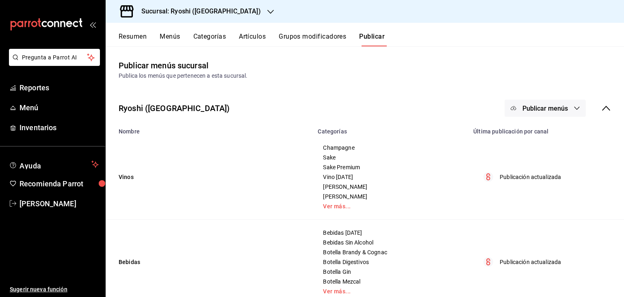
click at [574, 108] on icon "button" at bounding box center [577, 108] width 7 height 7
click at [540, 141] on li "Punto de venta" at bounding box center [539, 134] width 75 height 23
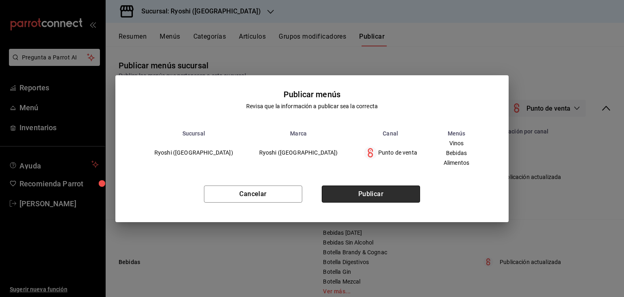
click at [410, 187] on button "Publicar" at bounding box center [371, 193] width 98 height 17
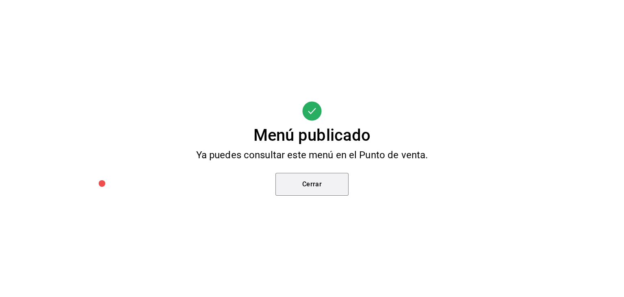
click at [317, 194] on button "Cerrar" at bounding box center [311, 184] width 73 height 23
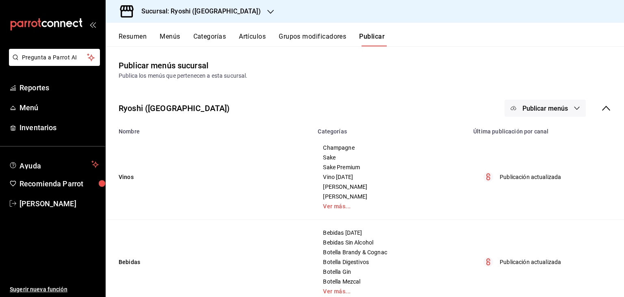
click at [181, 7] on h3 "Sucursal: Ryoshi (Cancun)" at bounding box center [198, 12] width 126 height 10
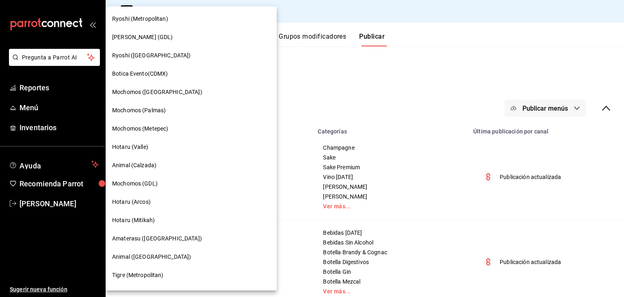
click at [181, 17] on div "Ryoshi (Metropolitan)" at bounding box center [191, 19] width 158 height 9
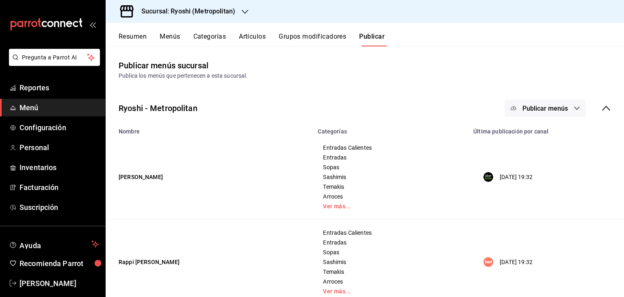
click at [540, 114] on button "Publicar menús" at bounding box center [545, 108] width 81 height 17
click at [255, 31] on div at bounding box center [312, 148] width 624 height 297
click at [253, 36] on body "Pregunta a Parrot AI Reportes Menú Configuración Personal Inventarios Facturaci…" at bounding box center [312, 148] width 624 height 297
click at [253, 36] on button "Artículos" at bounding box center [252, 40] width 27 height 14
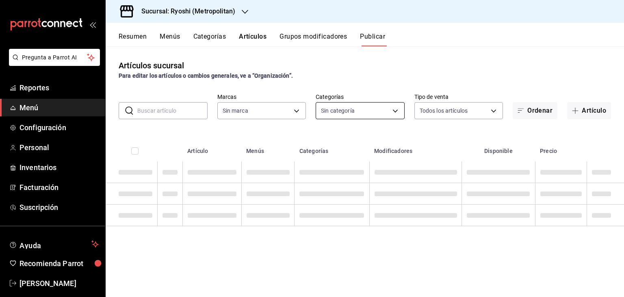
type input "afd8f7e0-6441-4225-b079-3ecb6f1759bb,a0f13850-a6cf-4674-87cd-ec670d2b59b9"
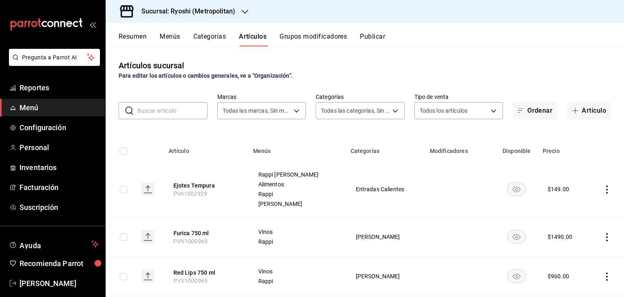
type input "feb80afa-84ca-40b4-b595-bfbaac699c32,812aad81-9313-4289-adaa-71f0113c50cb,f2911…"
click at [603, 189] on icon "actions" at bounding box center [607, 189] width 8 height 8
drag, startPoint x: 574, startPoint y: 213, endPoint x: 514, endPoint y: 198, distance: 62.4
click at [574, 212] on li "Editar" at bounding box center [569, 208] width 49 height 17
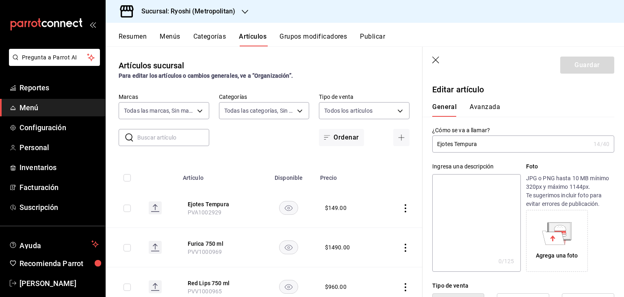
type input "$149.00"
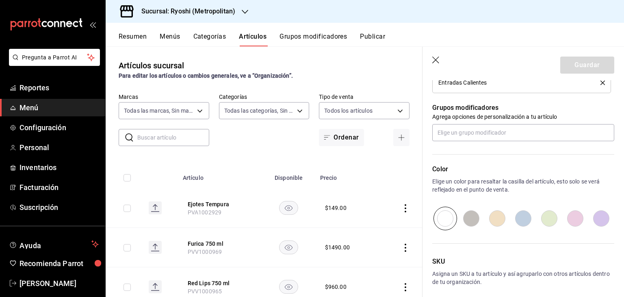
scroll to position [379, 0]
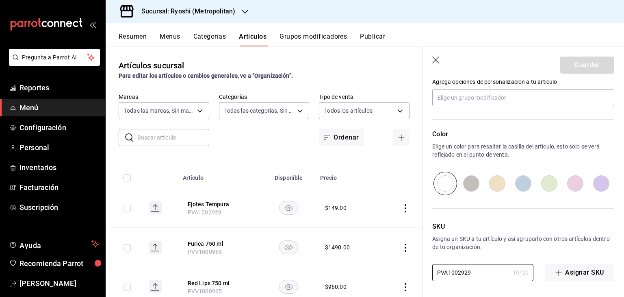
drag, startPoint x: 490, startPoint y: 277, endPoint x: 468, endPoint y: 224, distance: 57.4
click at [390, 269] on main "Artículos sucursal Para editar los artículos o cambios generales, ve a “Organiz…" at bounding box center [365, 171] width 518 height 250
paste input "841"
type input "PVA1002841"
click at [588, 67] on button "Guardar" at bounding box center [587, 64] width 54 height 17
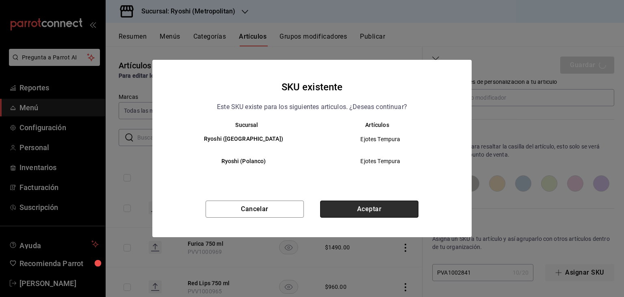
click at [368, 212] on button "Aceptar" at bounding box center [369, 208] width 98 height 17
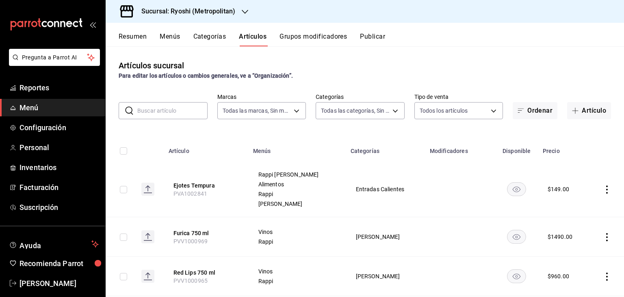
click at [373, 37] on button "Publicar" at bounding box center [372, 40] width 25 height 14
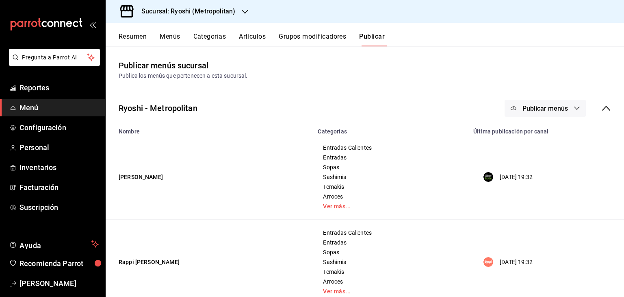
click at [574, 106] on icon "button" at bounding box center [577, 108] width 7 height 7
click at [538, 185] on li "Punto de venta" at bounding box center [539, 180] width 75 height 23
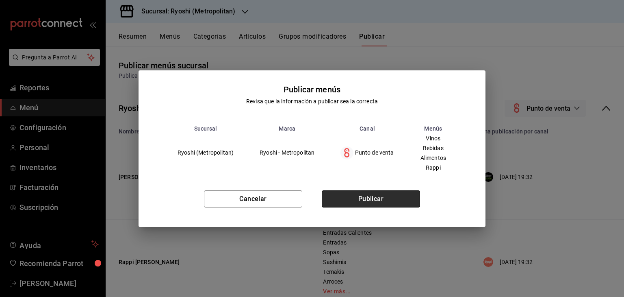
click at [389, 191] on button "Publicar" at bounding box center [371, 198] width 98 height 17
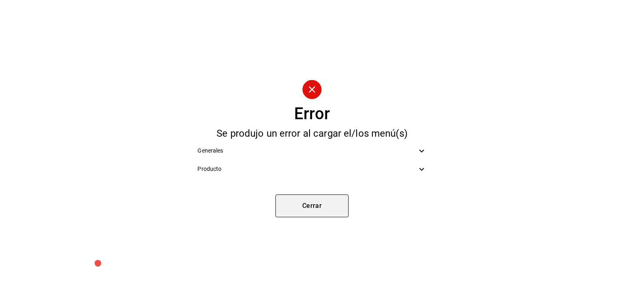
click at [334, 206] on button "Cerrar" at bounding box center [311, 205] width 73 height 23
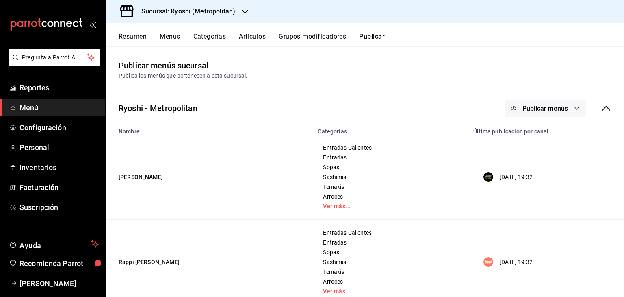
click at [223, 9] on h3 "Sucursal: Ryoshi (Metropolitan)" at bounding box center [185, 12] width 100 height 10
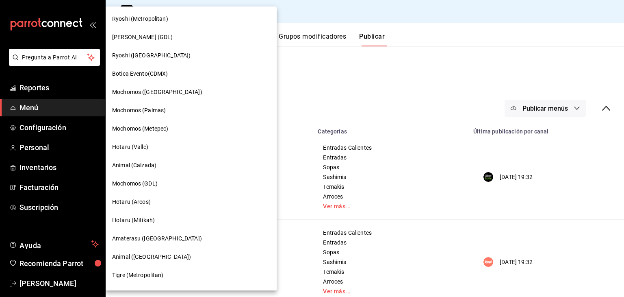
drag, startPoint x: 358, startPoint y: 77, endPoint x: 514, endPoint y: 106, distance: 158.7
click at [360, 77] on div at bounding box center [312, 148] width 624 height 297
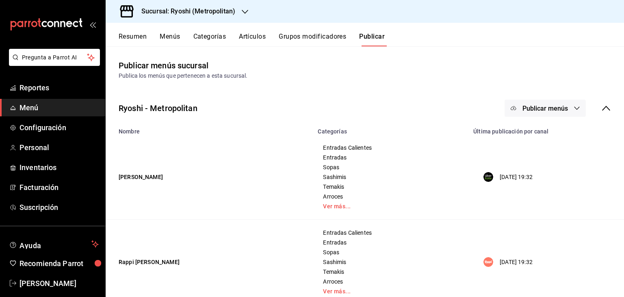
click at [527, 109] on span "Publicar menús" at bounding box center [546, 108] width 46 height 8
click at [538, 171] on li "Punto de venta" at bounding box center [539, 180] width 75 height 23
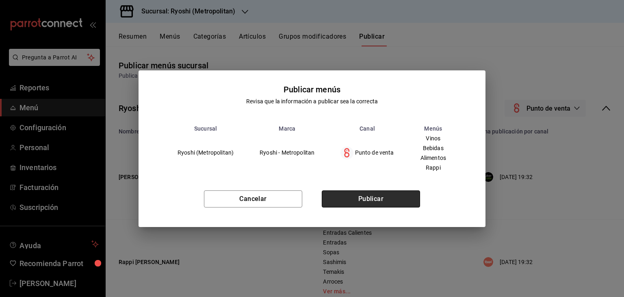
click at [403, 197] on button "Publicar" at bounding box center [371, 198] width 98 height 17
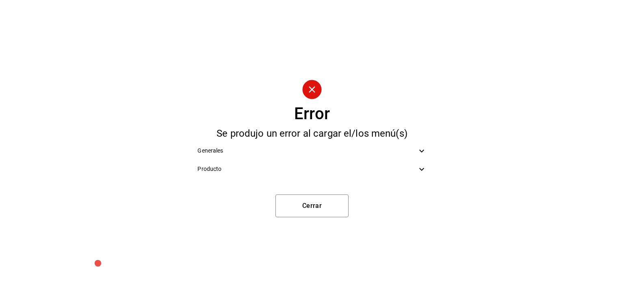
click at [414, 170] on span "Producto" at bounding box center [306, 169] width 219 height 9
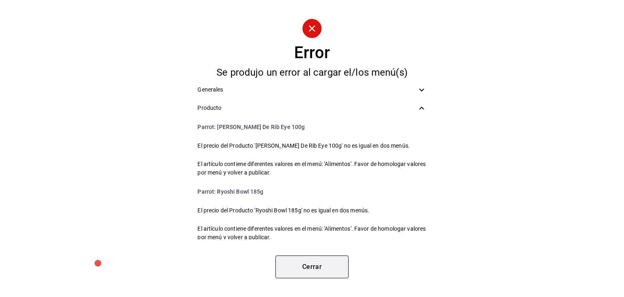
click at [342, 262] on button "Cerrar" at bounding box center [311, 266] width 73 height 23
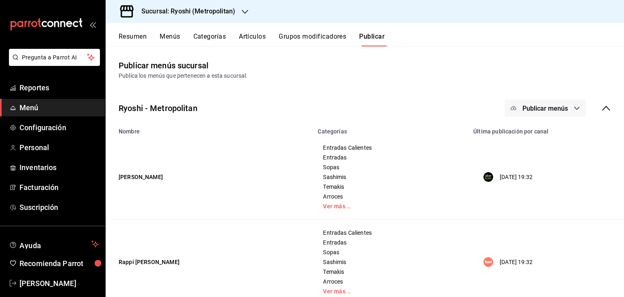
click at [248, 38] on button "Artículos" at bounding box center [252, 40] width 27 height 14
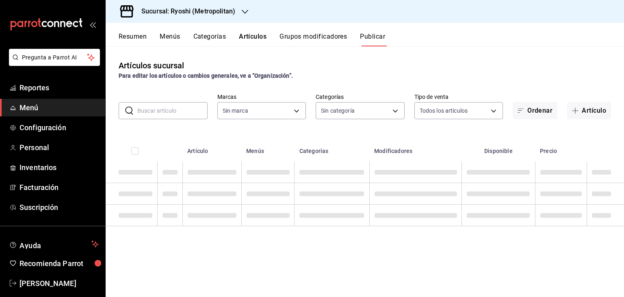
type input "afd8f7e0-6441-4225-b079-3ecb6f1759bb,a0f13850-a6cf-4674-87cd-ec670d2b59b9"
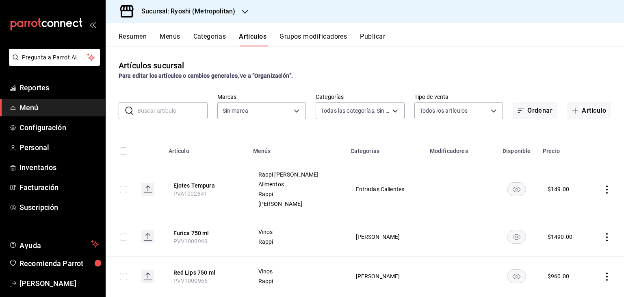
type input "feb80afa-84ca-40b4-b595-bfbaac699c32,812aad81-9313-4289-adaa-71f0113c50cb,f2911…"
type input "afd8f7e0-6441-4225-b079-3ecb6f1759bb,a0f13850-a6cf-4674-87cd-ec670d2b59b9"
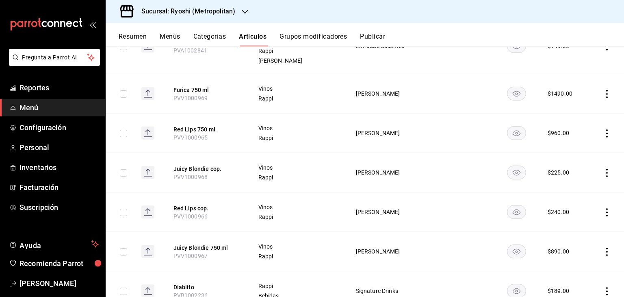
scroll to position [41, 0]
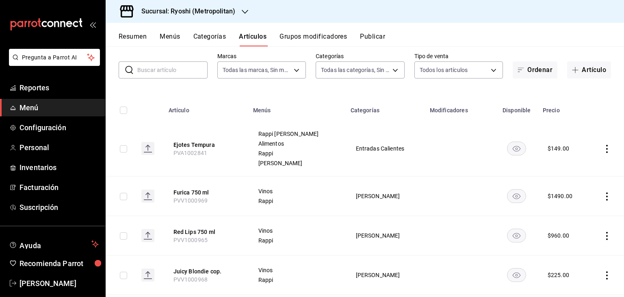
click at [204, 7] on h3 "Sucursal: Ryoshi (Metropolitan)" at bounding box center [185, 12] width 100 height 10
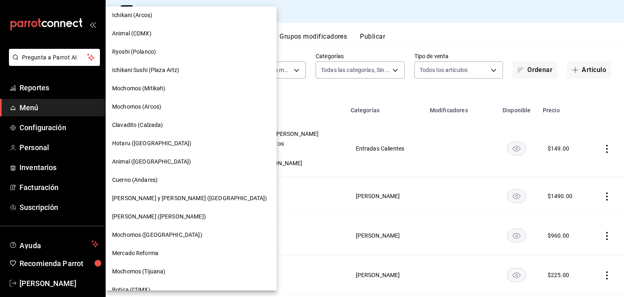
scroll to position [473, 0]
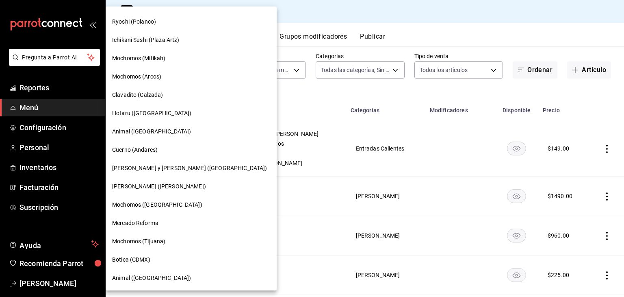
click at [171, 111] on div "Hotaru ([GEOGRAPHIC_DATA])" at bounding box center [191, 113] width 158 height 9
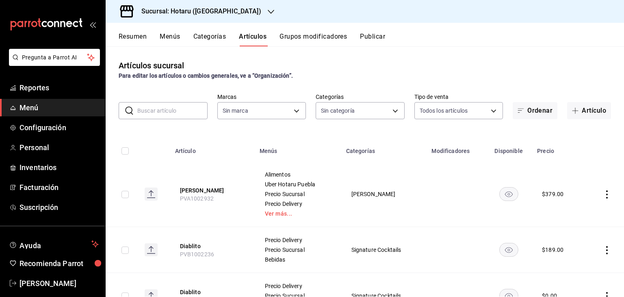
type input "28f2b94b-43d9-4456-ab58-be91b69769b2,f751b40b-1592-4fe9-b0c9-b3cde2f2f566"
type input "a1d7044f-c2bf-44ab-9d14-b75c950c3c49,69e43b4a-7a81-4ca2-a2e1-b80ea3b28c9f,af9b6…"
click at [377, 39] on button "Publicar" at bounding box center [372, 40] width 25 height 14
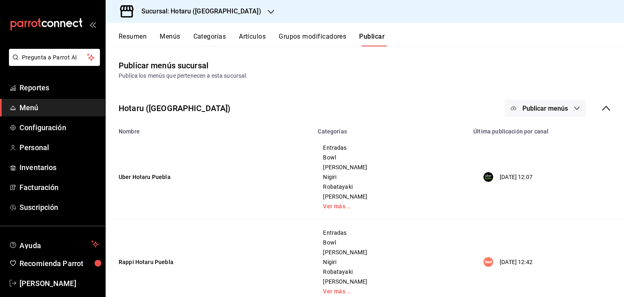
click at [559, 107] on span "Publicar menús" at bounding box center [546, 108] width 46 height 8
click at [530, 187] on li "Punto de venta" at bounding box center [539, 180] width 75 height 23
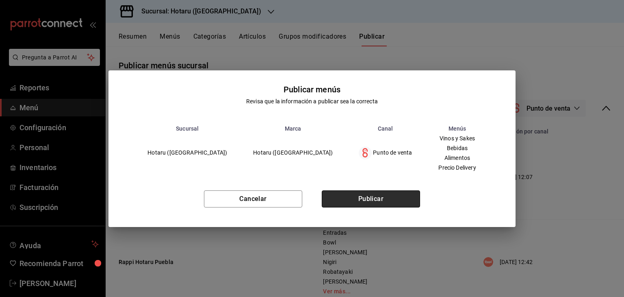
click at [409, 198] on button "Publicar" at bounding box center [371, 198] width 98 height 17
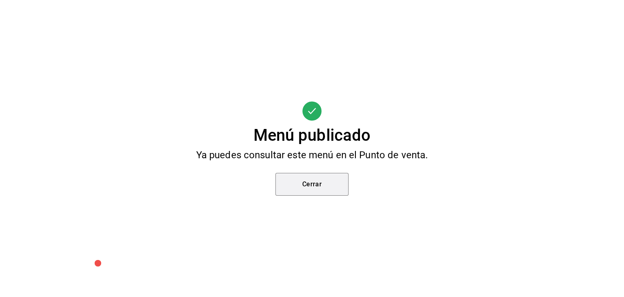
click at [321, 188] on button "Cerrar" at bounding box center [311, 184] width 73 height 23
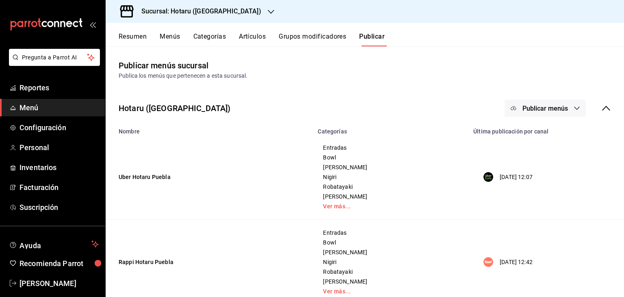
click at [159, 7] on h3 "Sucursal: Hotaru ([GEOGRAPHIC_DATA])" at bounding box center [198, 12] width 126 height 10
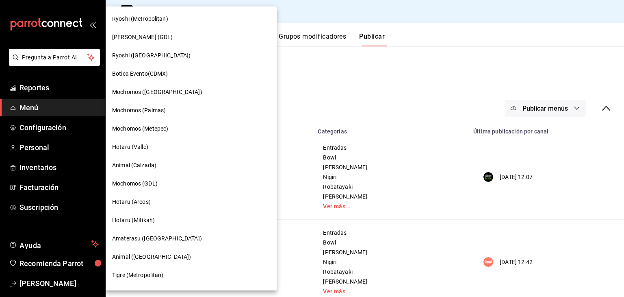
click at [187, 26] on div "Ryoshi (Metropolitan)" at bounding box center [191, 19] width 171 height 18
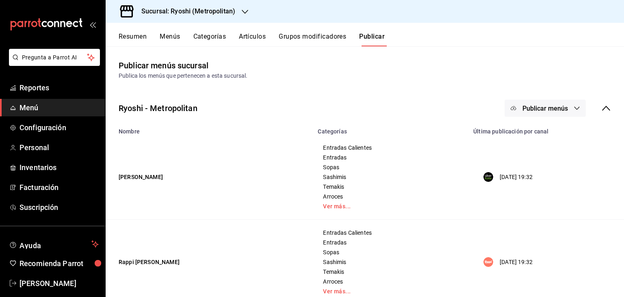
click at [543, 108] on span "Publicar menús" at bounding box center [546, 108] width 46 height 8
click at [530, 181] on div at bounding box center [520, 179] width 23 height 13
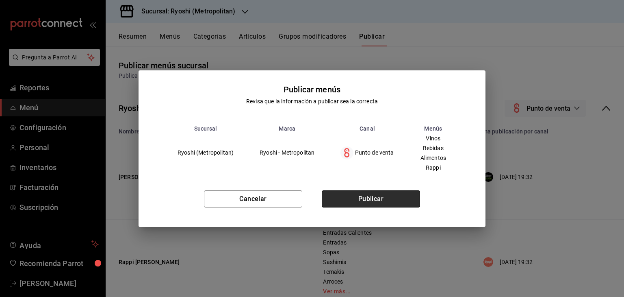
click at [393, 197] on button "Publicar" at bounding box center [371, 198] width 98 height 17
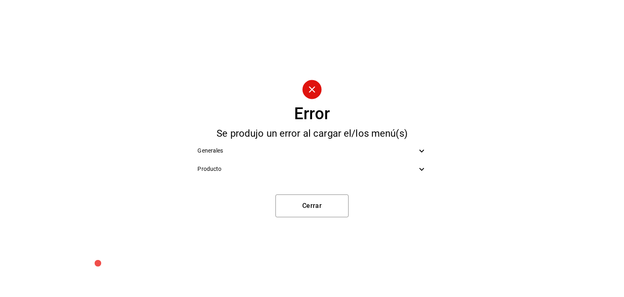
click at [45, 61] on div "Error Se produjo un error al cargar el/los menú(s) Generales Producto Cerrar" at bounding box center [312, 148] width 624 height 297
click at [427, 167] on div "Producto" at bounding box center [312, 169] width 242 height 18
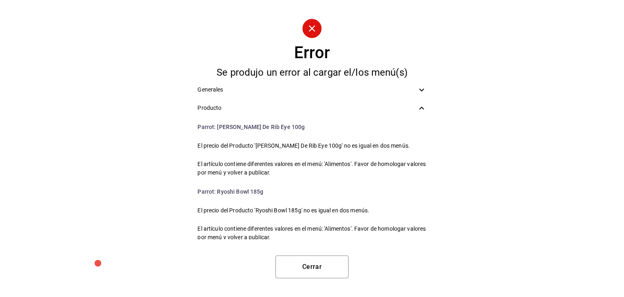
click at [425, 92] on icon at bounding box center [422, 90] width 10 height 10
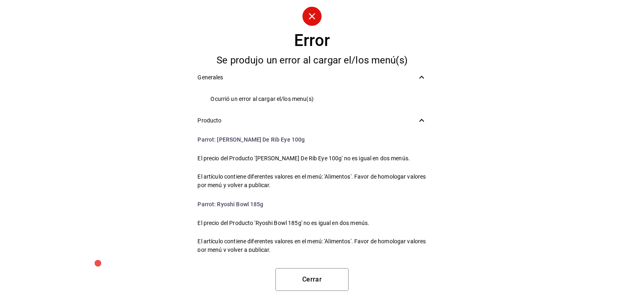
click at [71, 109] on div "Error Se produjo un error al cargar el/los menú(s) Generales Ocurrió un error a…" at bounding box center [312, 148] width 624 height 297
click at [315, 285] on button "Cerrar" at bounding box center [311, 279] width 73 height 23
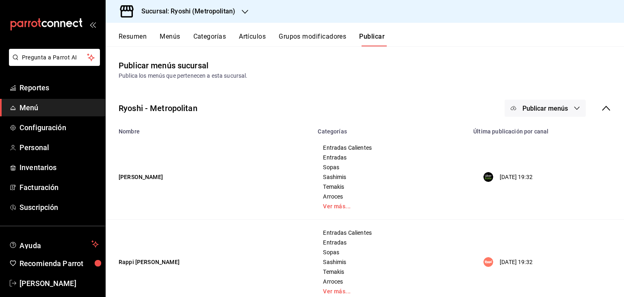
click at [165, 17] on div "Sucursal: Ryoshi (Metropolitan)" at bounding box center [181, 11] width 139 height 23
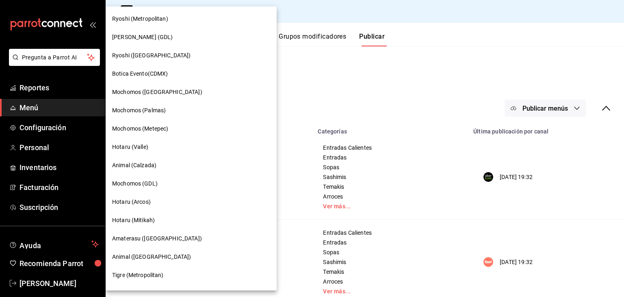
click at [154, 56] on div "Ryoshi ([GEOGRAPHIC_DATA])" at bounding box center [191, 55] width 158 height 9
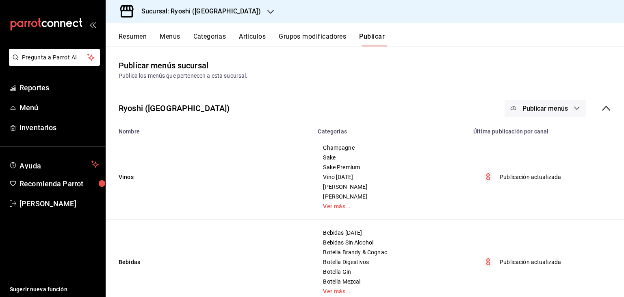
click at [554, 104] on span "Publicar menús" at bounding box center [546, 108] width 46 height 8
click at [546, 139] on span "Punto de venta" at bounding box center [550, 134] width 39 height 9
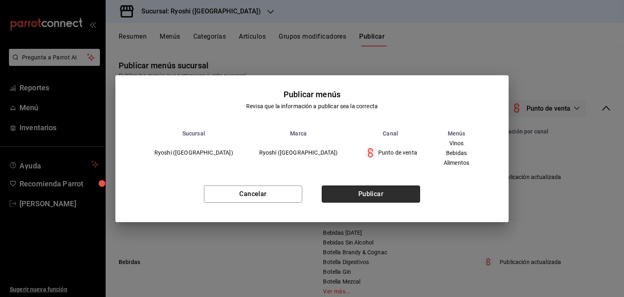
click at [401, 187] on button "Publicar" at bounding box center [371, 193] width 98 height 17
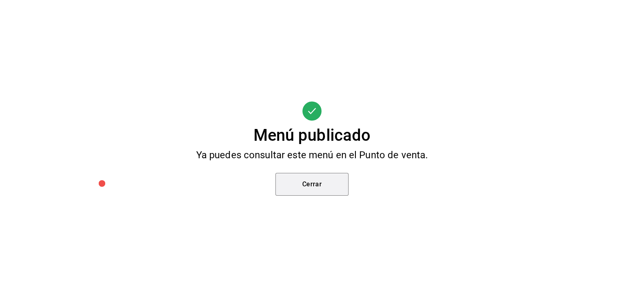
click at [329, 179] on button "Cerrar" at bounding box center [311, 184] width 73 height 23
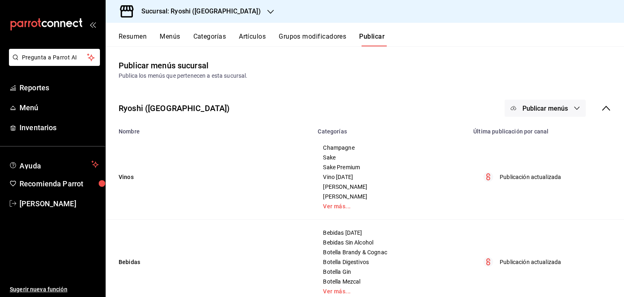
click at [214, 16] on div "Sucursal: Ryoshi (Cancun)" at bounding box center [194, 11] width 165 height 23
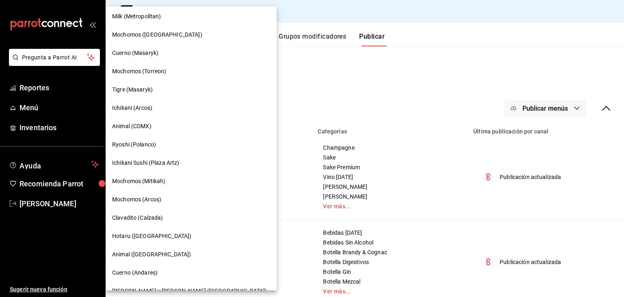
scroll to position [473, 0]
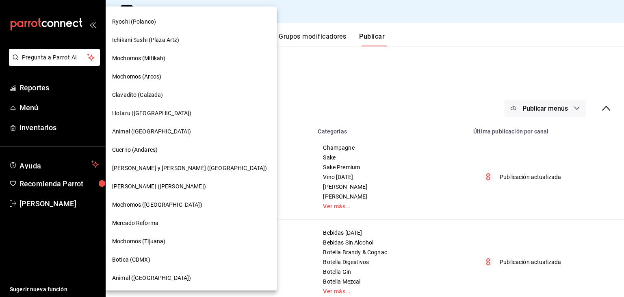
click at [174, 113] on div "Hotaru ([GEOGRAPHIC_DATA])" at bounding box center [191, 113] width 158 height 9
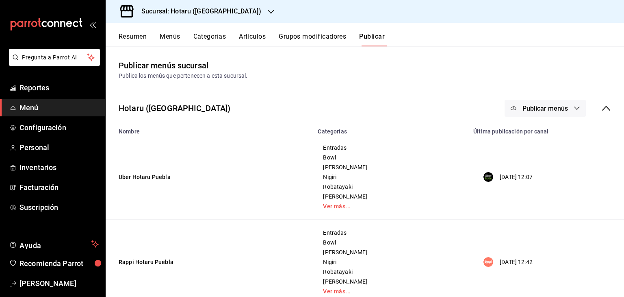
click at [531, 106] on span "Publicar menús" at bounding box center [546, 108] width 46 height 8
click at [533, 181] on span "Punto de venta" at bounding box center [550, 180] width 39 height 9
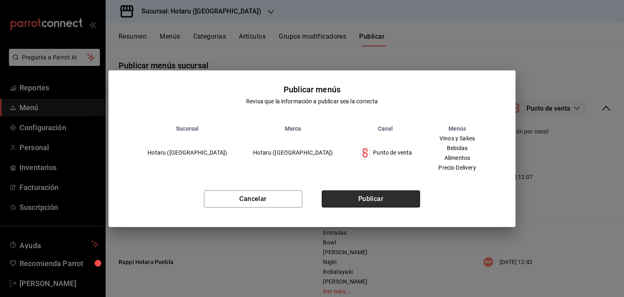
click at [397, 193] on button "Publicar" at bounding box center [371, 198] width 98 height 17
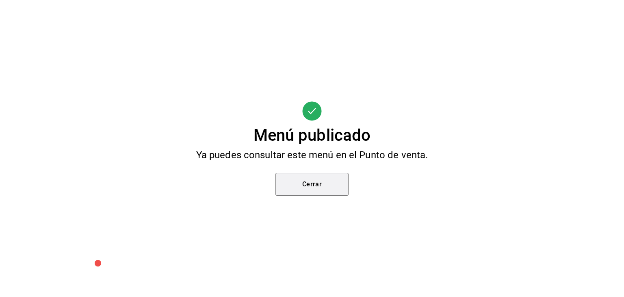
click at [295, 179] on button "Cerrar" at bounding box center [311, 184] width 73 height 23
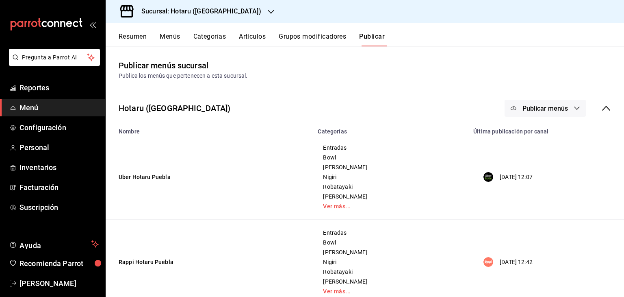
click at [295, 179] on div at bounding box center [312, 148] width 624 height 297
click at [210, 19] on div "Sucursal: Hotaru ([GEOGRAPHIC_DATA])" at bounding box center [194, 11] width 165 height 23
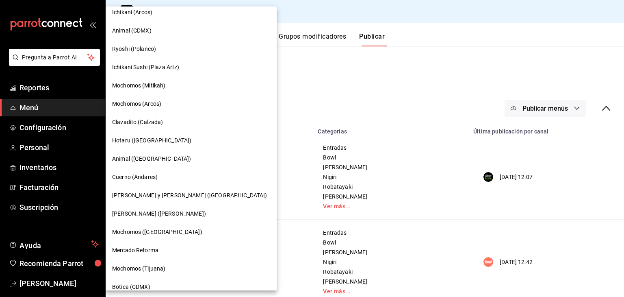
scroll to position [432, 0]
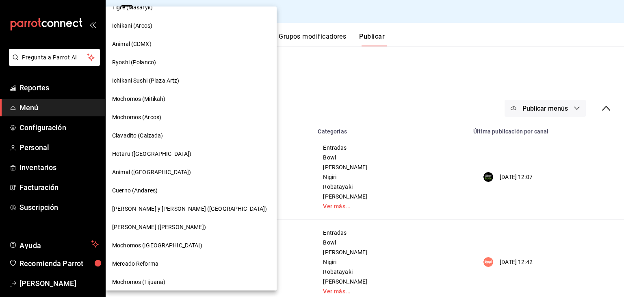
click at [172, 81] on span "Ichikani Sushi (Plaza Artz)" at bounding box center [145, 80] width 67 height 9
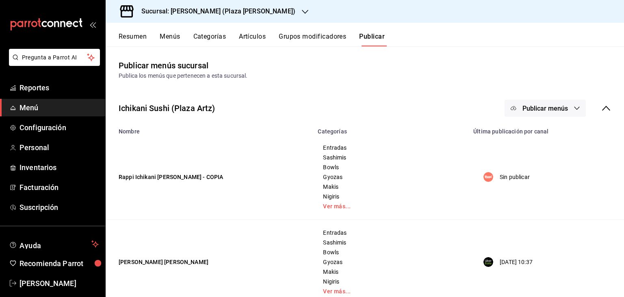
click at [549, 119] on div "Ichikani Sushi (Plaza Artz) Publicar menús" at bounding box center [365, 108] width 518 height 30
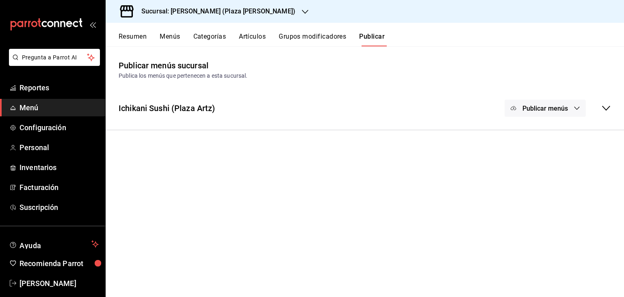
click at [552, 113] on button "Publicar menús" at bounding box center [545, 108] width 81 height 17
click at [553, 173] on li "Punto de venta" at bounding box center [545, 180] width 75 height 23
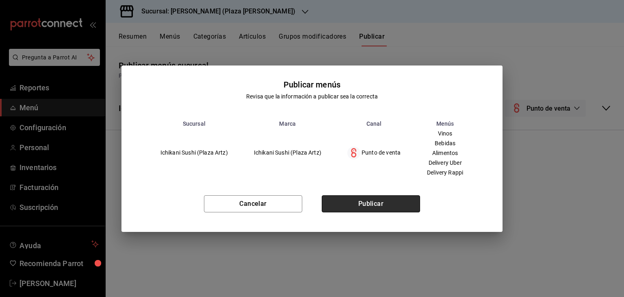
click at [372, 200] on button "Publicar" at bounding box center [371, 203] width 98 height 17
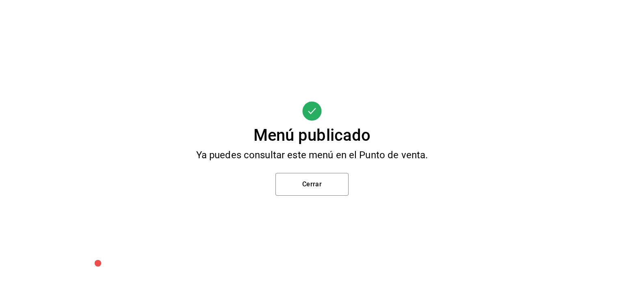
click at [327, 197] on div "Menú publicado Ya puedes consultar este menú en el Punto de venta. Cerrar" at bounding box center [312, 148] width 624 height 297
click at [330, 188] on button "Cerrar" at bounding box center [311, 184] width 73 height 23
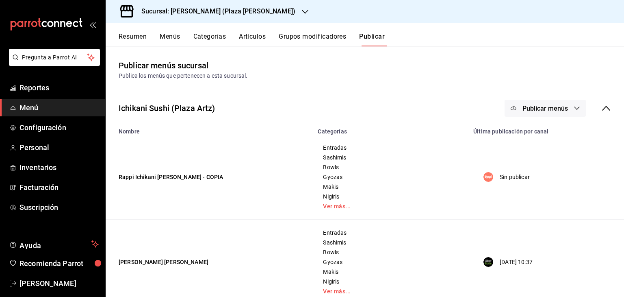
click at [189, 5] on div "Sucursal: [PERSON_NAME] (Plaza [PERSON_NAME])" at bounding box center [211, 11] width 199 height 23
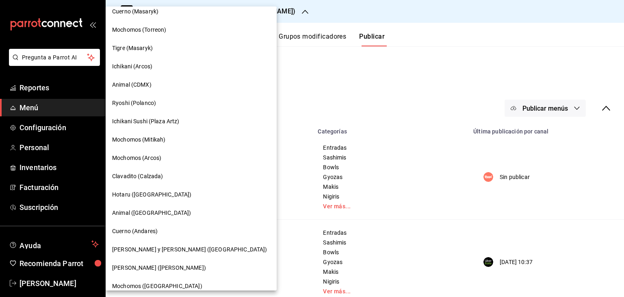
scroll to position [351, 0]
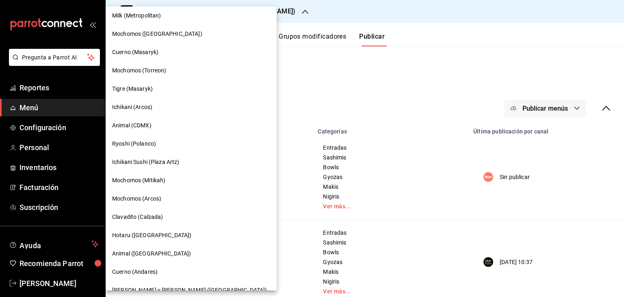
click at [173, 143] on div "Ryoshi (Polanco)" at bounding box center [191, 143] width 158 height 9
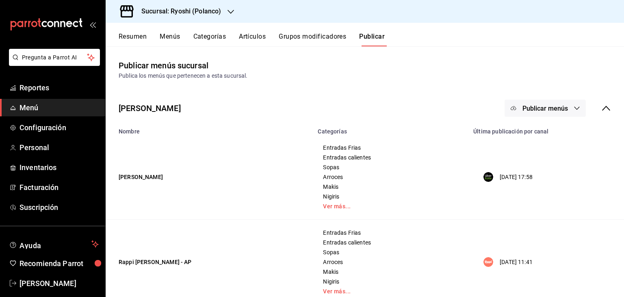
click at [559, 109] on span "Publicar menús" at bounding box center [546, 108] width 46 height 8
click at [540, 187] on li "Punto de venta" at bounding box center [539, 180] width 75 height 23
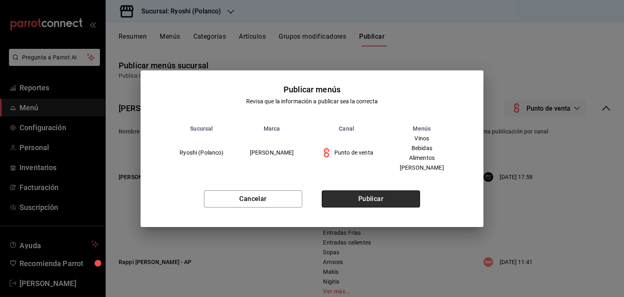
click at [413, 196] on button "Publicar" at bounding box center [371, 198] width 98 height 17
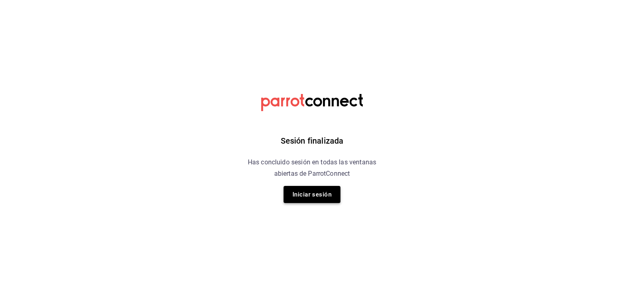
click at [332, 190] on button "Iniciar sesión" at bounding box center [312, 194] width 57 height 17
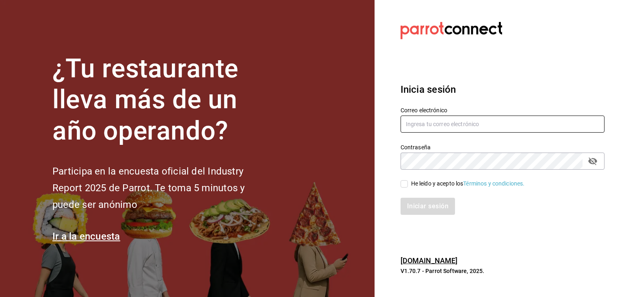
type input "levi.trujillo@grupocosteno.com"
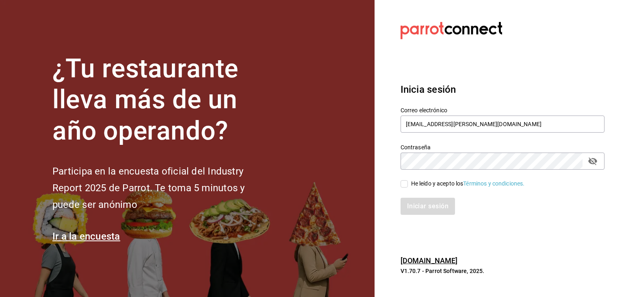
click at [406, 180] on input "He leído y acepto los Términos y condiciones." at bounding box center [404, 183] width 7 height 7
checkbox input "true"
click at [415, 204] on button "Iniciar sesión" at bounding box center [428, 205] width 55 height 17
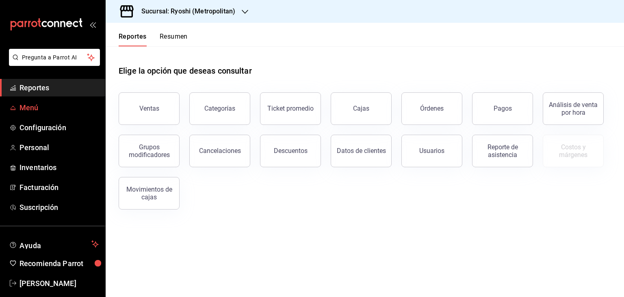
click at [37, 107] on span "Menú" at bounding box center [59, 107] width 79 height 11
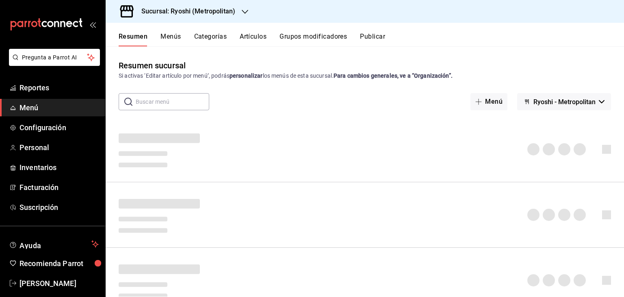
click at [379, 39] on button "Publicar" at bounding box center [372, 40] width 25 height 14
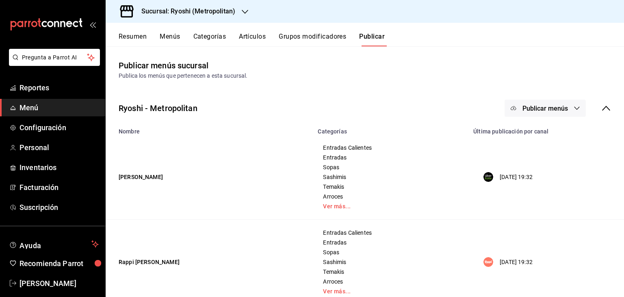
drag, startPoint x: 564, startPoint y: 113, endPoint x: 550, endPoint y: 130, distance: 21.6
click at [564, 113] on button "Publicar menús" at bounding box center [545, 108] width 81 height 17
click at [531, 177] on span "Punto de venta" at bounding box center [550, 180] width 39 height 9
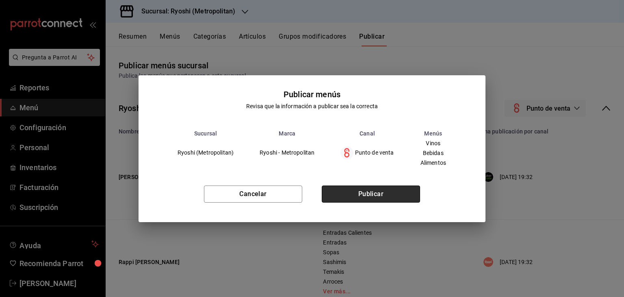
click at [397, 188] on button "Publicar" at bounding box center [371, 193] width 98 height 17
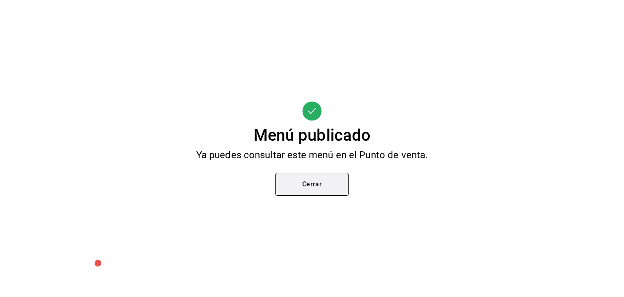
click at [333, 187] on button "Cerrar" at bounding box center [311, 184] width 73 height 23
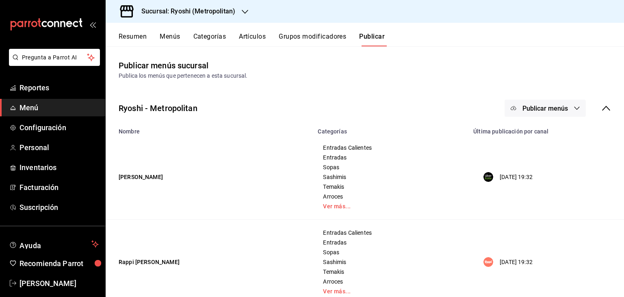
click at [224, 15] on h3 "Sucursal: Ryoshi (Metropolitan)" at bounding box center [185, 12] width 100 height 10
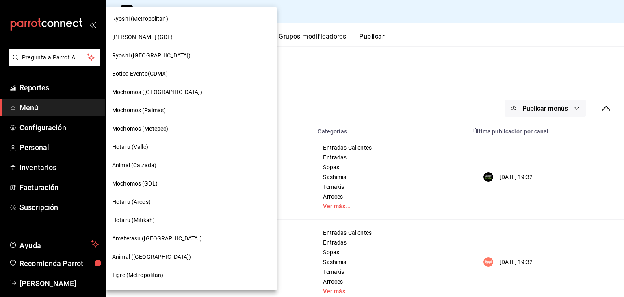
click at [166, 152] on div "Hotaru (Valle)" at bounding box center [191, 147] width 171 height 18
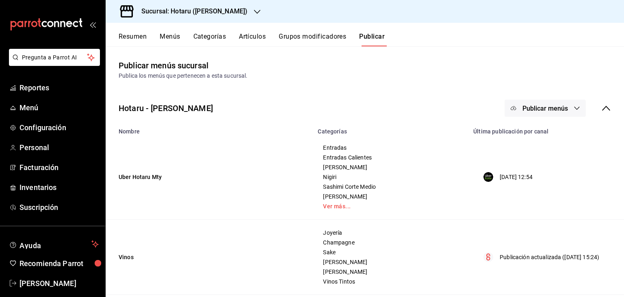
click at [556, 101] on button "Publicar menús" at bounding box center [545, 108] width 81 height 17
click at [538, 182] on span "Rappi" at bounding box center [550, 180] width 39 height 9
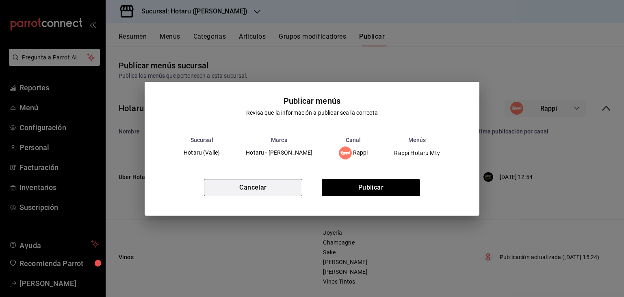
drag, startPoint x: 287, startPoint y: 187, endPoint x: 306, endPoint y: 184, distance: 19.0
click at [286, 187] on button "Cancelar" at bounding box center [253, 187] width 98 height 17
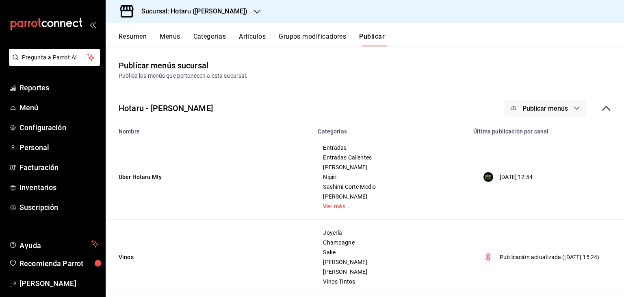
click at [557, 108] on span "Publicar menús" at bounding box center [546, 108] width 46 height 8
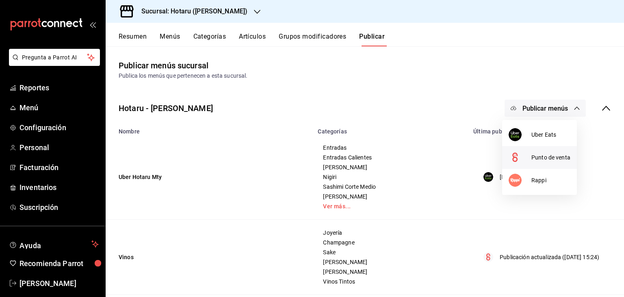
click at [539, 155] on span "Punto de venta" at bounding box center [550, 157] width 39 height 9
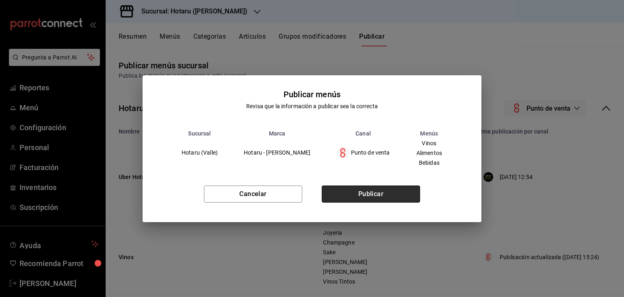
click at [392, 192] on button "Publicar" at bounding box center [371, 193] width 98 height 17
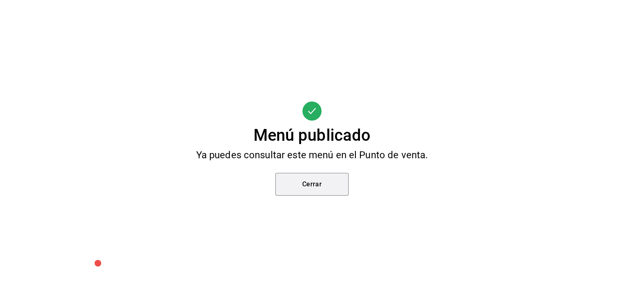
click at [328, 184] on button "Cerrar" at bounding box center [311, 184] width 73 height 23
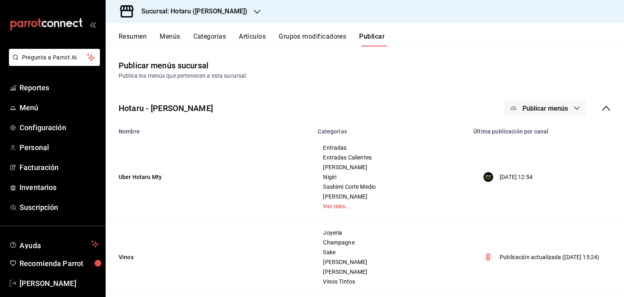
click at [193, 14] on h3 "Sucursal: Hotaru (Valle)" at bounding box center [191, 12] width 113 height 10
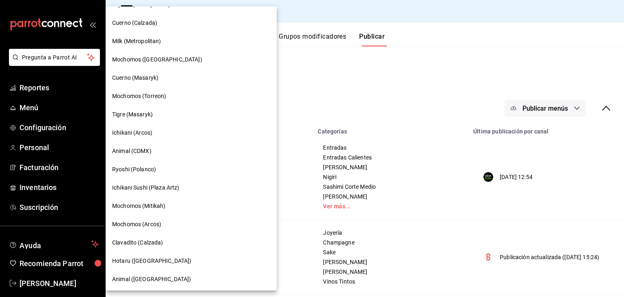
scroll to position [473, 0]
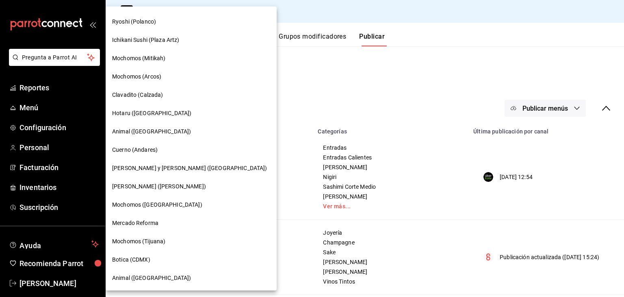
click at [172, 190] on span "[PERSON_NAME] ([PERSON_NAME])" at bounding box center [159, 186] width 94 height 9
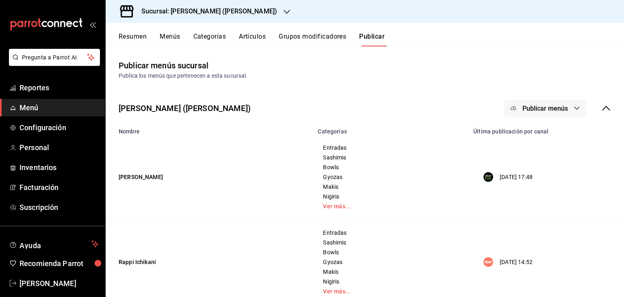
click at [566, 107] on button "Publicar menús" at bounding box center [545, 108] width 81 height 17
click at [539, 182] on span "Punto de venta" at bounding box center [550, 180] width 39 height 9
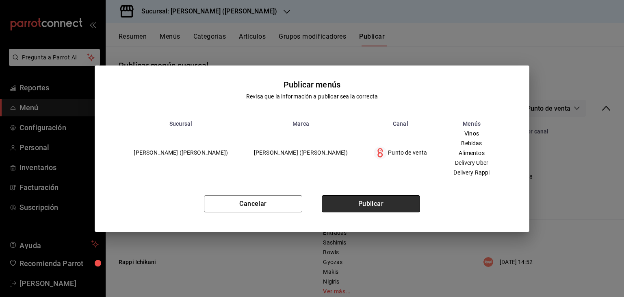
click at [359, 203] on button "Publicar" at bounding box center [371, 203] width 98 height 17
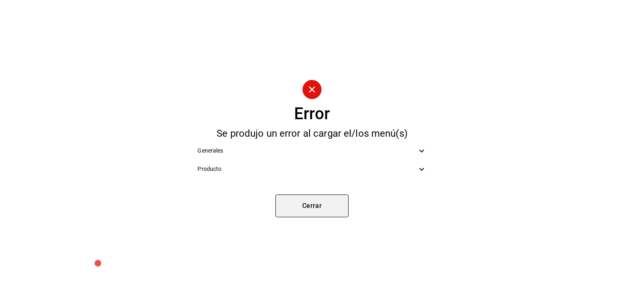
click at [338, 203] on button "Cerrar" at bounding box center [311, 205] width 73 height 23
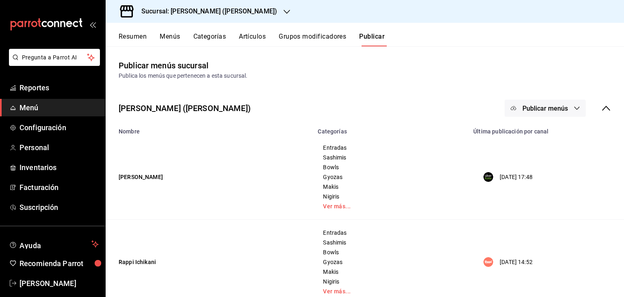
click at [152, 2] on div "Sucursal: [PERSON_NAME] ([PERSON_NAME])" at bounding box center [202, 11] width 181 height 23
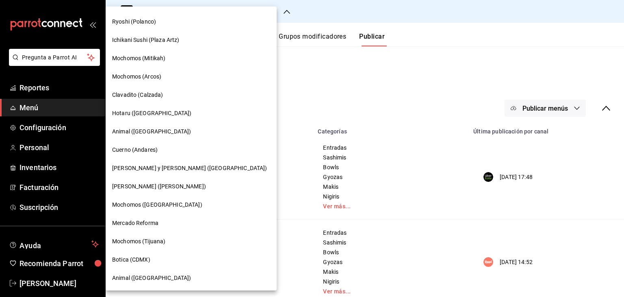
click at [168, 258] on div "Botica (CDMX)" at bounding box center [191, 259] width 158 height 9
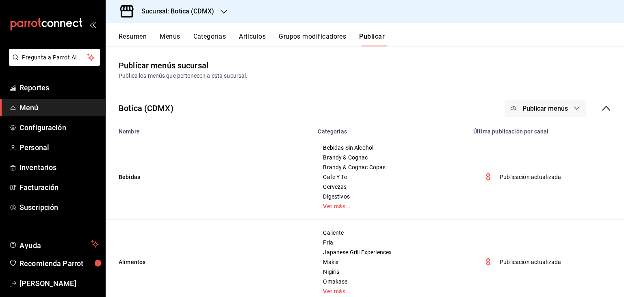
click at [557, 103] on button "Publicar menús" at bounding box center [545, 108] width 81 height 17
click at [538, 141] on li "Punto de venta" at bounding box center [539, 134] width 75 height 23
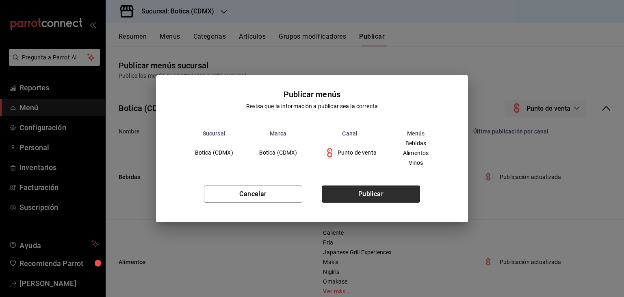
click at [403, 195] on button "Publicar" at bounding box center [371, 193] width 98 height 17
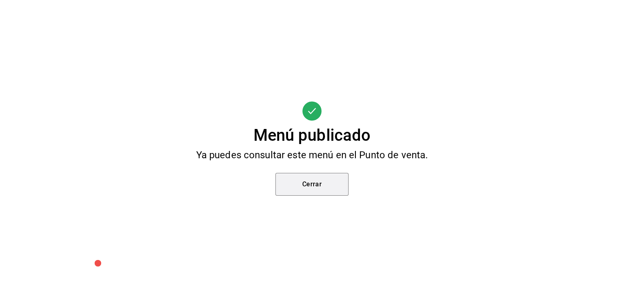
click at [320, 176] on button "Cerrar" at bounding box center [311, 184] width 73 height 23
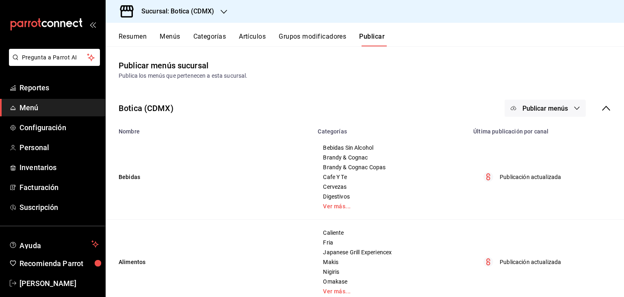
click at [151, 9] on h3 "Sucursal: Botica (CDMX)" at bounding box center [174, 12] width 79 height 10
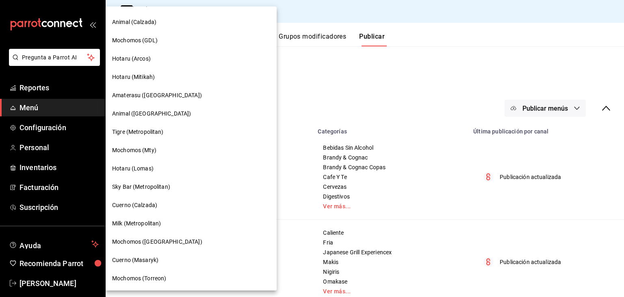
scroll to position [163, 0]
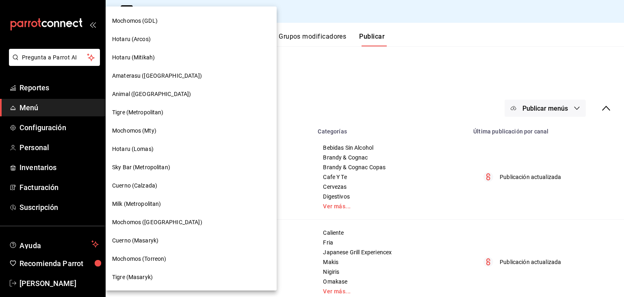
click at [163, 67] on div "Amaterasu ([GEOGRAPHIC_DATA])" at bounding box center [191, 76] width 171 height 18
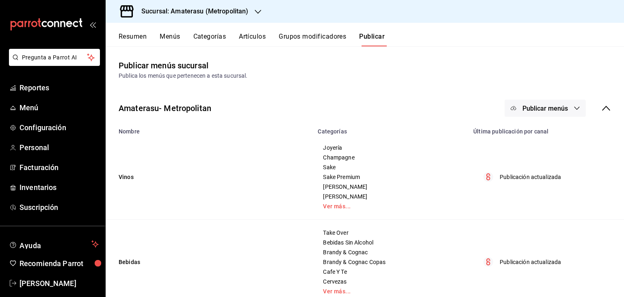
drag, startPoint x: 561, startPoint y: 106, endPoint x: 553, endPoint y: 107, distance: 8.6
click at [560, 107] on span "Publicar menús" at bounding box center [546, 108] width 46 height 8
click at [544, 132] on span "Punto de venta" at bounding box center [550, 134] width 39 height 9
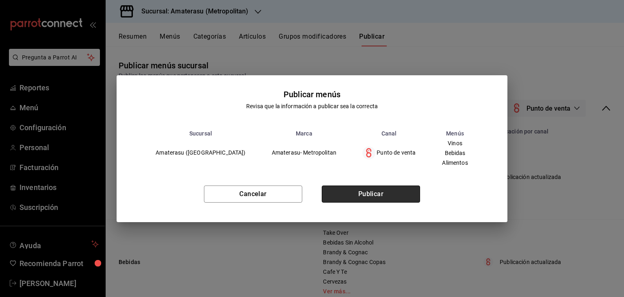
click at [395, 194] on button "Publicar" at bounding box center [371, 193] width 98 height 17
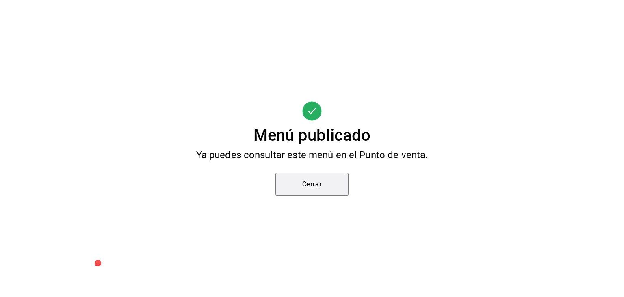
click at [329, 183] on button "Cerrar" at bounding box center [311, 184] width 73 height 23
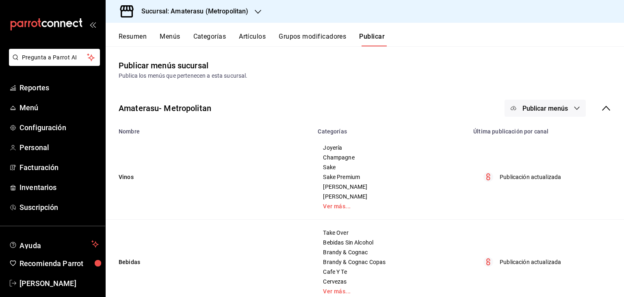
click at [156, 10] on h3 "Sucursal: Amaterasu (Metropolitan)" at bounding box center [191, 12] width 113 height 10
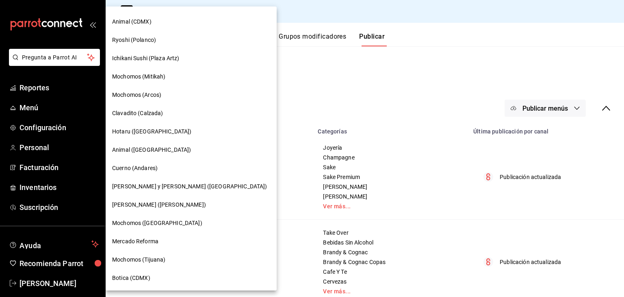
scroll to position [473, 0]
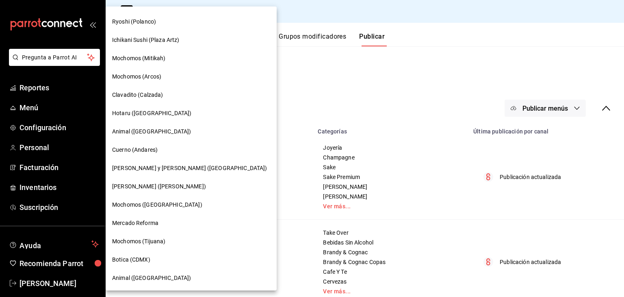
click at [182, 192] on div "[PERSON_NAME] ([PERSON_NAME])" at bounding box center [191, 186] width 171 height 18
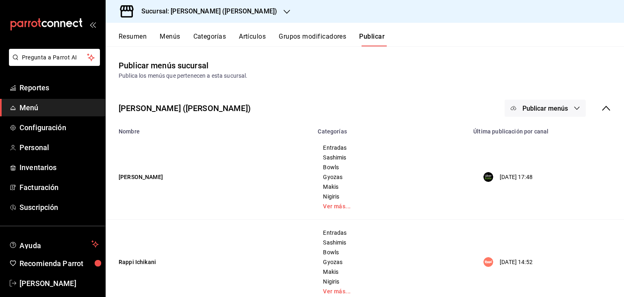
click at [530, 109] on span "Publicar menús" at bounding box center [546, 108] width 46 height 8
click at [541, 198] on div at bounding box center [312, 148] width 624 height 297
click at [542, 187] on div "Uber Eats Rappi Punto de venta" at bounding box center [312, 148] width 624 height 297
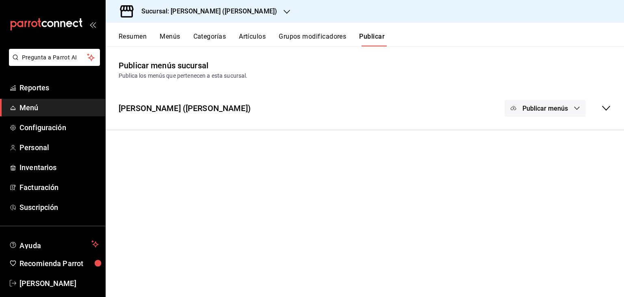
click at [541, 116] on button "Publicar menús" at bounding box center [545, 108] width 81 height 17
click at [536, 174] on div at bounding box center [526, 179] width 23 height 13
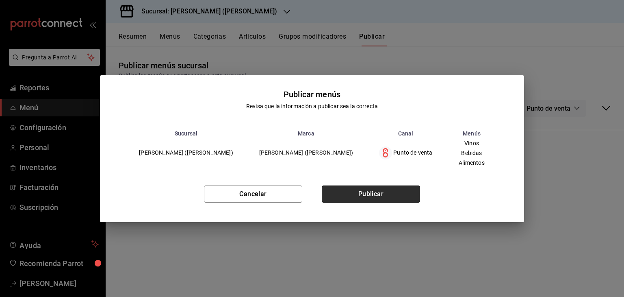
click at [359, 186] on button "Publicar" at bounding box center [371, 193] width 98 height 17
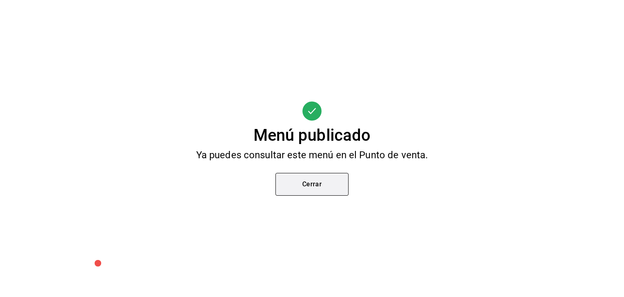
click at [317, 189] on button "Cerrar" at bounding box center [311, 184] width 73 height 23
